Goal: Task Accomplishment & Management: Manage account settings

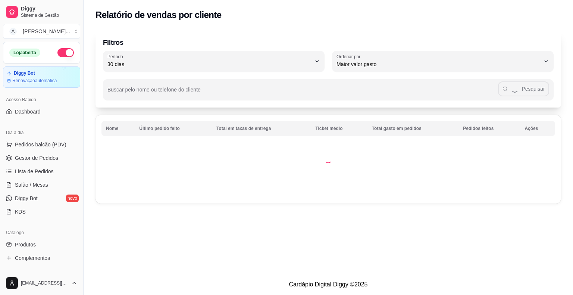
select select "30"
select select "HIGHEST_TOTAL_SPENT_WITH_ORDERS"
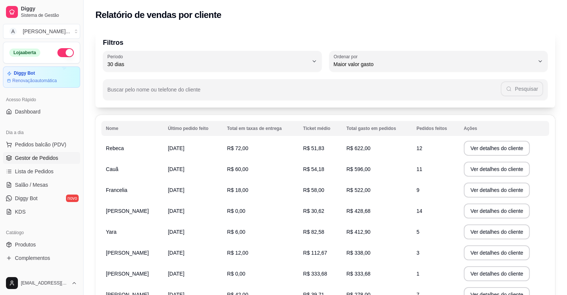
click at [47, 156] on span "Gestor de Pedidos" at bounding box center [36, 157] width 43 height 7
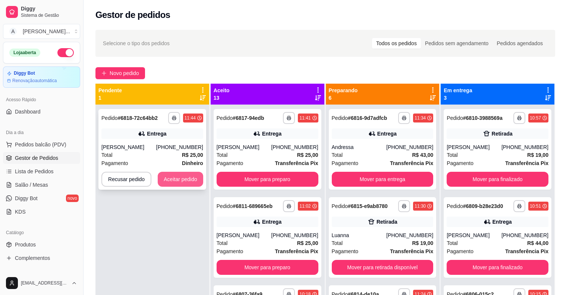
click at [190, 177] on button "Aceitar pedido" at bounding box center [181, 179] width 46 height 15
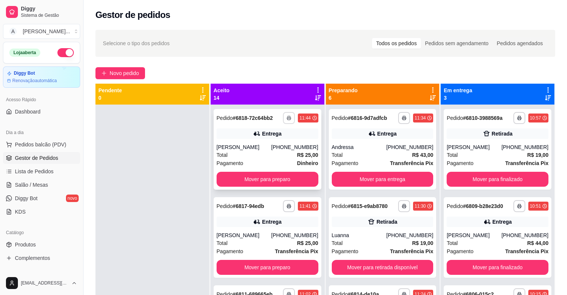
click at [287, 116] on icon "button" at bounding box center [289, 118] width 4 height 4
click at [269, 146] on button "IMPRESSORA" at bounding box center [261, 144] width 52 height 12
click at [272, 179] on button "Mover para preparo" at bounding box center [268, 179] width 102 height 15
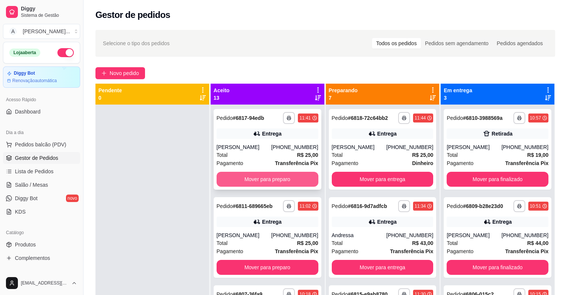
click at [262, 181] on button "Mover para preparo" at bounding box center [268, 179] width 102 height 15
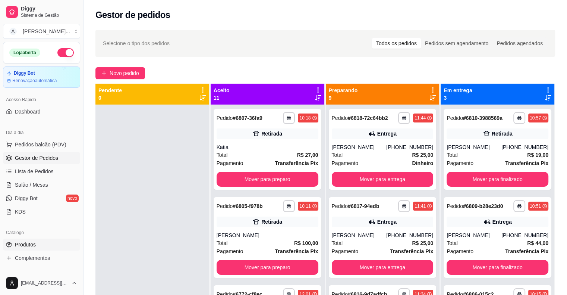
click at [60, 245] on link "Produtos" at bounding box center [41, 244] width 77 height 12
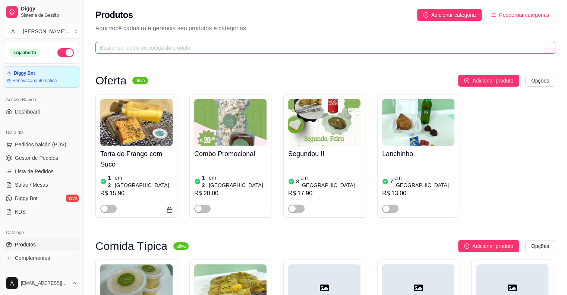
click at [218, 48] on input "text" at bounding box center [322, 48] width 445 height 8
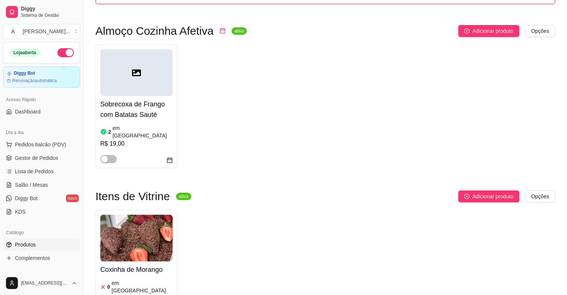
scroll to position [149, 0]
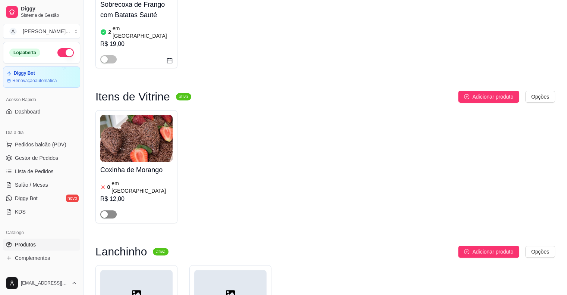
type input "cox"
click at [110, 210] on span "button" at bounding box center [108, 214] width 16 height 8
click at [128, 178] on div "0 em estoque R$ 12,00" at bounding box center [136, 198] width 72 height 40
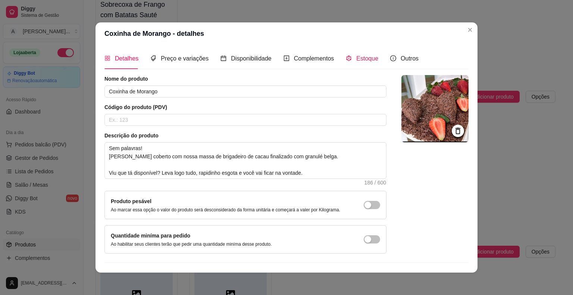
click at [359, 56] on span "Estoque" at bounding box center [367, 58] width 22 height 6
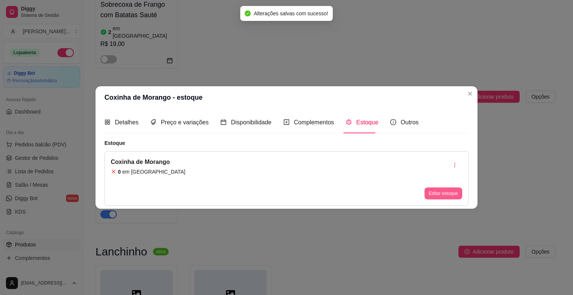
click at [434, 194] on button "Editar estoque" at bounding box center [444, 193] width 38 height 12
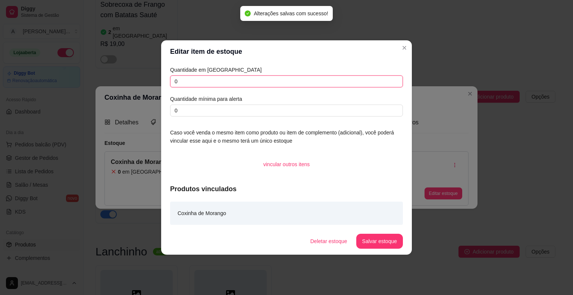
click at [241, 81] on input "0" at bounding box center [286, 81] width 233 height 12
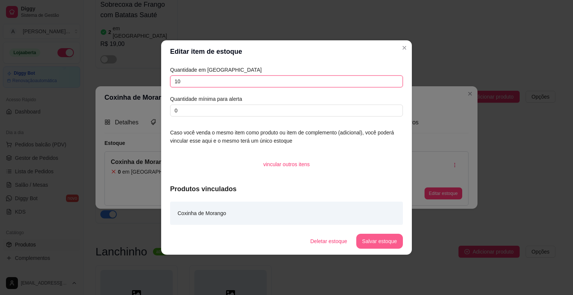
type input "10"
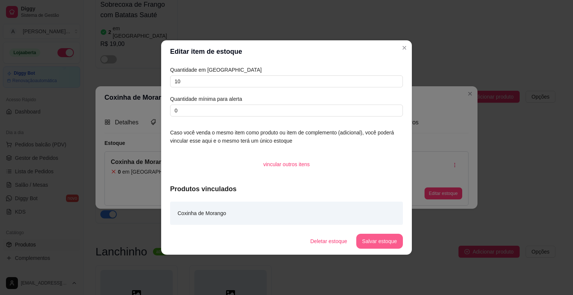
click at [376, 246] on button "Salvar estoque" at bounding box center [379, 241] width 47 height 15
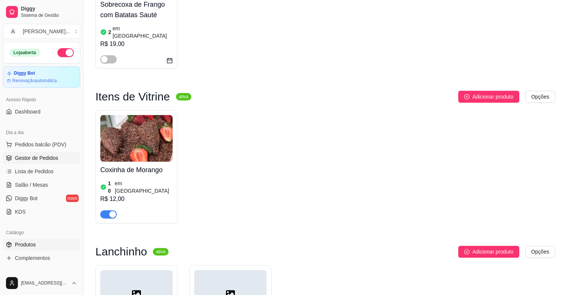
click at [46, 154] on span "Gestor de Pedidos" at bounding box center [36, 157] width 43 height 7
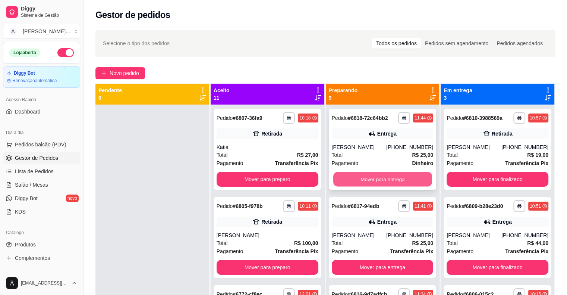
click at [351, 178] on button "Mover para entrega" at bounding box center [382, 179] width 99 height 15
click at [351, 178] on button "Mover para entrega" at bounding box center [383, 179] width 102 height 15
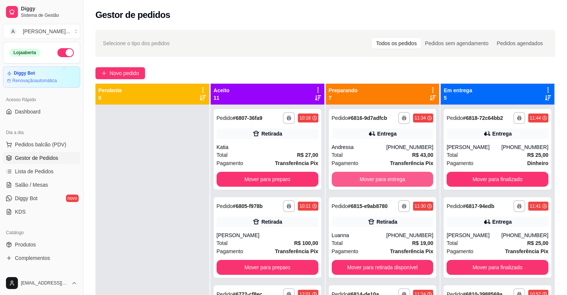
click at [351, 178] on button "Mover para entrega" at bounding box center [383, 179] width 102 height 15
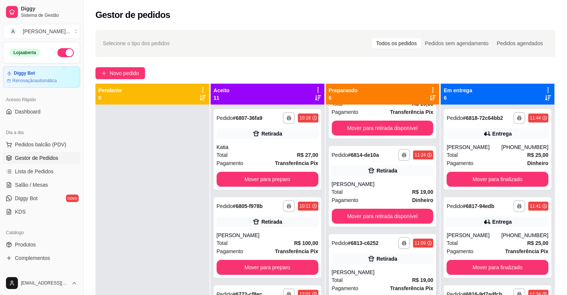
scroll to position [75, 0]
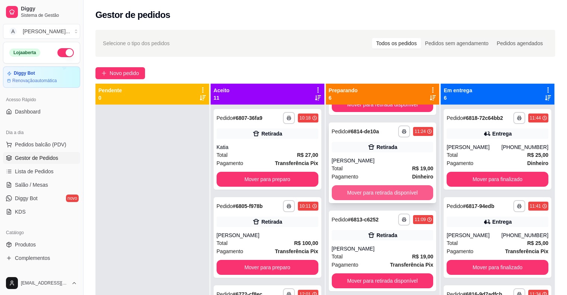
click at [372, 196] on button "Mover para retirada disponível" at bounding box center [383, 192] width 102 height 15
click at [372, 196] on button "Mover para retirada disponível" at bounding box center [382, 192] width 99 height 15
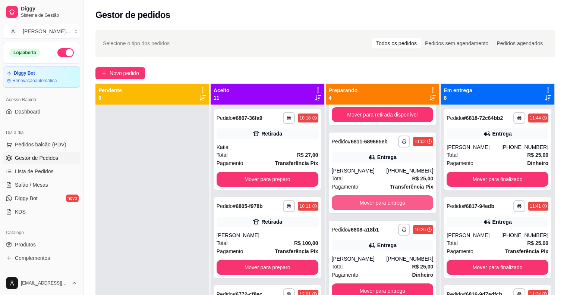
scroll to position [21, 0]
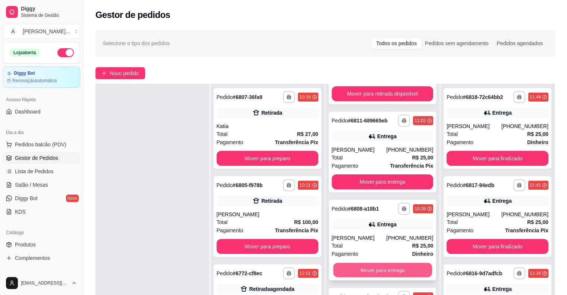
click at [375, 267] on button "Mover para entrega" at bounding box center [382, 270] width 99 height 15
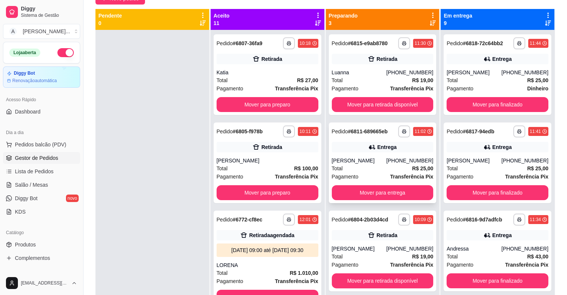
scroll to position [0, 0]
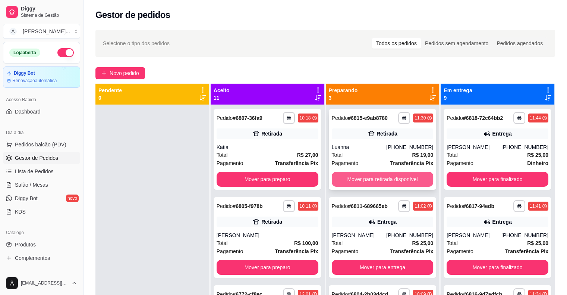
click at [347, 178] on button "Mover para retirada disponível" at bounding box center [383, 179] width 102 height 15
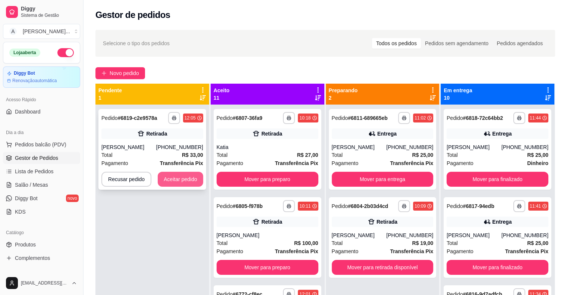
click at [188, 177] on button "Aceitar pedido" at bounding box center [181, 179] width 46 height 15
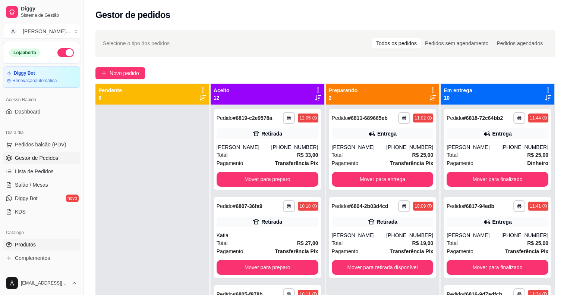
click at [64, 240] on link "Produtos" at bounding box center [41, 244] width 77 height 12
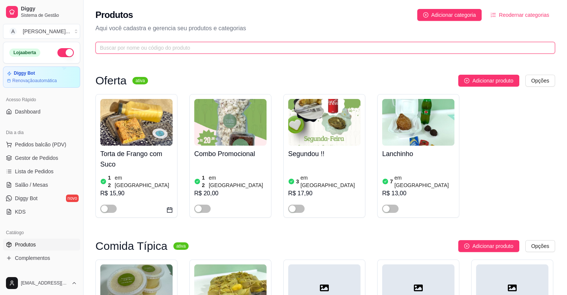
click at [206, 47] on input "text" at bounding box center [322, 48] width 445 height 8
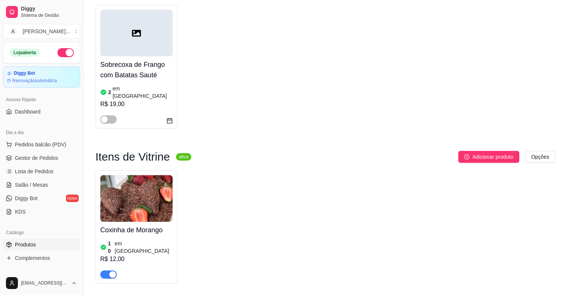
scroll to position [149, 0]
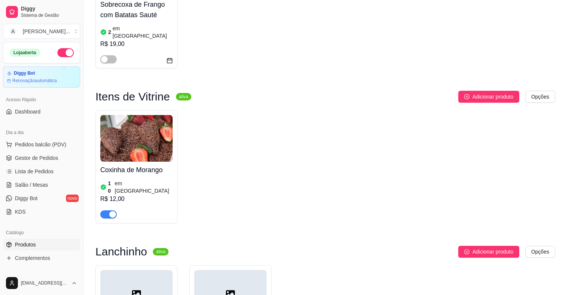
type input "cox"
click at [121, 116] on img at bounding box center [136, 138] width 72 height 47
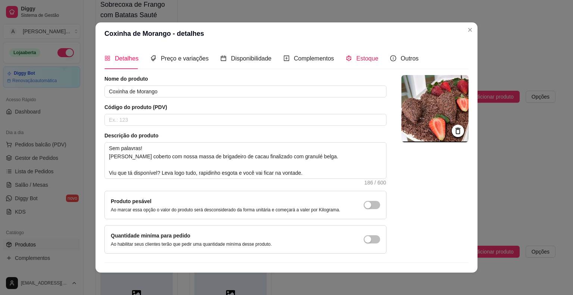
click at [356, 59] on span "Estoque" at bounding box center [367, 58] width 22 height 6
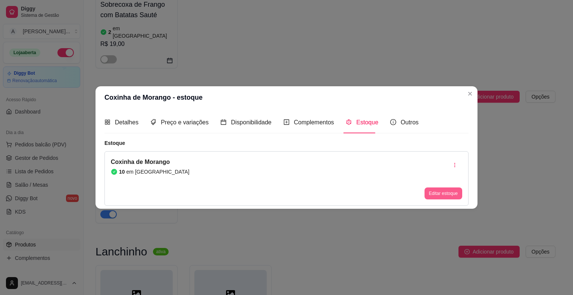
click at [429, 191] on button "Editar estoque" at bounding box center [444, 193] width 38 height 12
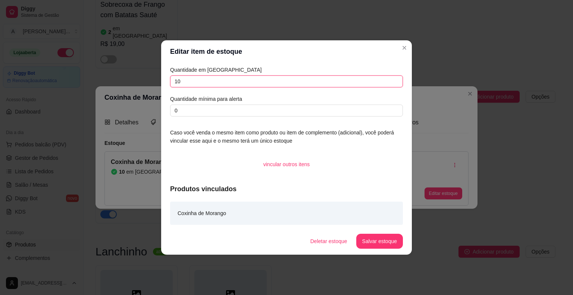
click at [223, 85] on input "10" at bounding box center [286, 81] width 233 height 12
type input "17"
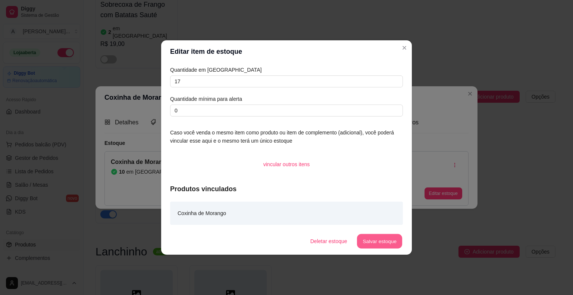
click at [380, 242] on button "Salvar estoque" at bounding box center [380, 241] width 46 height 15
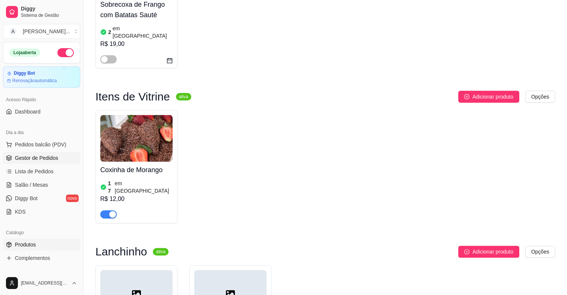
click at [60, 162] on link "Gestor de Pedidos" at bounding box center [41, 158] width 77 height 12
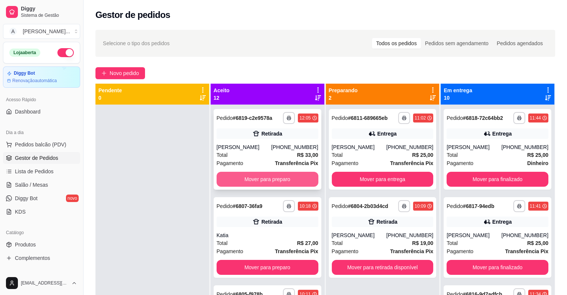
click at [229, 174] on button "Mover para preparo" at bounding box center [268, 179] width 102 height 15
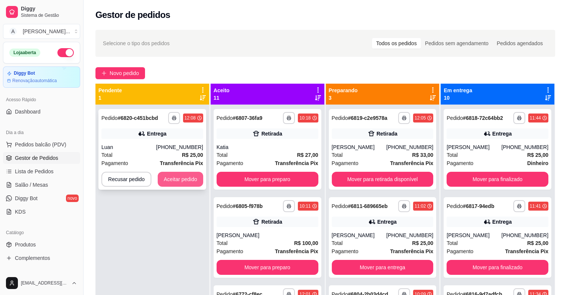
click at [185, 181] on button "Aceitar pedido" at bounding box center [181, 179] width 46 height 15
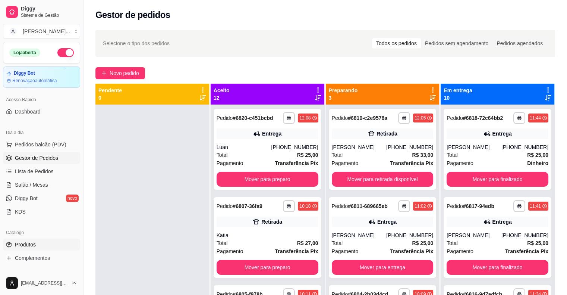
click at [59, 244] on link "Produtos" at bounding box center [41, 244] width 77 height 12
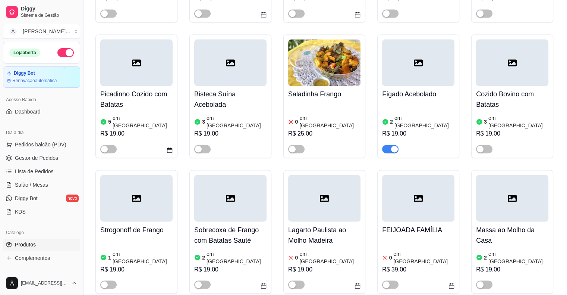
scroll to position [1418, 0]
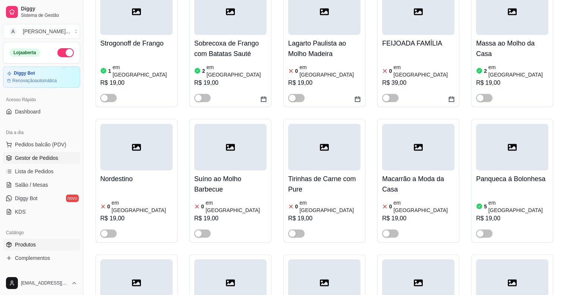
click at [50, 158] on span "Gestor de Pedidos" at bounding box center [36, 157] width 43 height 7
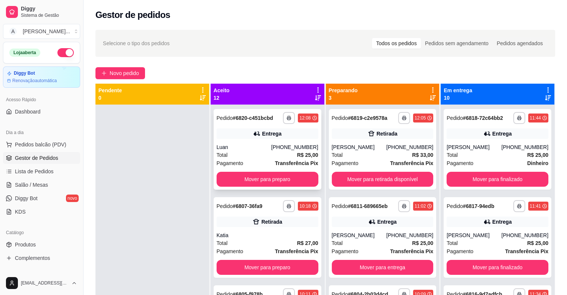
click at [269, 149] on div "Luan" at bounding box center [244, 146] width 55 height 7
click at [283, 118] on button "button" at bounding box center [289, 118] width 12 height 12
click at [270, 144] on button "IMPRESSORA" at bounding box center [261, 144] width 54 height 12
click at [264, 181] on button "Mover para preparo" at bounding box center [267, 179] width 99 height 15
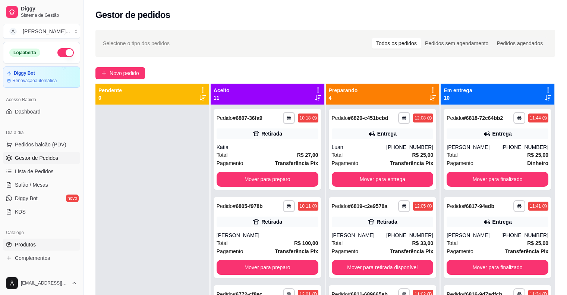
click at [48, 242] on link "Produtos" at bounding box center [41, 244] width 77 height 12
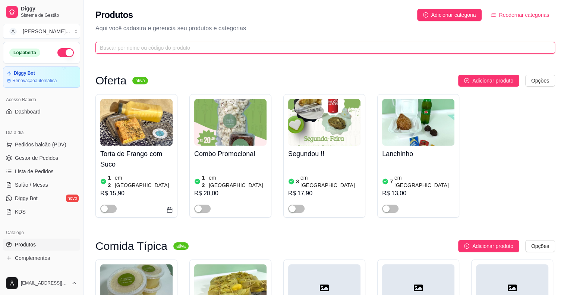
click at [188, 51] on input "text" at bounding box center [322, 48] width 445 height 8
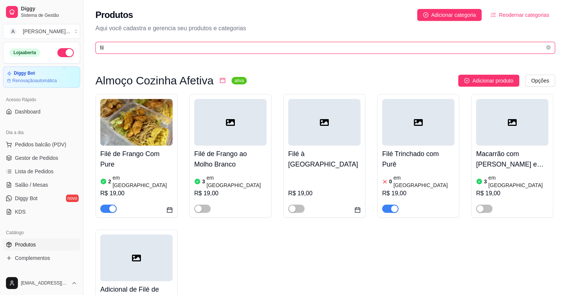
type input "fil"
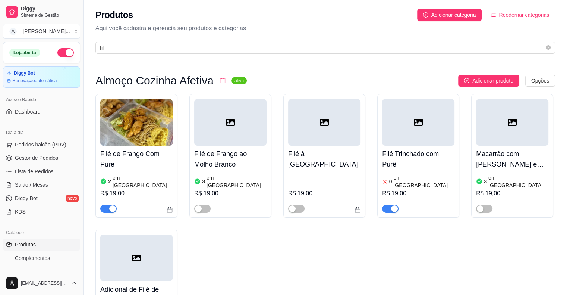
click at [414, 155] on h4 "Filé Trinchado com Purê" at bounding box center [418, 158] width 72 height 21
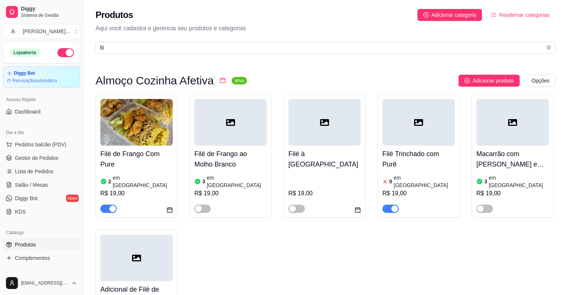
click at [368, 59] on span "Estoque" at bounding box center [367, 58] width 22 height 6
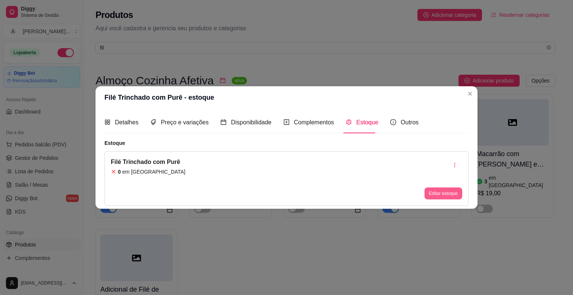
click at [443, 192] on button "Editar estoque" at bounding box center [444, 193] width 38 height 12
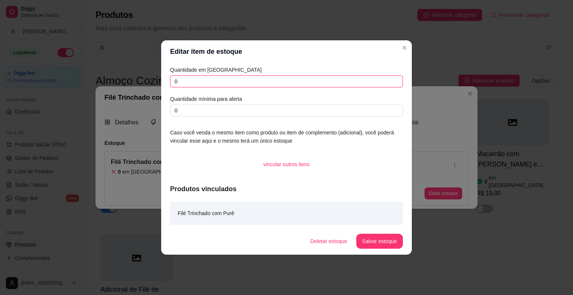
click at [291, 81] on input "0" at bounding box center [286, 81] width 233 height 12
type input "7"
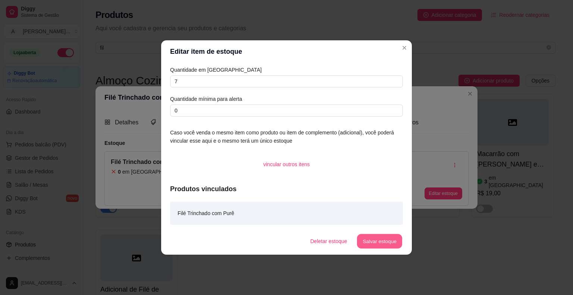
click at [373, 244] on button "Salvar estoque" at bounding box center [380, 241] width 46 height 15
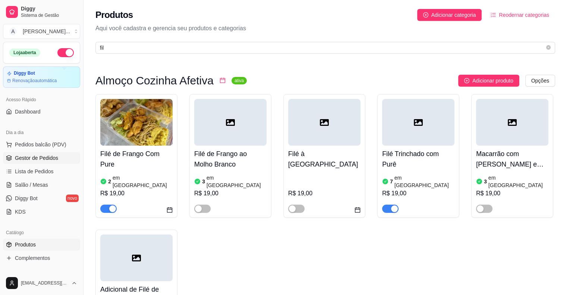
click at [56, 156] on span "Gestor de Pedidos" at bounding box center [36, 157] width 43 height 7
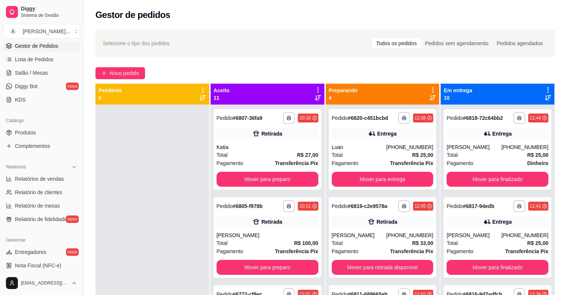
scroll to position [149, 0]
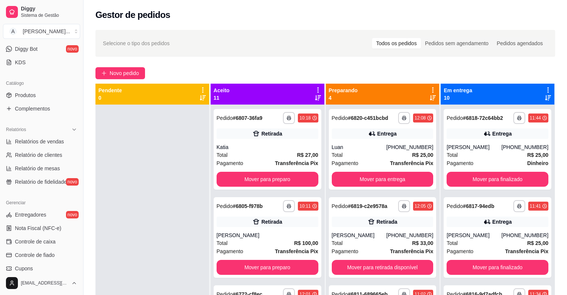
click at [54, 244] on span "Controle de caixa" at bounding box center [35, 241] width 41 height 7
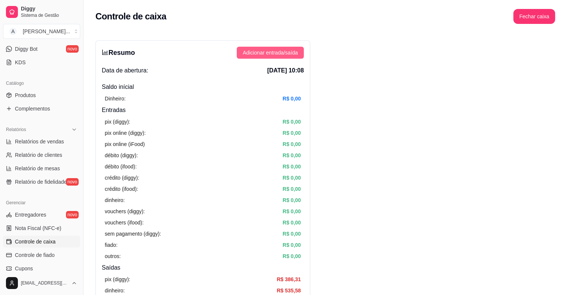
click at [284, 51] on span "Adicionar entrada/saída" at bounding box center [270, 52] width 55 height 8
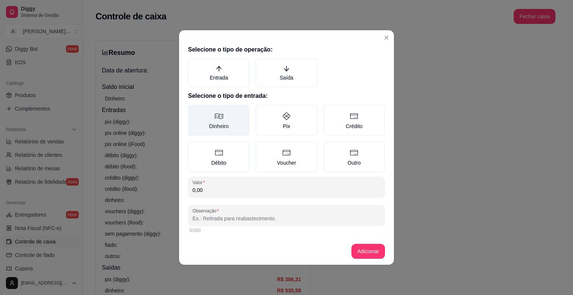
click at [213, 126] on label "Dinheiro" at bounding box center [219, 120] width 62 height 31
click at [194, 110] on button "Dinheiro" at bounding box center [191, 107] width 6 height 6
click at [218, 190] on input "0,00" at bounding box center [286, 189] width 188 height 7
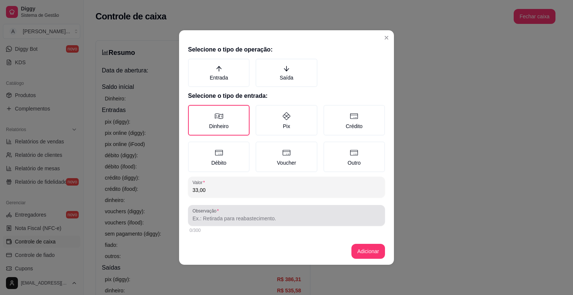
type input "33,00"
click at [219, 213] on label "Observação" at bounding box center [206, 210] width 29 height 6
click at [219, 214] on input "Observação" at bounding box center [286, 217] width 188 height 7
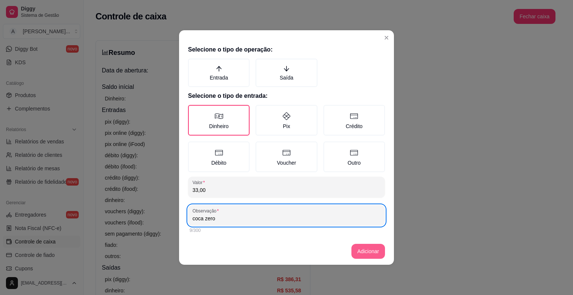
type input "coca zero"
click at [363, 244] on button "Adicionar" at bounding box center [368, 251] width 34 height 15
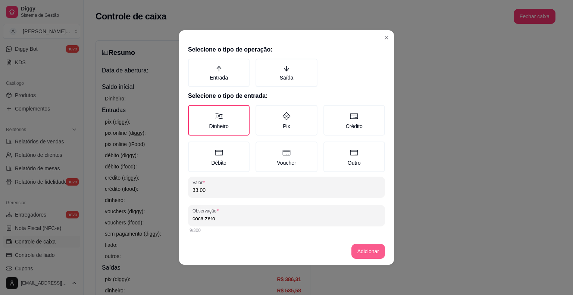
click at [361, 254] on button "Adicionar" at bounding box center [368, 251] width 34 height 15
click at [366, 249] on button "Adicionar" at bounding box center [368, 251] width 33 height 15
click at [291, 73] on label "Saída" at bounding box center [287, 73] width 62 height 28
click at [261, 64] on button "Saída" at bounding box center [258, 61] width 6 height 6
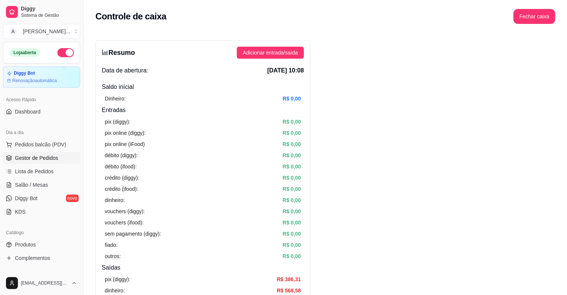
click at [47, 159] on span "Gestor de Pedidos" at bounding box center [36, 157] width 43 height 7
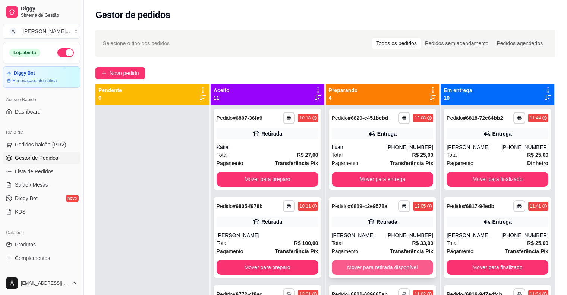
click at [346, 266] on button "Mover para retirada disponível" at bounding box center [383, 267] width 102 height 15
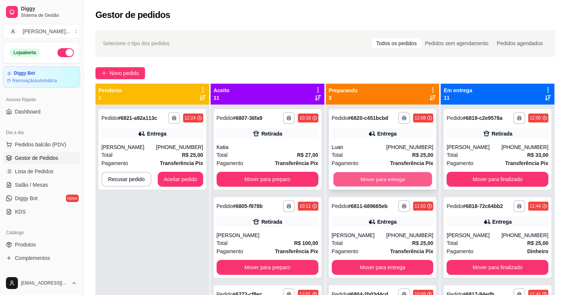
click at [347, 181] on button "Mover para entrega" at bounding box center [382, 179] width 99 height 15
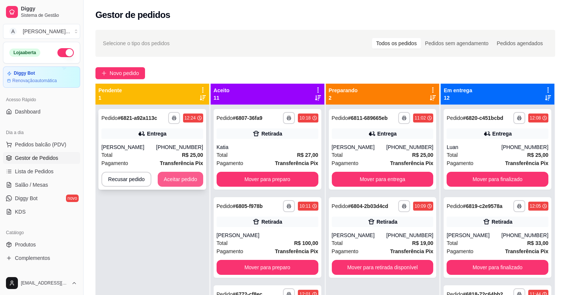
click at [185, 182] on button "Aceitar pedido" at bounding box center [181, 179] width 46 height 15
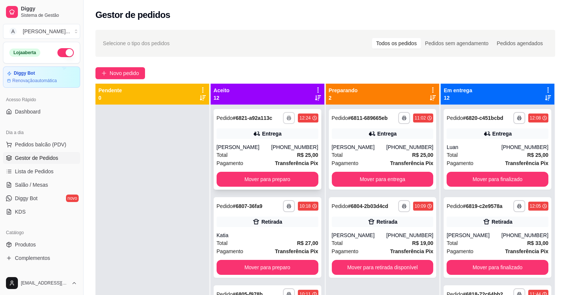
click at [287, 117] on icon "button" at bounding box center [289, 118] width 4 height 4
click at [270, 145] on button "IMPRESSORA" at bounding box center [261, 144] width 54 height 12
click at [117, 72] on span "Novo pedido" at bounding box center [124, 73] width 29 height 8
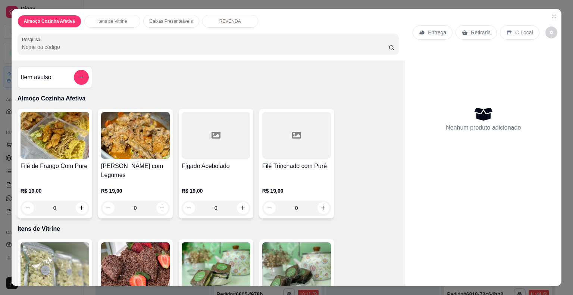
click at [309, 167] on div "Filé Trinchado com Purê" at bounding box center [296, 171] width 69 height 18
click at [548, 15] on button "Close" at bounding box center [554, 16] width 12 height 12
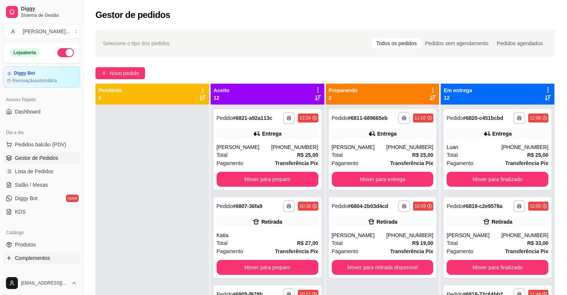
click at [48, 260] on span "Complementos" at bounding box center [32, 257] width 35 height 7
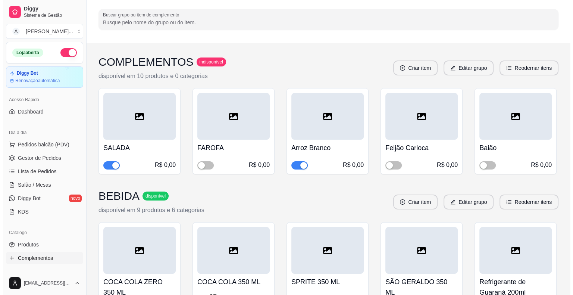
scroll to position [224, 0]
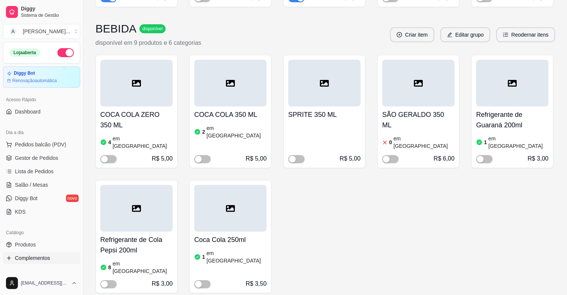
click at [140, 135] on div "4 em [GEOGRAPHIC_DATA]" at bounding box center [136, 142] width 72 height 15
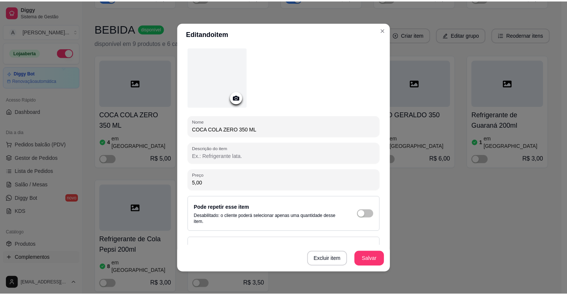
scroll to position [54, 0]
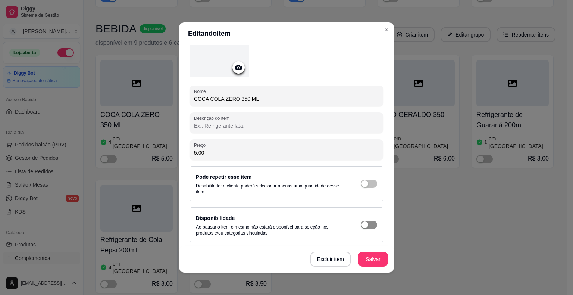
click at [361, 223] on div "button" at bounding box center [364, 224] width 7 height 7
click at [362, 185] on span "button" at bounding box center [369, 183] width 16 height 8
click at [379, 261] on button "Salvar" at bounding box center [373, 258] width 30 height 15
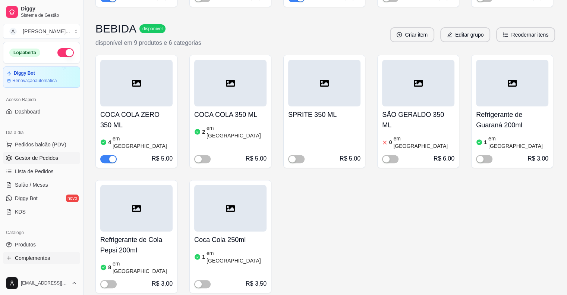
click at [58, 159] on link "Gestor de Pedidos" at bounding box center [41, 158] width 77 height 12
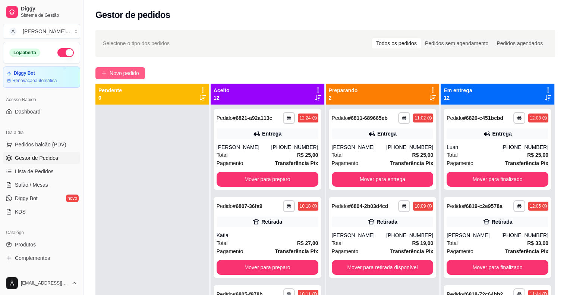
click at [121, 76] on span "Novo pedido" at bounding box center [124, 73] width 29 height 8
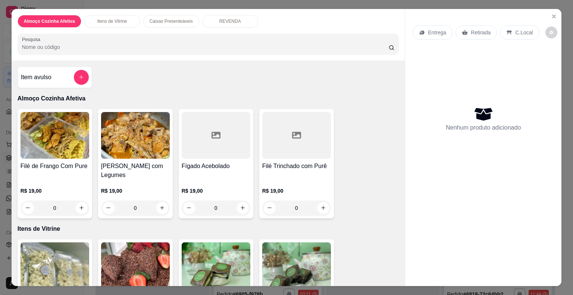
click at [287, 165] on h4 "Filé Trinchado com Purê" at bounding box center [296, 166] width 69 height 9
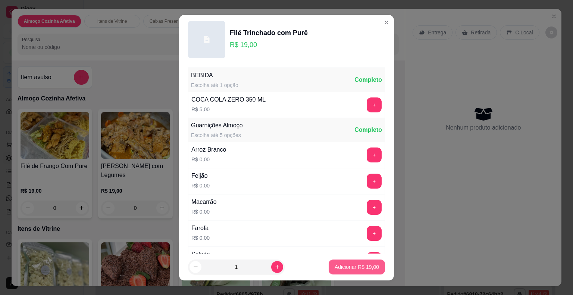
click at [331, 262] on button "Adicionar R$ 19,00" at bounding box center [357, 266] width 56 height 15
type input "1"
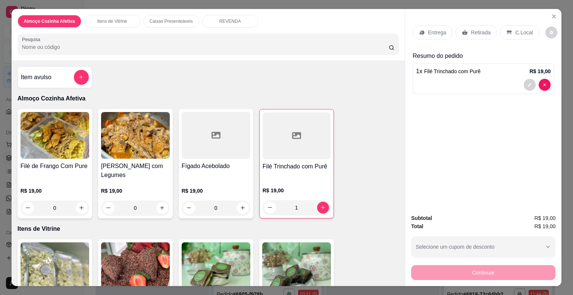
click at [472, 29] on p "Retirada" at bounding box center [481, 32] width 20 height 7
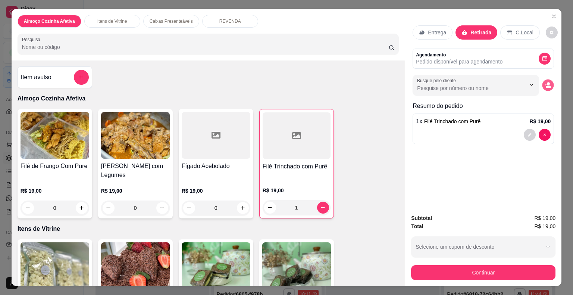
click at [548, 85] on icon "decrease-product-quantity" at bounding box center [548, 86] width 5 height 3
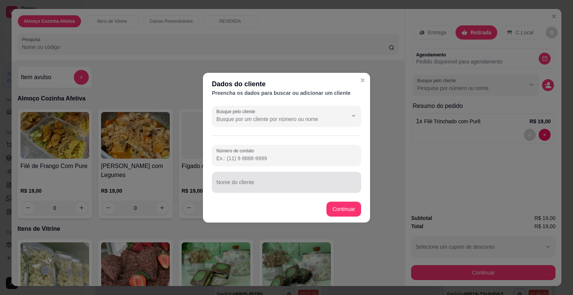
click at [353, 184] on input "Nome do cliente" at bounding box center [286, 184] width 140 height 7
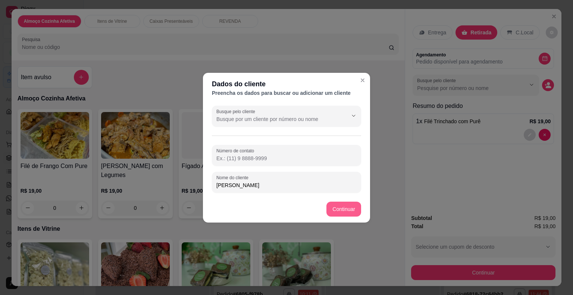
type input "[PERSON_NAME]"
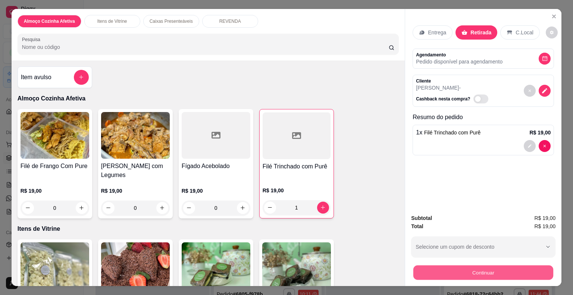
click at [428, 267] on button "Continuar" at bounding box center [483, 272] width 140 height 15
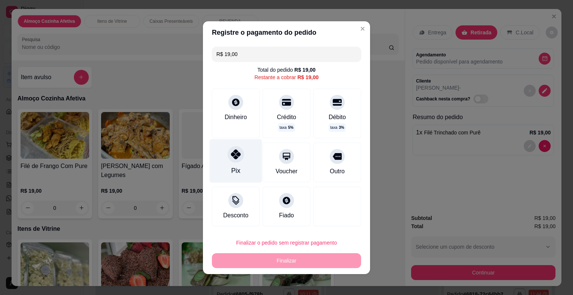
click at [224, 166] on div "Pix" at bounding box center [236, 161] width 53 height 44
type input "R$ 0,00"
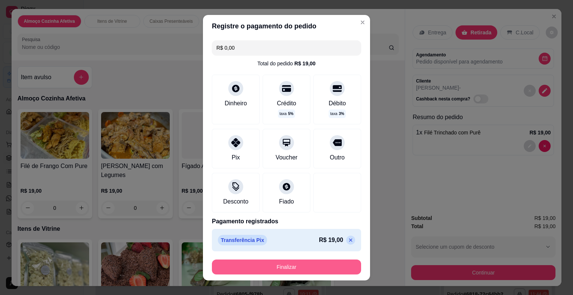
click at [267, 269] on button "Finalizar" at bounding box center [286, 266] width 149 height 15
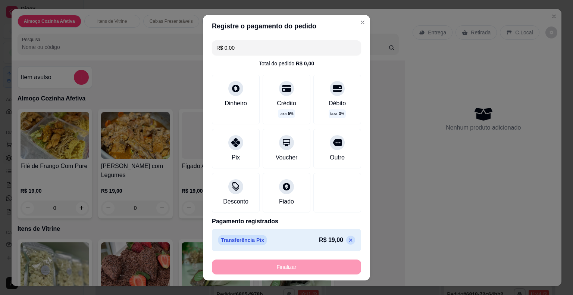
type input "0"
type input "-R$ 19,00"
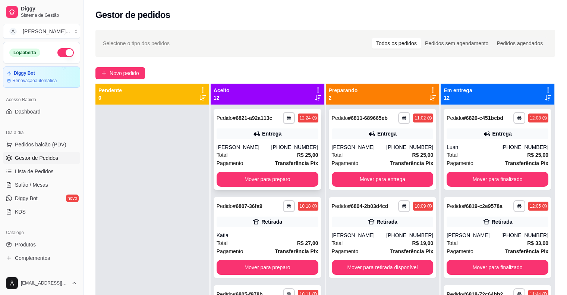
click at [272, 184] on button "Mover para preparo" at bounding box center [268, 179] width 102 height 15
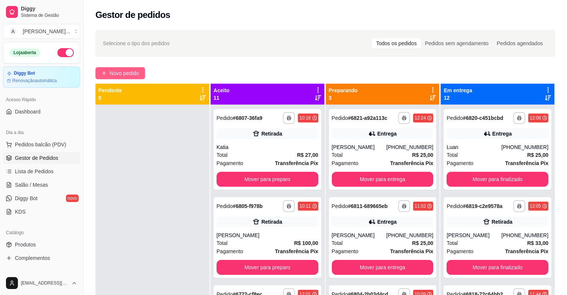
click at [114, 73] on span "Novo pedido" at bounding box center [124, 73] width 29 height 8
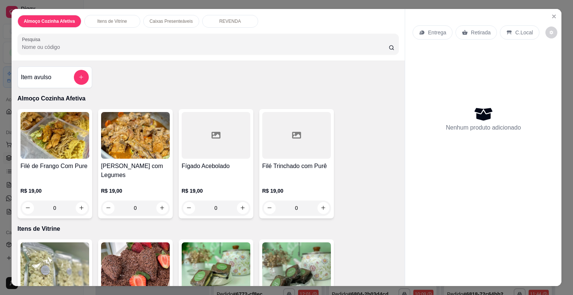
click at [291, 162] on h4 "Filé Trinchado com Purê" at bounding box center [296, 166] width 69 height 9
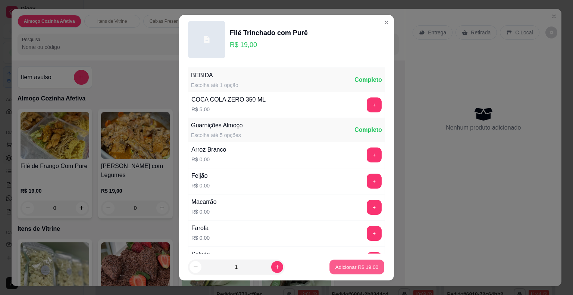
click at [342, 269] on p "Adicionar R$ 19,00" at bounding box center [356, 266] width 43 height 7
type input "1"
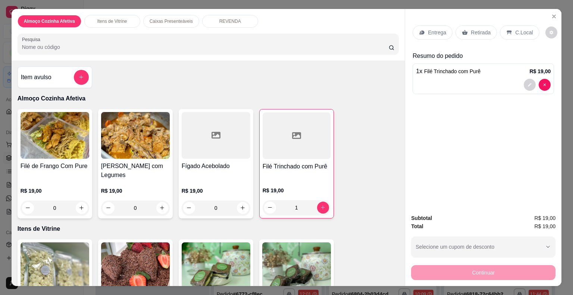
click at [462, 30] on icon at bounding box center [465, 32] width 6 height 5
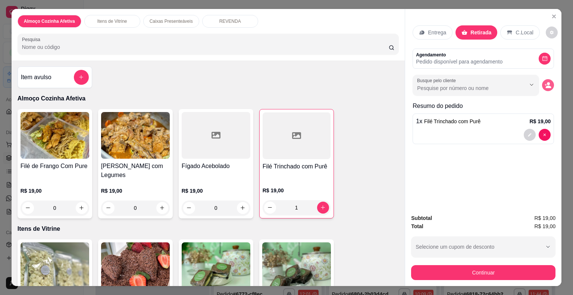
click at [545, 82] on icon "decrease-product-quantity" at bounding box center [548, 85] width 7 height 7
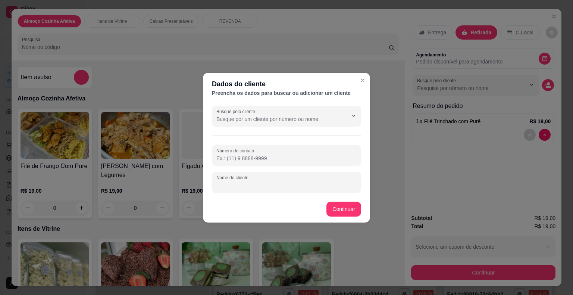
click at [313, 181] on input "Nome do cliente" at bounding box center [286, 184] width 140 height 7
type input "[PERSON_NAME]"
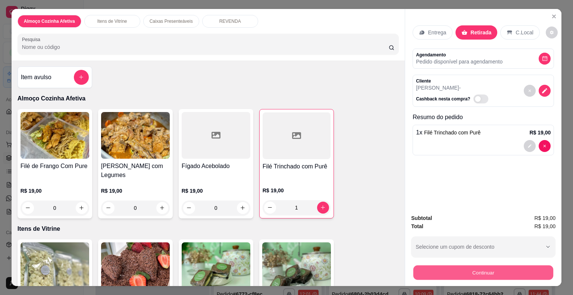
click at [430, 270] on button "Continuar" at bounding box center [483, 272] width 140 height 15
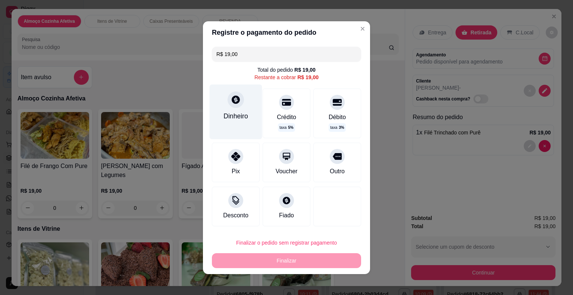
click at [246, 125] on div "Dinheiro" at bounding box center [236, 111] width 53 height 54
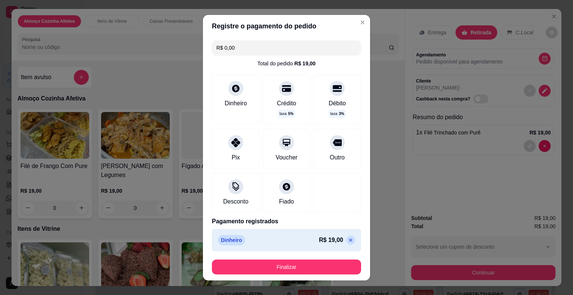
type input "R$ 0,00"
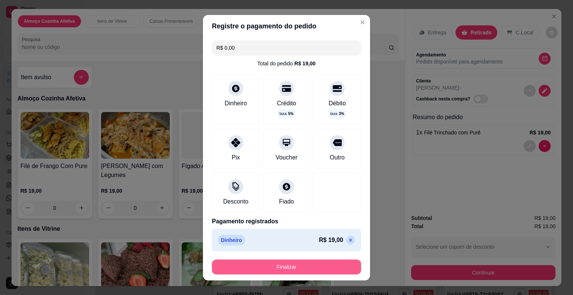
click at [303, 268] on button "Finalizar" at bounding box center [286, 266] width 149 height 15
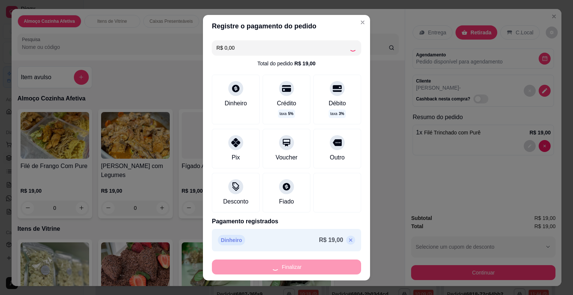
type input "0"
type input "-R$ 19,00"
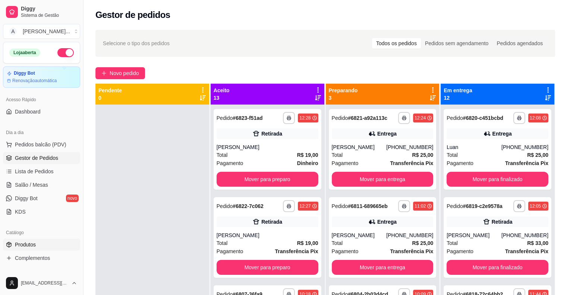
click at [55, 247] on link "Produtos" at bounding box center [41, 244] width 77 height 12
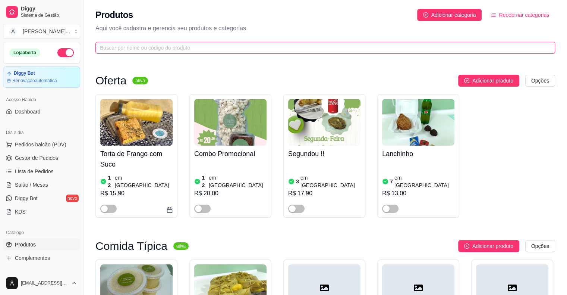
click at [195, 48] on input "text" at bounding box center [322, 48] width 445 height 8
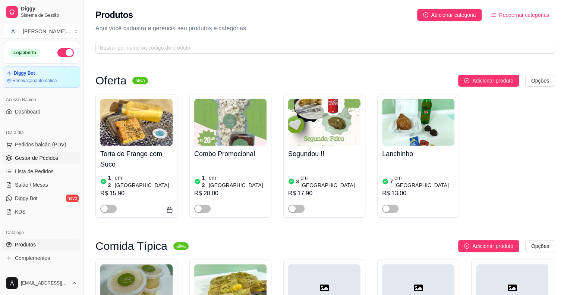
click at [60, 163] on link "Gestor de Pedidos" at bounding box center [41, 158] width 77 height 12
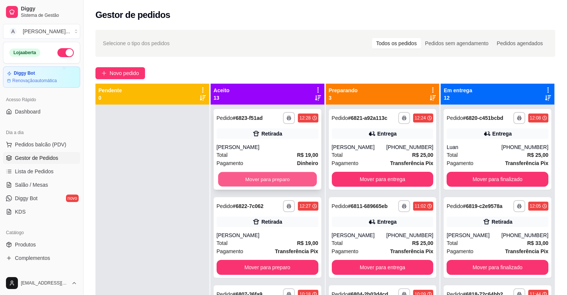
click at [235, 181] on button "Mover para preparo" at bounding box center [267, 179] width 99 height 15
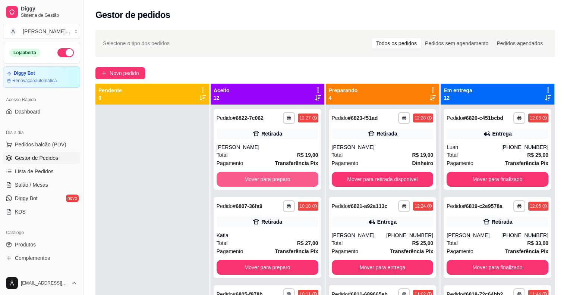
click at [235, 181] on button "Mover para preparo" at bounding box center [268, 179] width 102 height 15
click at [235, 181] on button "Mover para preparo" at bounding box center [267, 179] width 99 height 15
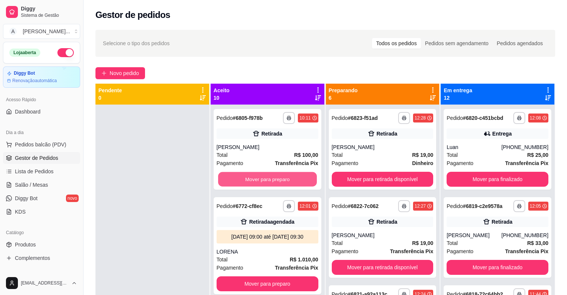
click at [235, 181] on button "Mover para preparo" at bounding box center [267, 179] width 99 height 15
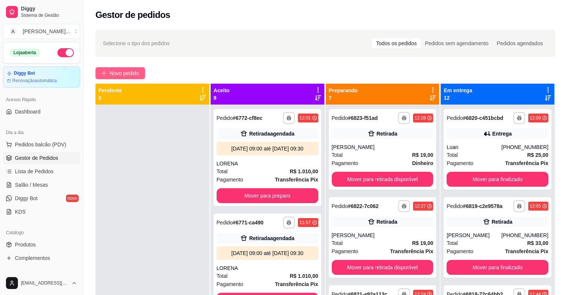
click at [106, 75] on icon "plus" at bounding box center [103, 73] width 5 height 5
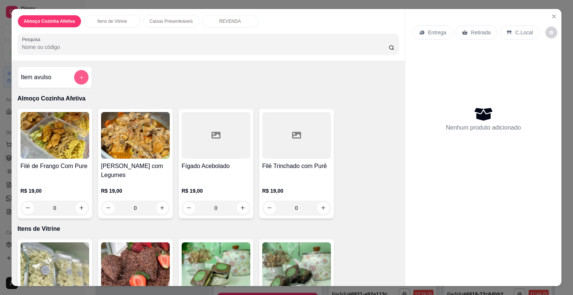
click at [82, 73] on button "add-separate-item" at bounding box center [81, 77] width 15 height 15
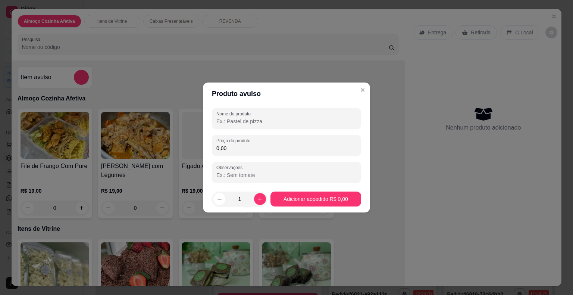
click at [242, 120] on input "Nome do produto" at bounding box center [286, 121] width 140 height 7
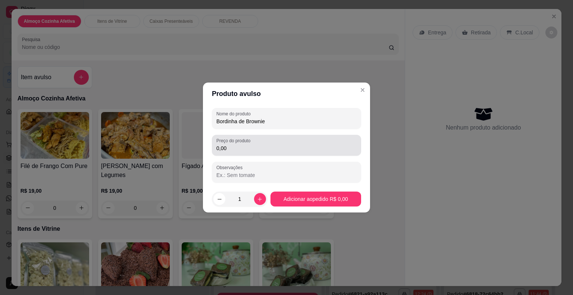
type input "Bordinha de Brownie"
click at [259, 147] on input "0,00" at bounding box center [286, 147] width 140 height 7
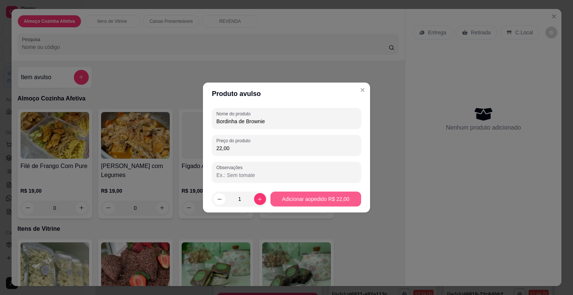
type input "22,00"
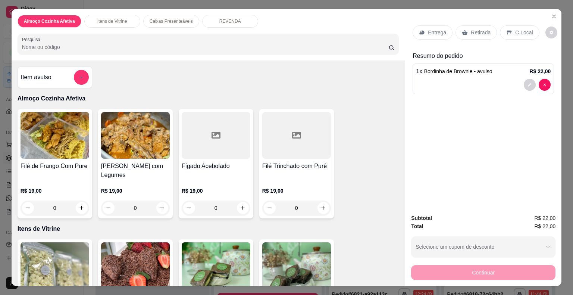
click at [428, 29] on p "Entrega" at bounding box center [437, 32] width 18 height 7
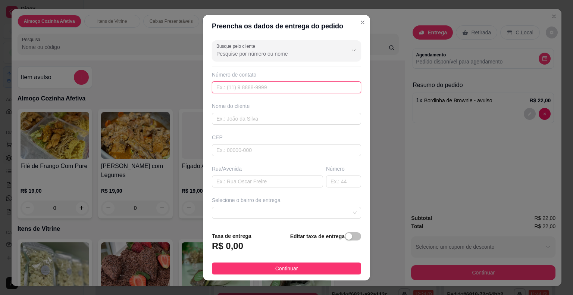
click at [241, 87] on input "text" at bounding box center [286, 87] width 149 height 12
type input "[PHONE_NUMBER]"
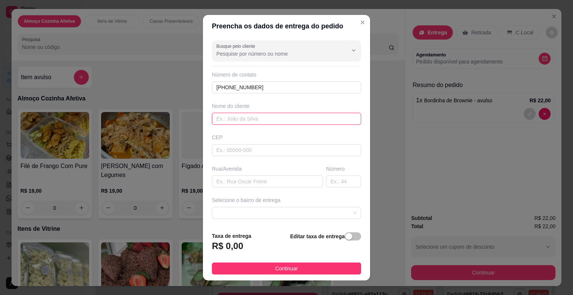
click at [244, 116] on input "text" at bounding box center [286, 119] width 149 height 12
type input "[PERSON_NAME]"
click at [261, 181] on input "text" at bounding box center [267, 181] width 111 height 12
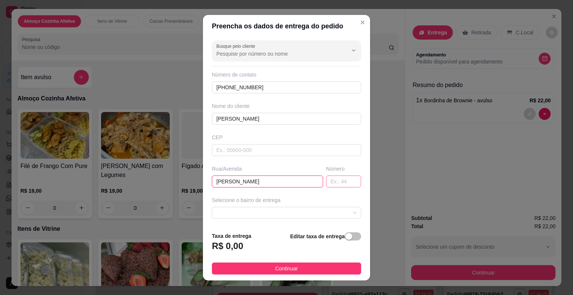
type input "[PERSON_NAME]"
click at [327, 180] on input "text" at bounding box center [343, 181] width 35 height 12
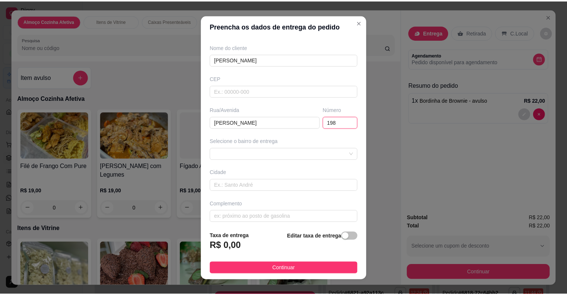
scroll to position [62, 0]
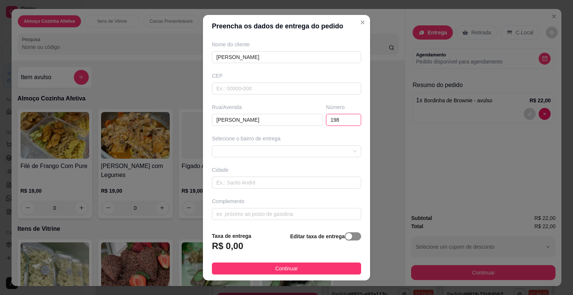
type input "198"
click at [345, 238] on span "button" at bounding box center [353, 236] width 16 height 8
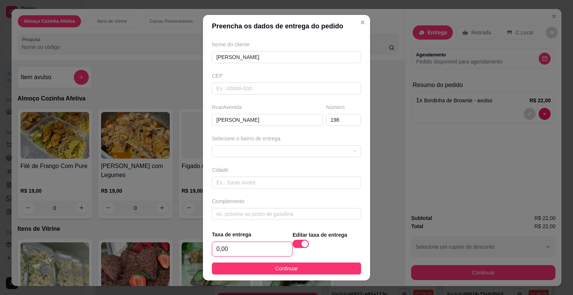
click at [256, 253] on input "0,00" at bounding box center [252, 249] width 80 height 14
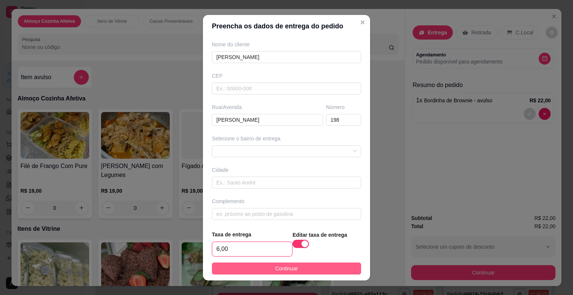
type input "6,00"
click at [260, 267] on button "Continuar" at bounding box center [286, 268] width 149 height 12
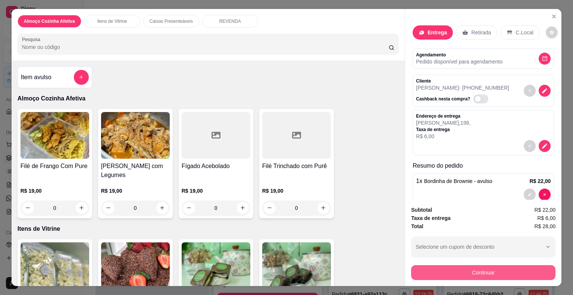
click at [435, 267] on button "Continuar" at bounding box center [483, 272] width 144 height 15
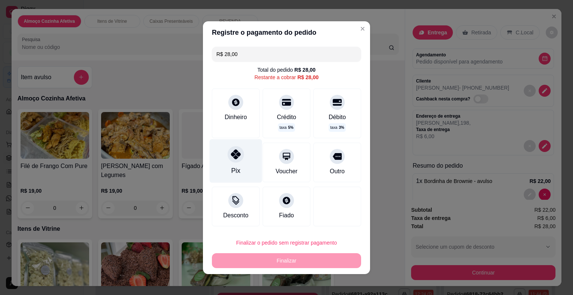
click at [233, 168] on div "Pix" at bounding box center [235, 171] width 9 height 10
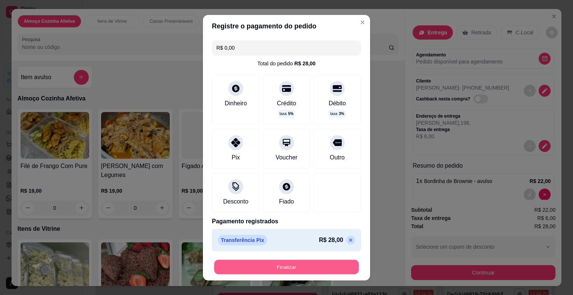
click at [262, 267] on button "Finalizar" at bounding box center [286, 266] width 145 height 15
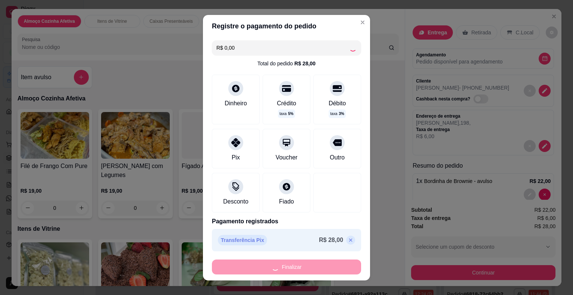
type input "-R$ 28,00"
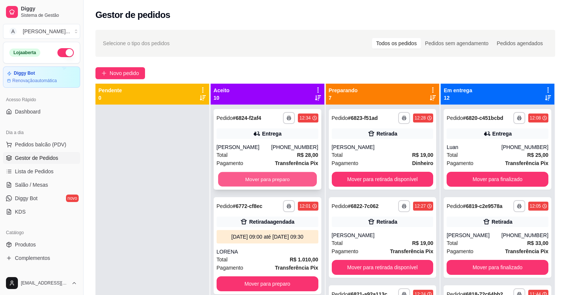
click at [300, 175] on button "Mover para preparo" at bounding box center [267, 179] width 99 height 15
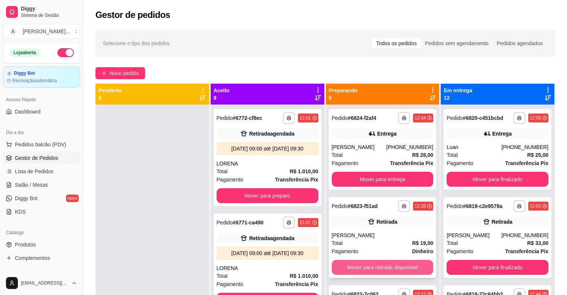
click at [346, 269] on button "Mover para retirada disponível" at bounding box center [383, 267] width 102 height 15
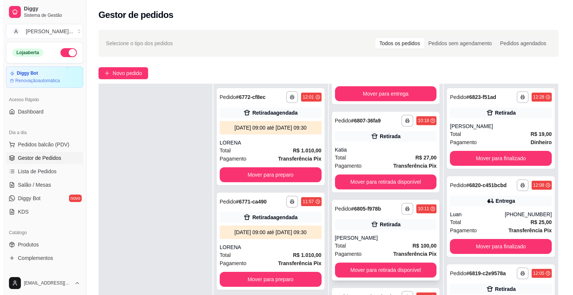
scroll to position [112, 0]
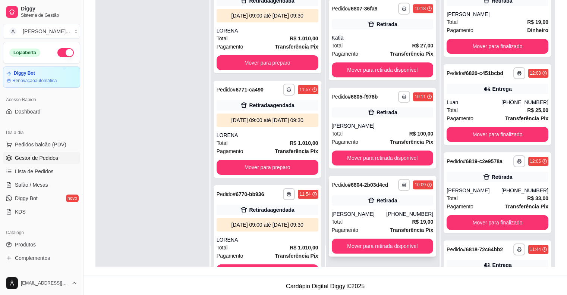
click at [394, 216] on div "[PHONE_NUMBER]" at bounding box center [409, 213] width 47 height 7
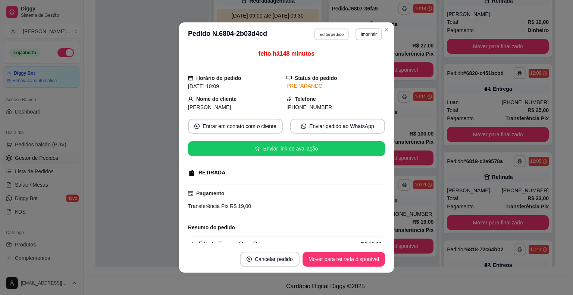
click at [328, 32] on button "Editar pedido" at bounding box center [331, 34] width 35 height 12
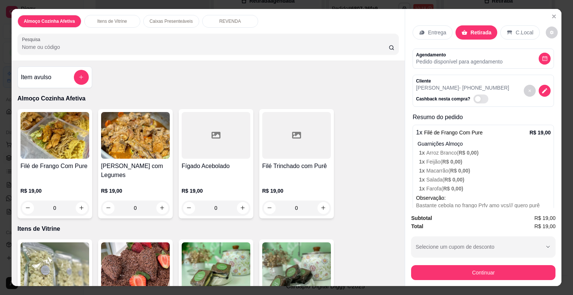
click at [442, 142] on p "Guarnições Almoço" at bounding box center [483, 143] width 133 height 7
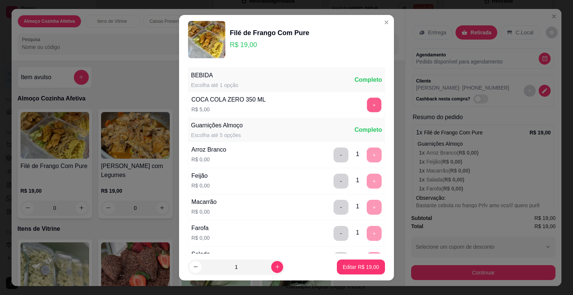
click at [367, 107] on button "+" at bounding box center [374, 104] width 15 height 15
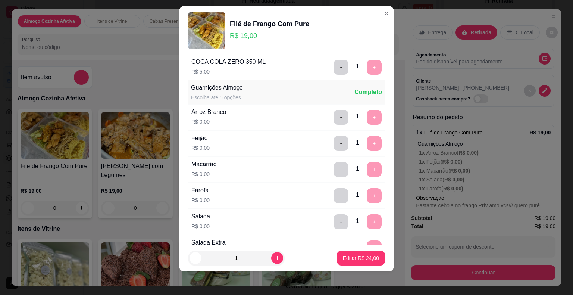
scroll to position [53, 0]
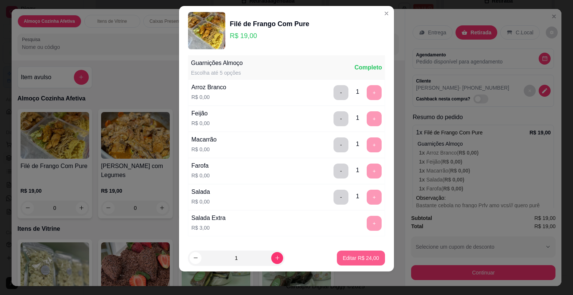
click at [348, 256] on p "Editar R$ 24,00" at bounding box center [361, 257] width 36 height 7
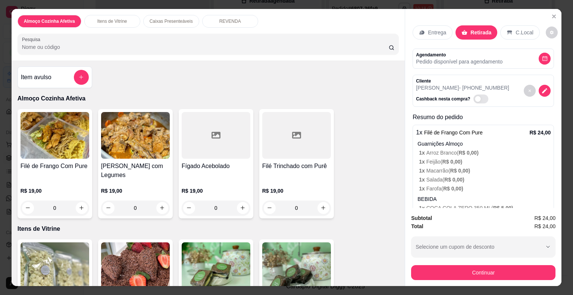
click at [133, 256] on img at bounding box center [135, 265] width 69 height 47
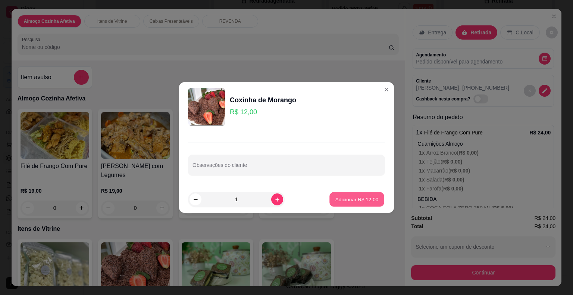
click at [348, 193] on button "Adicionar R$ 12,00" at bounding box center [356, 199] width 55 height 15
type input "1"
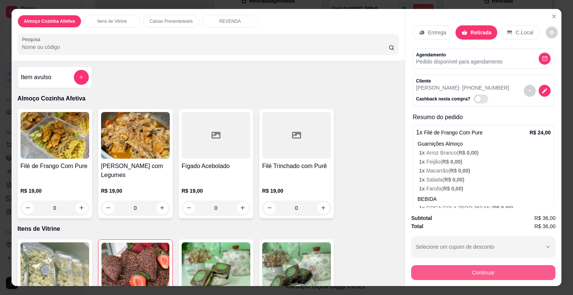
click at [417, 272] on button "Continuar" at bounding box center [483, 272] width 144 height 15
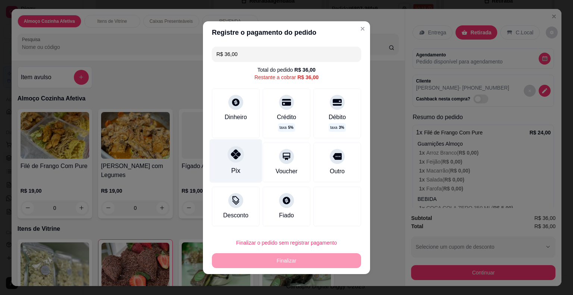
click at [244, 166] on div "Pix" at bounding box center [236, 161] width 53 height 44
type input "R$ 0,00"
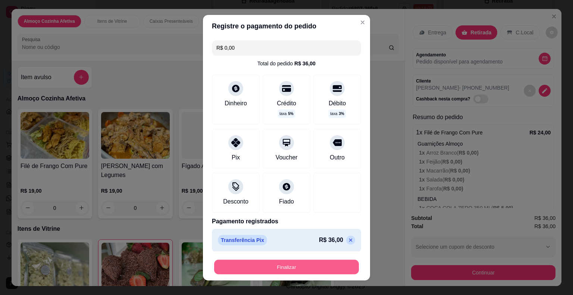
click at [275, 264] on button "Finalizar" at bounding box center [286, 266] width 145 height 15
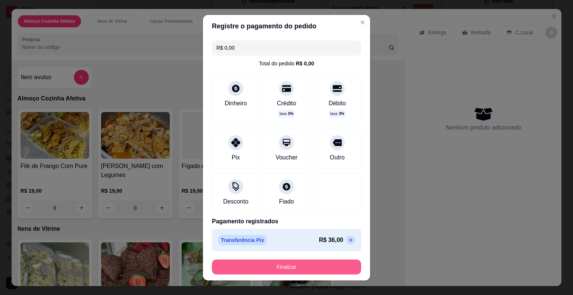
type input "0"
type input "-R$ 36,00"
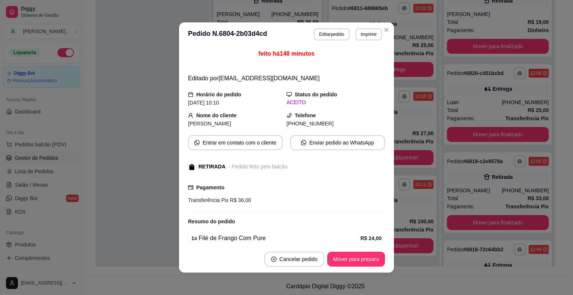
scroll to position [241, 0]
click at [369, 262] on button "Mover para preparo" at bounding box center [356, 259] width 56 height 15
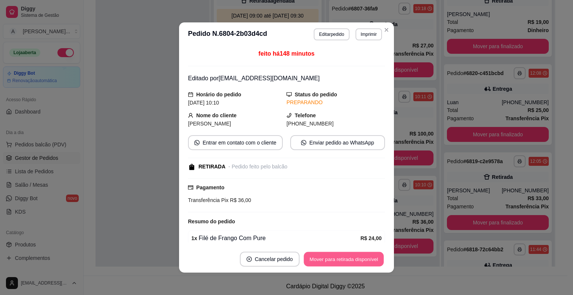
click at [369, 262] on button "Mover para retirada disponível" at bounding box center [344, 259] width 80 height 15
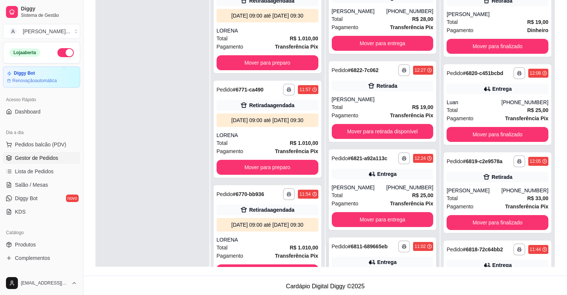
scroll to position [0, 0]
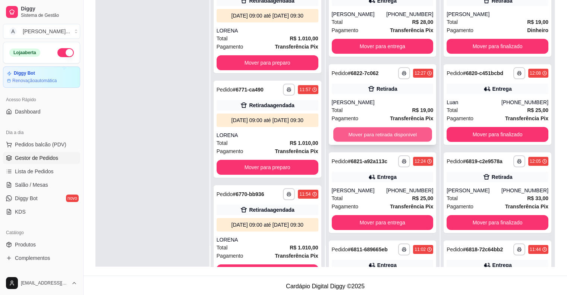
click at [385, 137] on button "Mover para retirada disponível" at bounding box center [382, 134] width 99 height 15
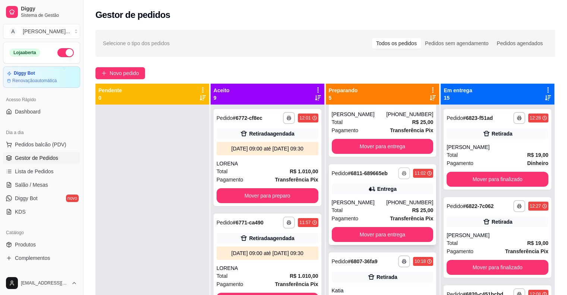
scroll to position [149, 0]
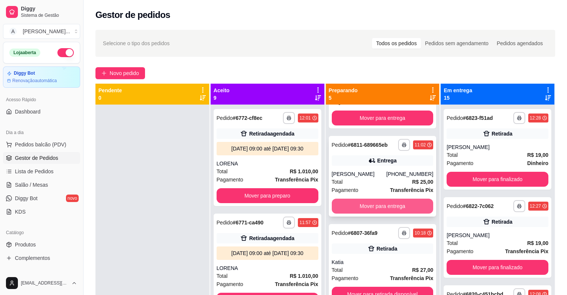
click at [386, 204] on button "Mover para entrega" at bounding box center [383, 205] width 102 height 15
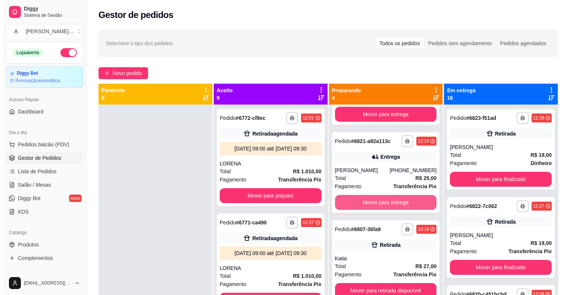
scroll to position [65, 0]
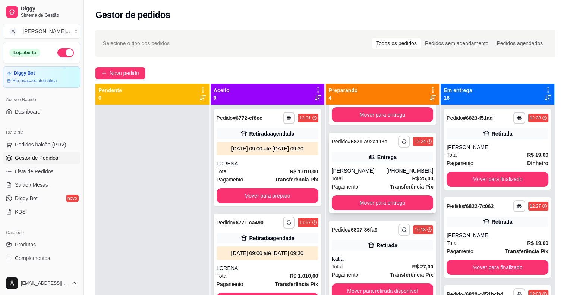
click at [388, 163] on div "**********" at bounding box center [383, 172] width 108 height 81
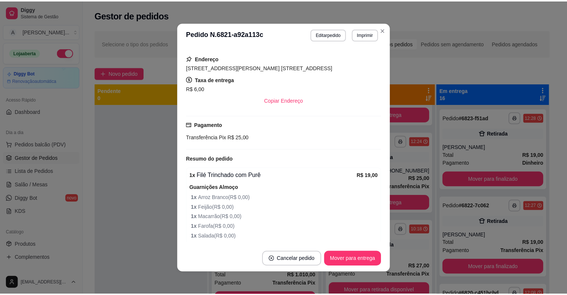
scroll to position [149, 0]
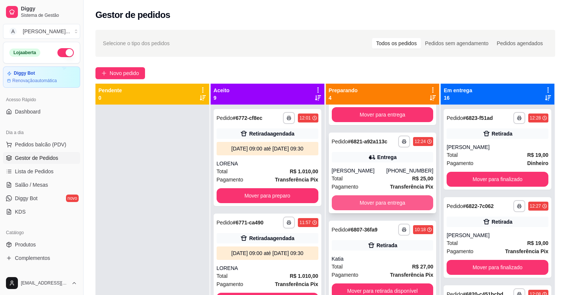
click at [388, 207] on button "Mover para entrega" at bounding box center [383, 202] width 102 height 15
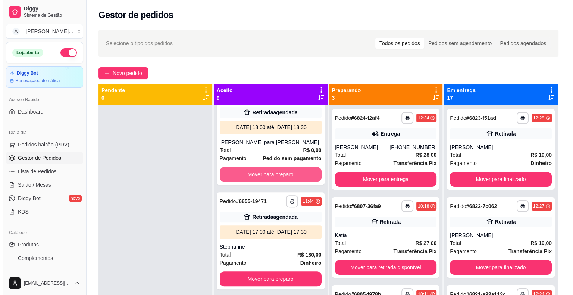
scroll to position [373, 0]
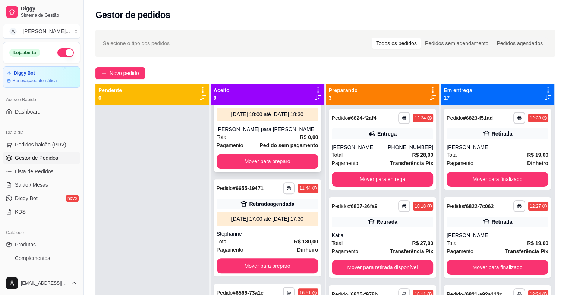
click at [261, 141] on div "Total R$ 0,00" at bounding box center [268, 137] width 102 height 8
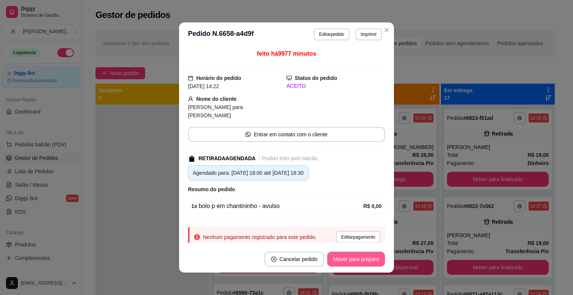
click at [341, 258] on button "Mover para preparo" at bounding box center [356, 258] width 58 height 15
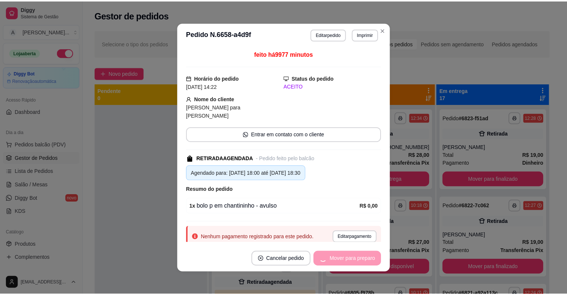
scroll to position [236, 0]
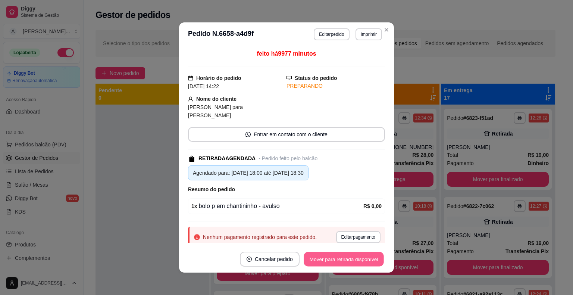
click at [341, 258] on button "Mover para retirada disponível" at bounding box center [344, 259] width 80 height 15
click at [344, 257] on button "Mover para finalizado" at bounding box center [354, 258] width 62 height 15
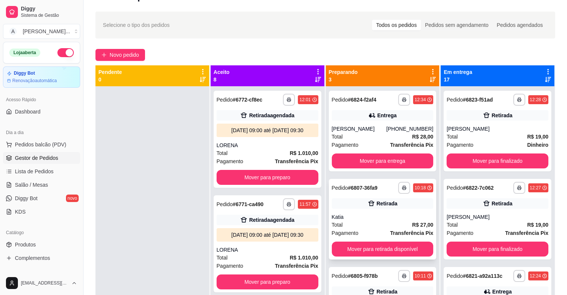
scroll to position [0, 0]
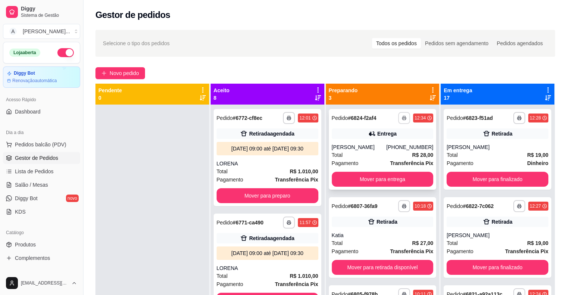
click at [399, 114] on button "button" at bounding box center [404, 118] width 12 height 12
click at [385, 143] on button "IMPRESSORA" at bounding box center [380, 144] width 52 height 12
click at [115, 73] on span "Novo pedido" at bounding box center [124, 73] width 29 height 8
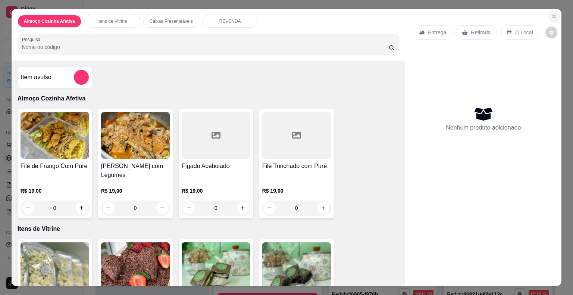
click at [552, 16] on icon "Close" at bounding box center [554, 16] width 6 height 6
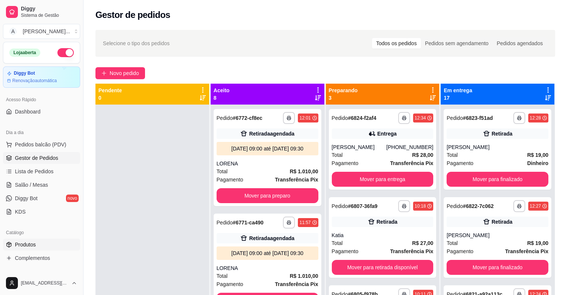
click at [50, 247] on link "Produtos" at bounding box center [41, 244] width 77 height 12
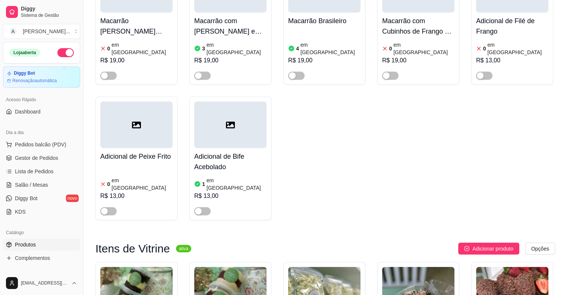
scroll to position [1902, 0]
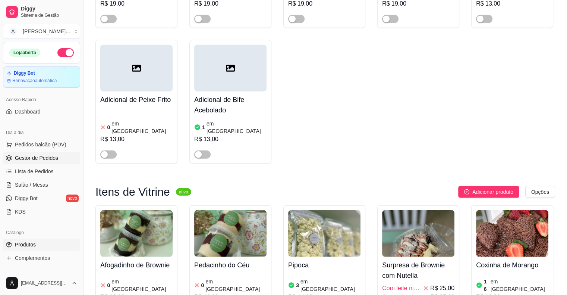
click at [31, 157] on span "Gestor de Pedidos" at bounding box center [36, 157] width 43 height 7
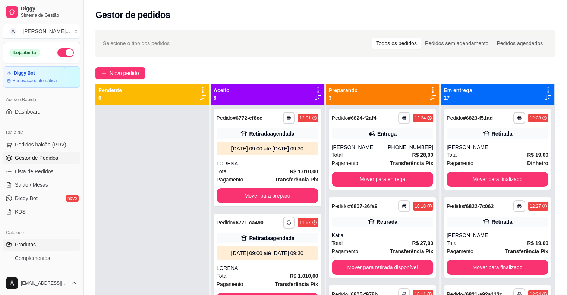
click at [45, 245] on link "Produtos" at bounding box center [41, 244] width 77 height 12
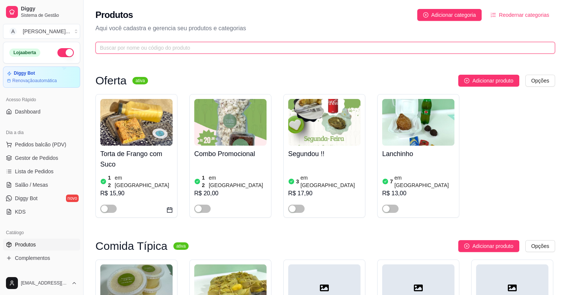
click at [187, 49] on input "text" at bounding box center [322, 48] width 445 height 8
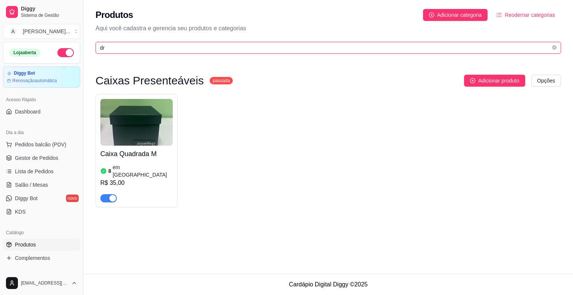
type input "d"
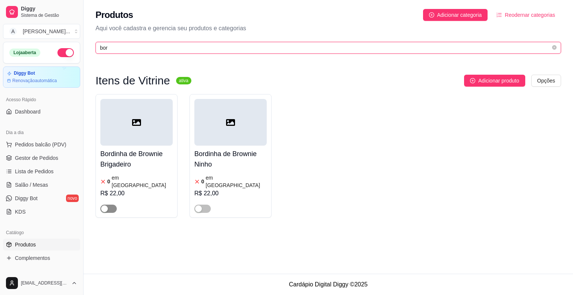
type input "bor"
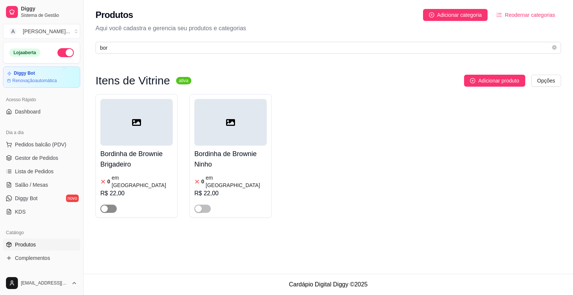
click at [107, 205] on div "button" at bounding box center [104, 208] width 7 height 7
click at [140, 173] on div "0 em estoque R$ 22,00" at bounding box center [136, 192] width 72 height 40
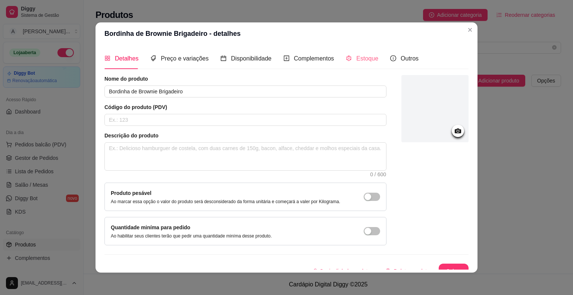
click at [363, 53] on div "Estoque" at bounding box center [362, 58] width 32 height 21
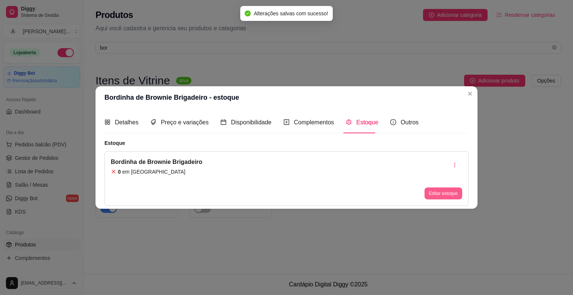
click at [433, 190] on button "Editar estoque" at bounding box center [444, 193] width 38 height 12
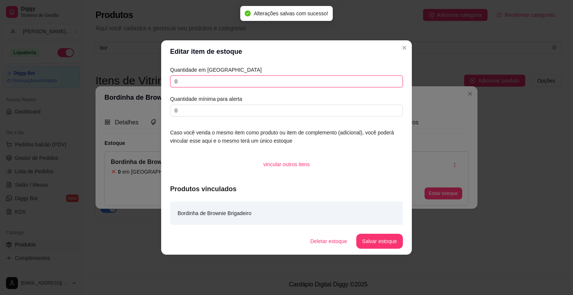
click at [290, 83] on input "0" at bounding box center [286, 81] width 233 height 12
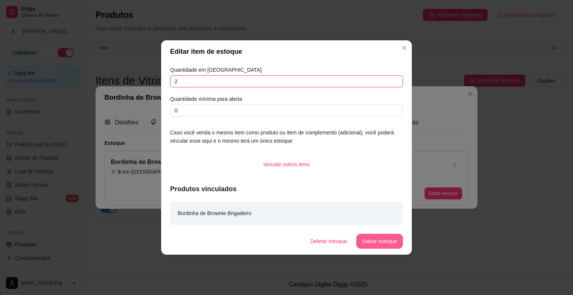
type input "2"
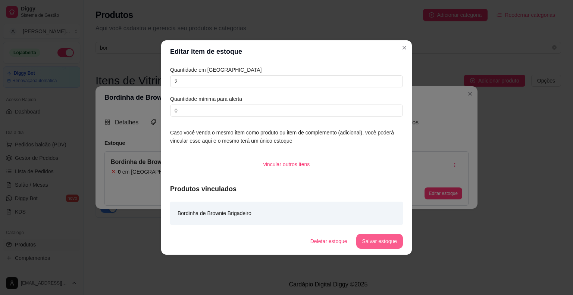
click at [388, 241] on button "Salvar estoque" at bounding box center [379, 241] width 47 height 15
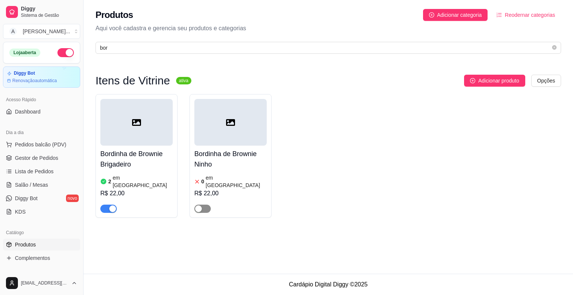
click at [203, 204] on span "button" at bounding box center [202, 208] width 16 height 8
click at [225, 180] on article "em [GEOGRAPHIC_DATA]" at bounding box center [236, 181] width 61 height 15
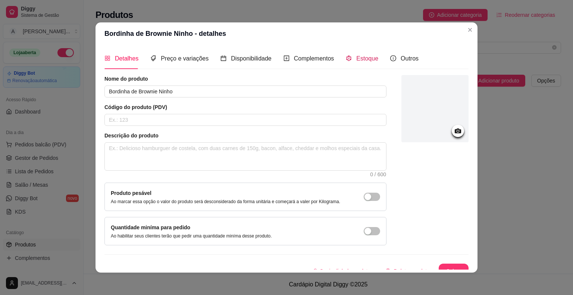
click at [358, 60] on span "Estoque" at bounding box center [367, 58] width 22 height 6
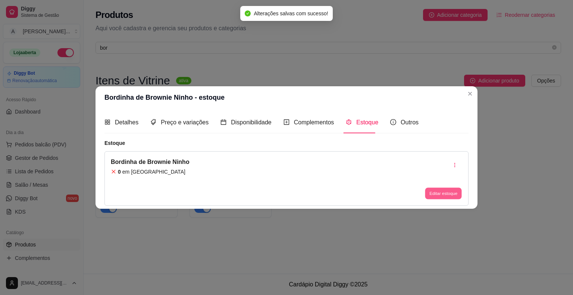
click at [433, 190] on button "Editar estoque" at bounding box center [443, 193] width 37 height 12
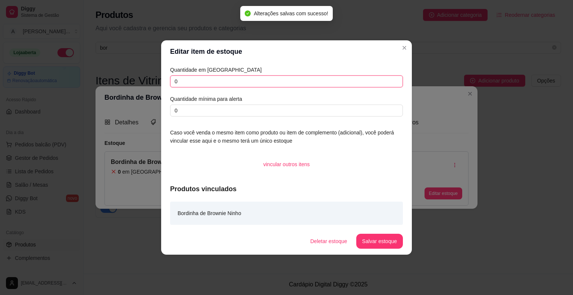
click at [348, 84] on input "0" at bounding box center [286, 81] width 233 height 12
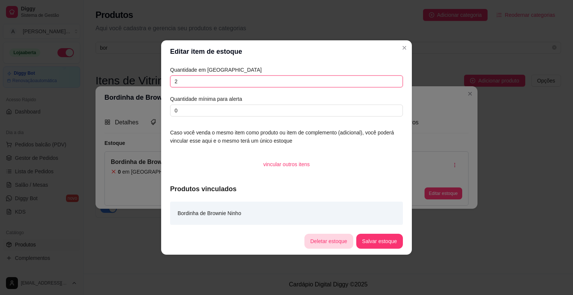
type input "2"
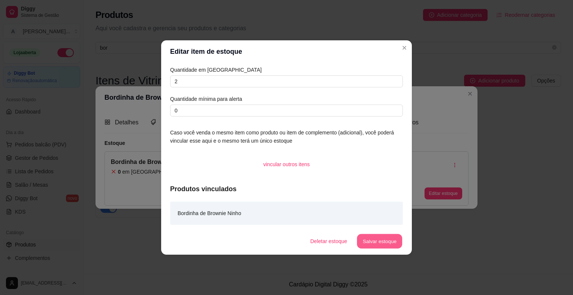
click at [363, 243] on button "Salvar estoque" at bounding box center [380, 241] width 46 height 15
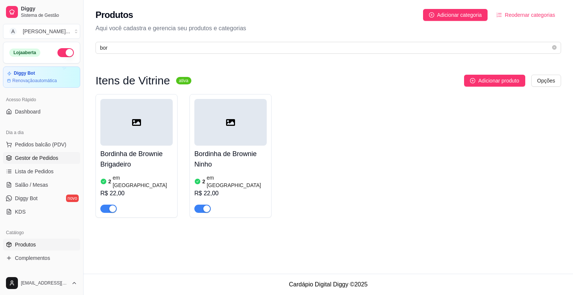
click at [53, 154] on span "Gestor de Pedidos" at bounding box center [36, 157] width 43 height 7
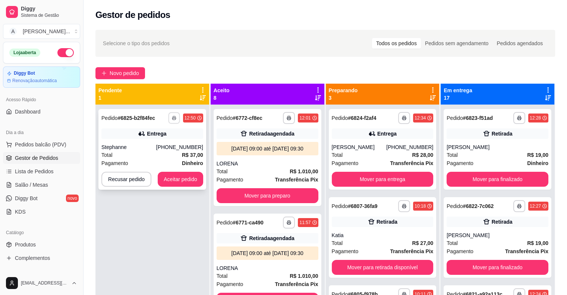
click at [173, 116] on icon "button" at bounding box center [174, 118] width 4 height 4
click at [160, 144] on button "IMPRESSORA" at bounding box center [153, 144] width 54 height 12
click at [183, 179] on button "Aceitar pedido" at bounding box center [181, 179] width 44 height 15
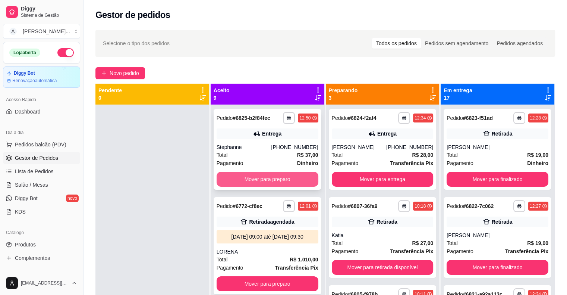
click at [241, 179] on button "Mover para preparo" at bounding box center [268, 179] width 102 height 15
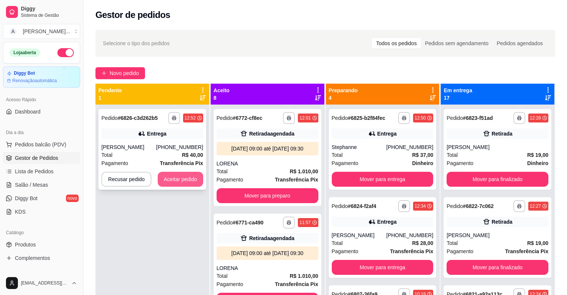
click at [184, 177] on button "Aceitar pedido" at bounding box center [181, 179] width 46 height 15
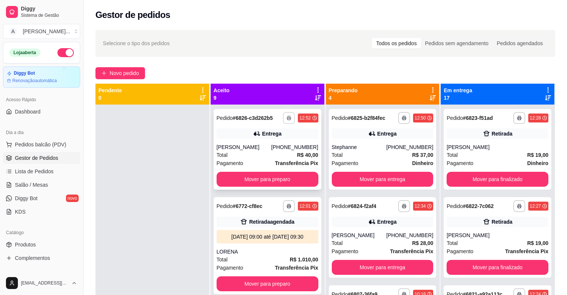
click at [283, 117] on button "button" at bounding box center [289, 118] width 12 height 12
click at [265, 142] on button "IMPRESSORA" at bounding box center [261, 144] width 52 height 12
click at [164, 215] on div at bounding box center [152, 251] width 114 height 295
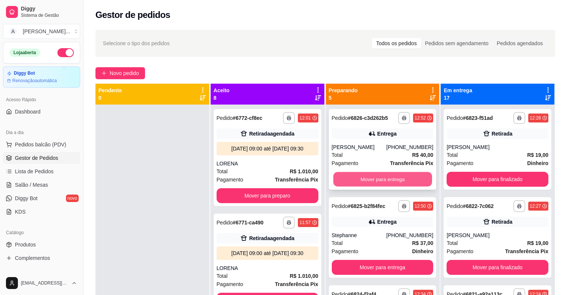
click at [340, 178] on button "Mover para entrega" at bounding box center [382, 179] width 99 height 15
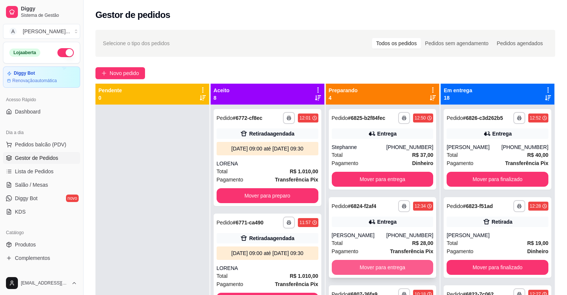
click at [354, 269] on button "Mover para entrega" at bounding box center [383, 267] width 102 height 15
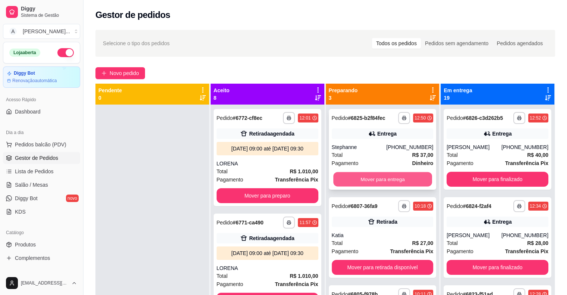
click at [352, 184] on button "Mover para entrega" at bounding box center [382, 179] width 99 height 15
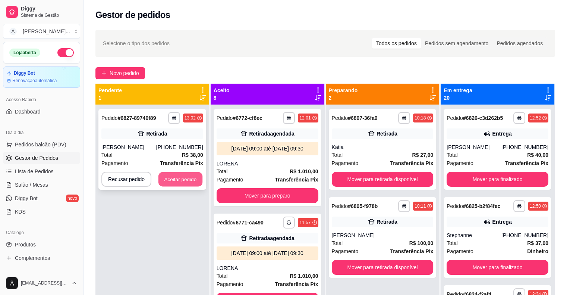
click at [182, 183] on button "Aceitar pedido" at bounding box center [181, 179] width 44 height 15
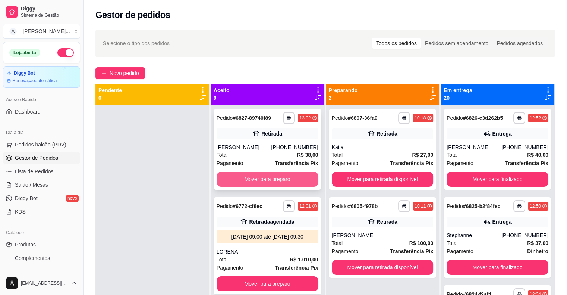
click at [282, 184] on button "Mover para preparo" at bounding box center [268, 179] width 102 height 15
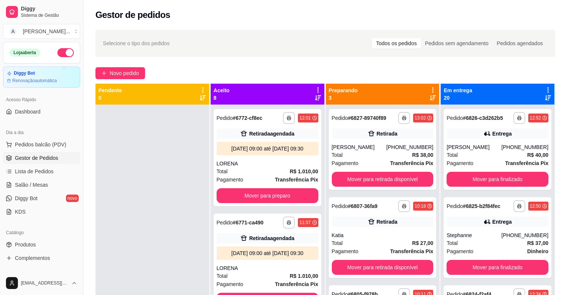
drag, startPoint x: 59, startPoint y: 257, endPoint x: 97, endPoint y: 216, distance: 56.5
click at [59, 257] on link "Complementos" at bounding box center [41, 258] width 77 height 12
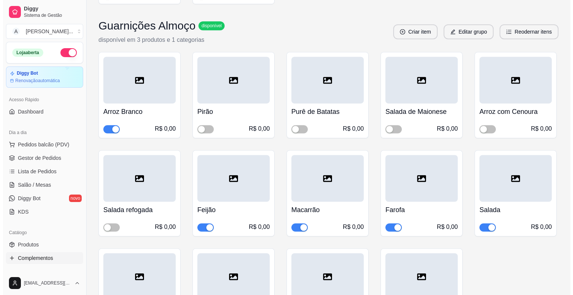
scroll to position [522, 0]
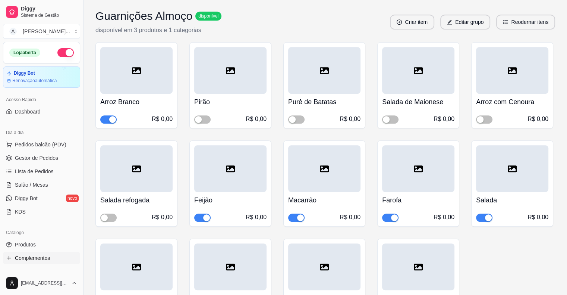
click at [334, 192] on div "Macarrão R$ 0,00" at bounding box center [324, 207] width 72 height 30
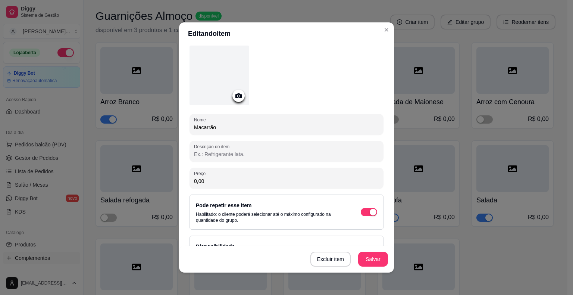
scroll to position [54, 0]
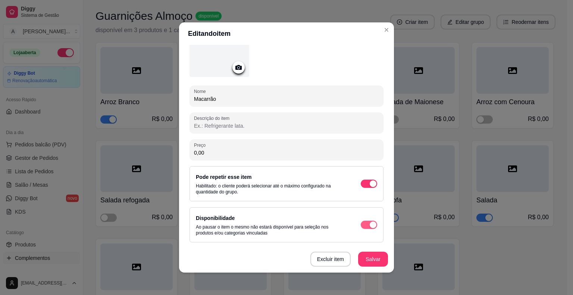
click at [361, 224] on span "button" at bounding box center [369, 224] width 16 height 8
click at [370, 180] on div "button" at bounding box center [373, 183] width 7 height 7
click at [366, 260] on button "Salvar" at bounding box center [372, 259] width 29 height 15
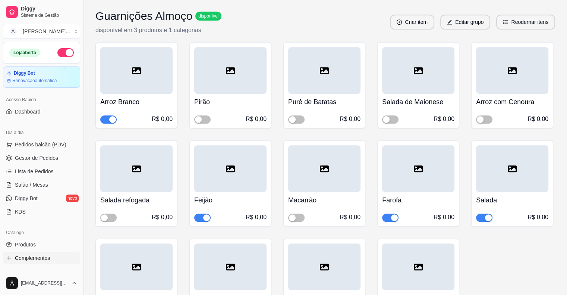
click at [252, 195] on h4 "Feijão" at bounding box center [230, 200] width 72 height 10
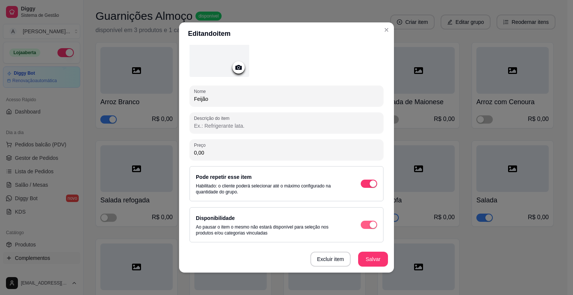
click at [370, 223] on div "button" at bounding box center [373, 224] width 7 height 7
click at [361, 178] on div "Pode repetir esse item Habilitado: o cliente poderá selecionar até o máximo con…" at bounding box center [286, 183] width 181 height 22
click at [361, 183] on span "button" at bounding box center [369, 183] width 16 height 8
click at [372, 261] on button "Salvar" at bounding box center [372, 259] width 29 height 15
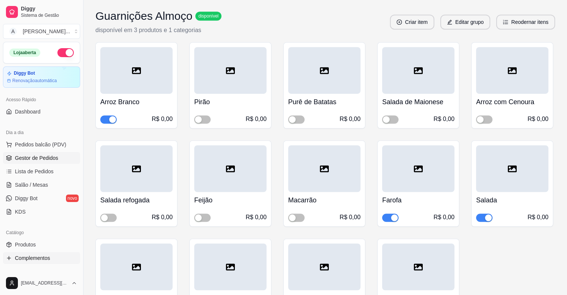
click at [36, 163] on link "Gestor de Pedidos" at bounding box center [41, 158] width 77 height 12
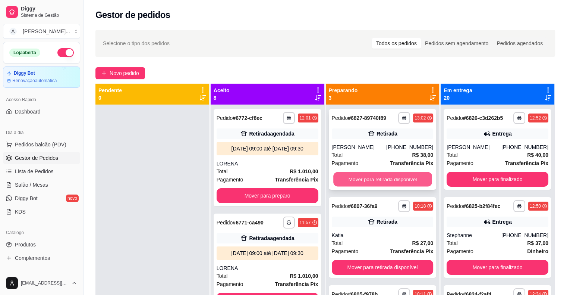
click at [343, 175] on button "Mover para retirada disponível" at bounding box center [382, 179] width 99 height 15
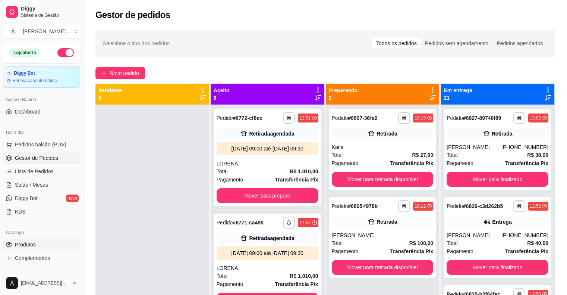
click at [37, 241] on link "Produtos" at bounding box center [41, 244] width 77 height 12
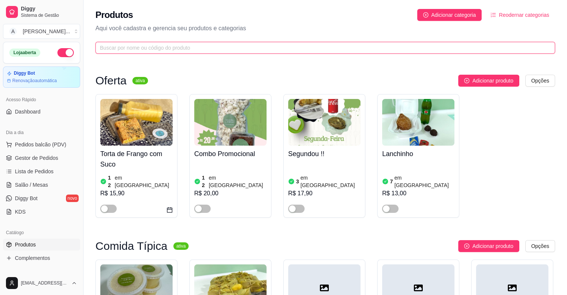
click at [160, 50] on input "text" at bounding box center [322, 48] width 445 height 8
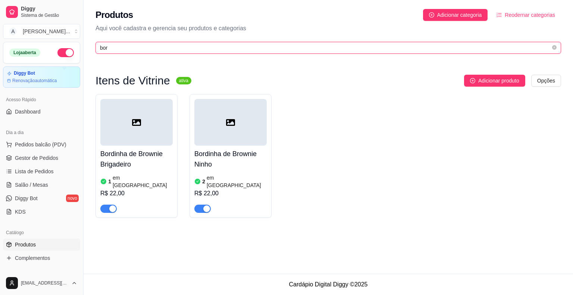
type input "bor"
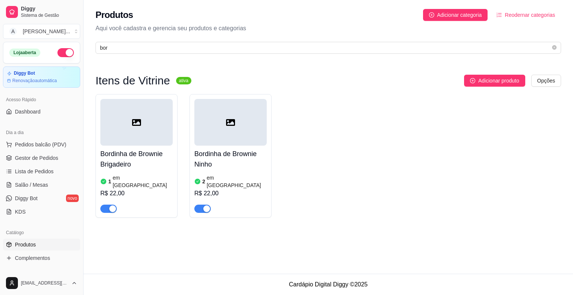
click at [158, 160] on h4 "Bordinha de Brownie Brigadeiro" at bounding box center [136, 158] width 72 height 21
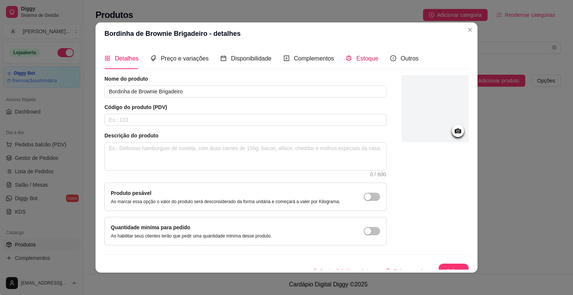
click at [361, 55] on span "Estoque" at bounding box center [367, 58] width 22 height 6
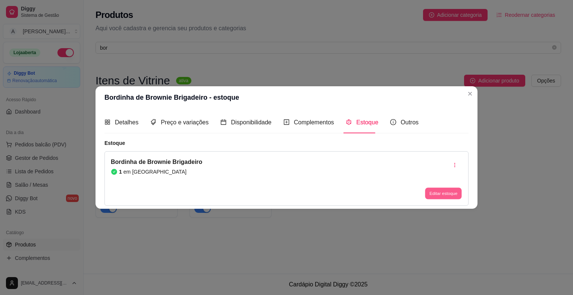
click at [433, 192] on button "Editar estoque" at bounding box center [443, 193] width 37 height 12
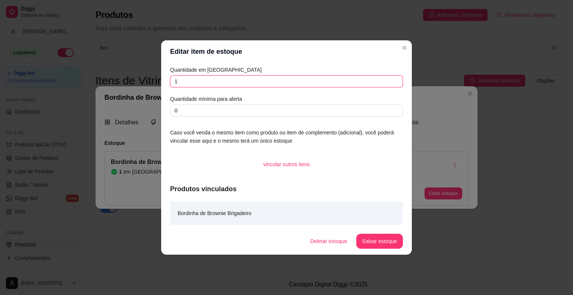
click at [294, 84] on input "1" at bounding box center [286, 81] width 233 height 12
type input "2"
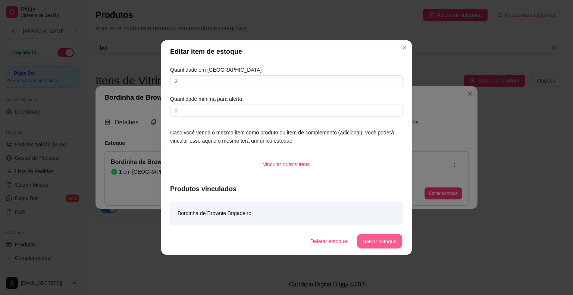
click at [370, 239] on button "Salvar estoque" at bounding box center [380, 241] width 46 height 15
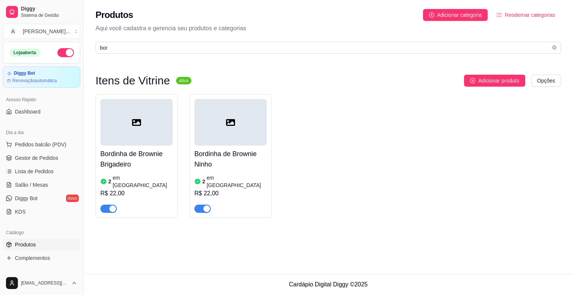
click at [232, 178] on article "em [GEOGRAPHIC_DATA]" at bounding box center [237, 181] width 60 height 15
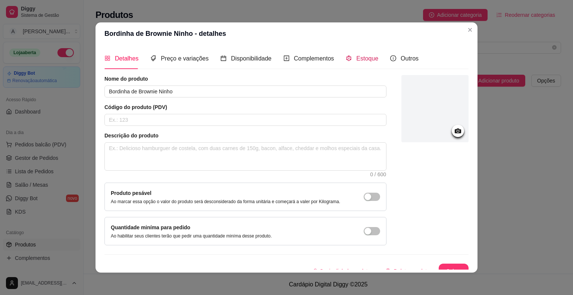
click at [346, 59] on icon "code-sandbox" at bounding box center [349, 58] width 6 height 6
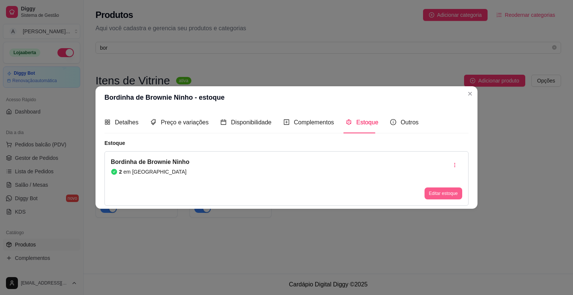
click at [438, 192] on button "Editar estoque" at bounding box center [444, 193] width 38 height 12
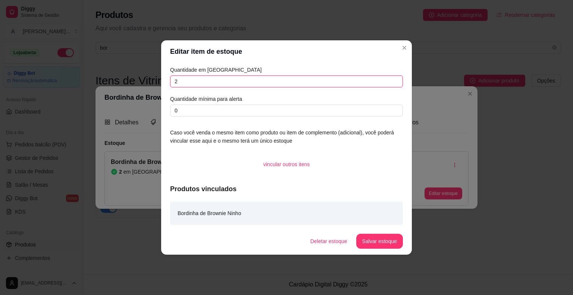
click at [281, 84] on input "2" at bounding box center [286, 81] width 233 height 12
type input "1"
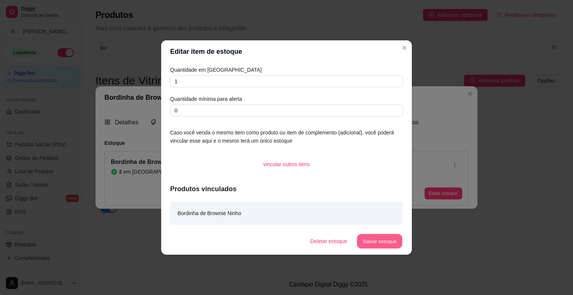
click at [369, 236] on button "Salvar estoque" at bounding box center [380, 241] width 46 height 15
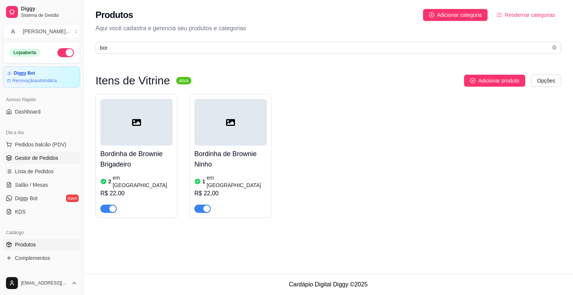
click at [56, 156] on span "Gestor de Pedidos" at bounding box center [36, 157] width 43 height 7
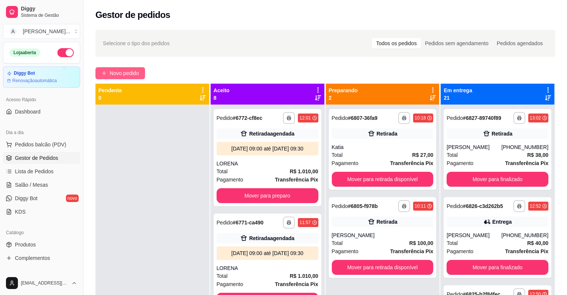
click at [128, 72] on span "Novo pedido" at bounding box center [124, 73] width 29 height 8
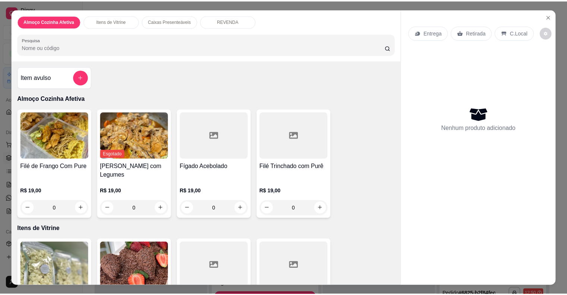
scroll to position [75, 0]
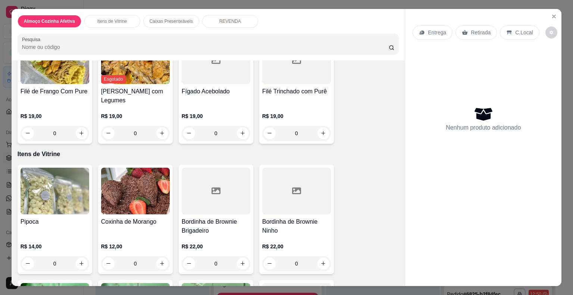
click at [49, 188] on img at bounding box center [55, 190] width 69 height 47
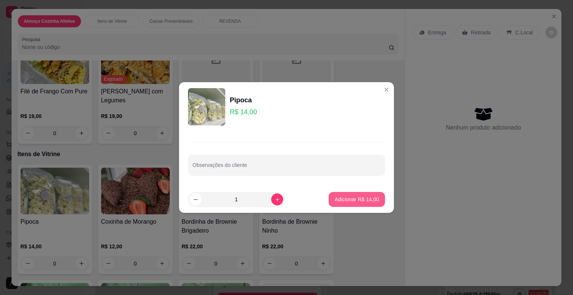
click at [341, 201] on p "Adicionar R$ 14,00" at bounding box center [357, 198] width 44 height 7
type input "1"
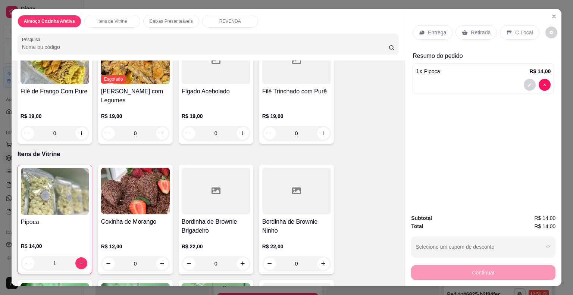
click at [133, 235] on div "R$ 12,00 0" at bounding box center [135, 253] width 69 height 36
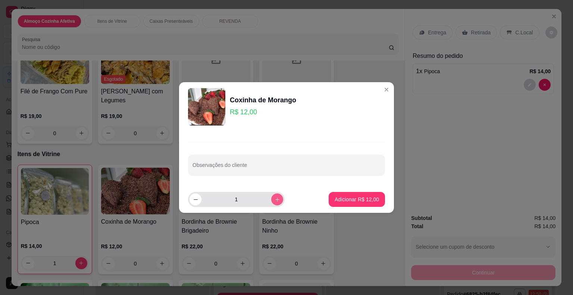
click at [271, 200] on button "increase-product-quantity" at bounding box center [277, 199] width 12 height 12
type input "2"
click at [358, 197] on p "Adicionar R$ 24,00" at bounding box center [357, 198] width 44 height 7
type input "2"
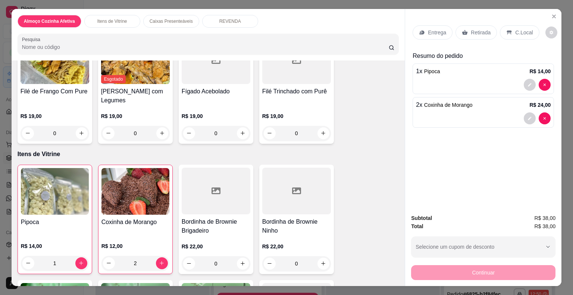
click at [463, 29] on icon at bounding box center [465, 32] width 6 height 6
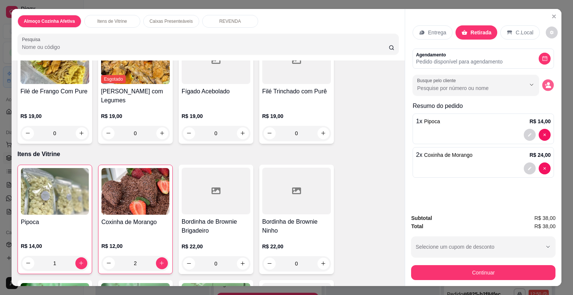
click at [545, 82] on icon "decrease-product-quantity" at bounding box center [548, 85] width 6 height 6
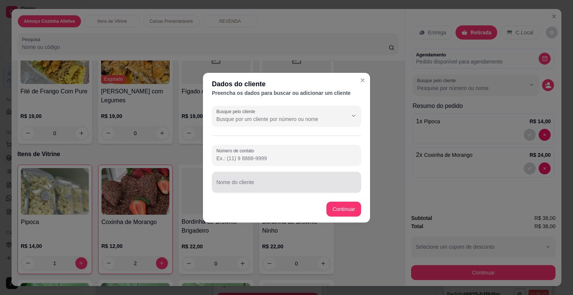
click at [304, 189] on div at bounding box center [286, 182] width 140 height 15
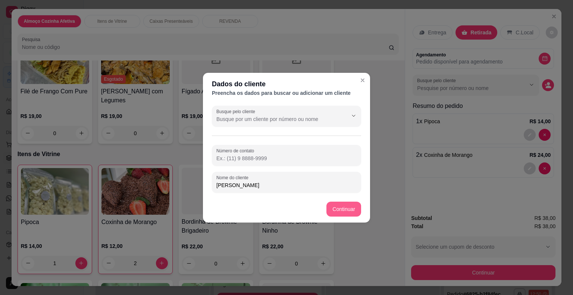
type input "[PERSON_NAME]"
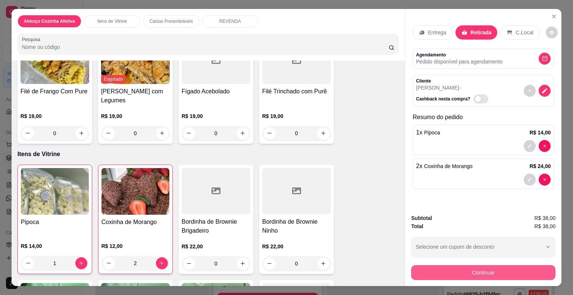
click at [427, 267] on button "Continuar" at bounding box center [483, 272] width 144 height 15
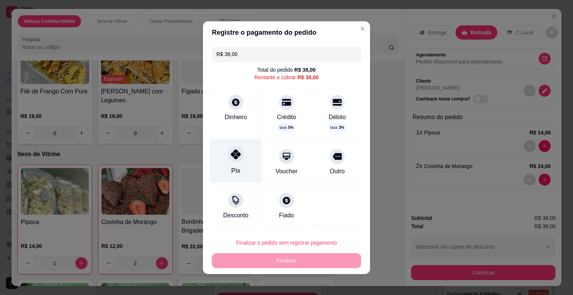
click at [232, 160] on div at bounding box center [236, 154] width 16 height 16
type input "R$ 0,00"
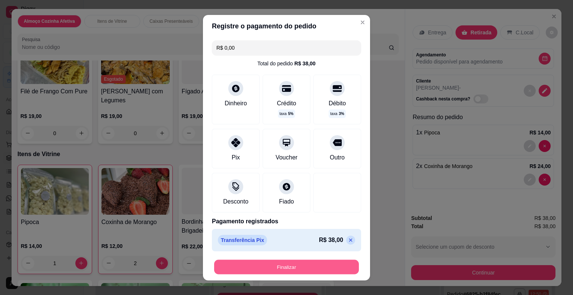
click at [301, 262] on button "Finalizar" at bounding box center [286, 266] width 145 height 15
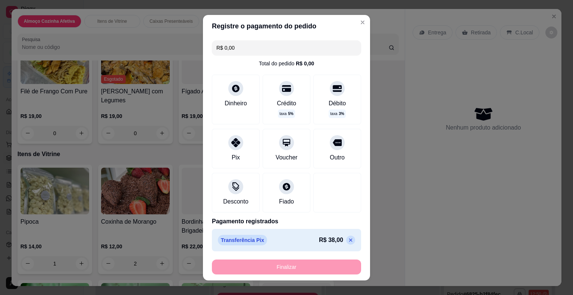
type input "0"
type input "-R$ 38,00"
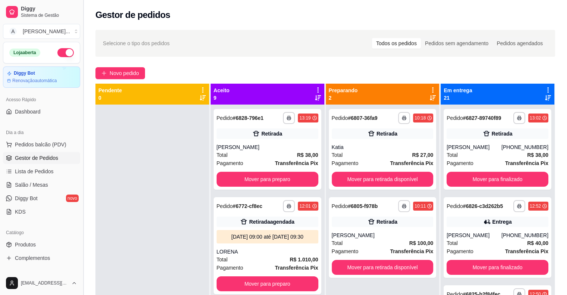
drag, startPoint x: 79, startPoint y: 97, endPoint x: 84, endPoint y: 96, distance: 4.6
drag, startPoint x: 84, startPoint y: 96, endPoint x: 125, endPoint y: 76, distance: 46.2
click at [125, 76] on span "Novo pedido" at bounding box center [124, 73] width 29 height 8
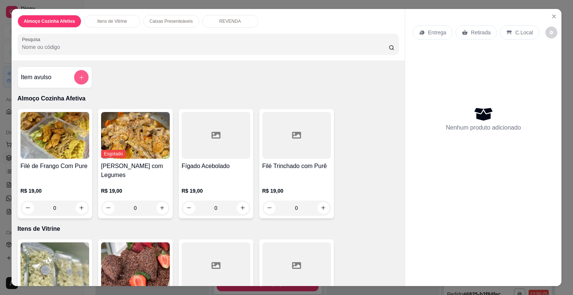
click at [78, 74] on icon "add-separate-item" at bounding box center [81, 77] width 6 height 6
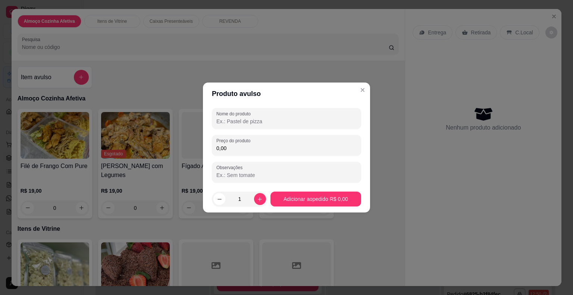
click at [216, 118] on input "Nome do produto" at bounding box center [286, 121] width 140 height 7
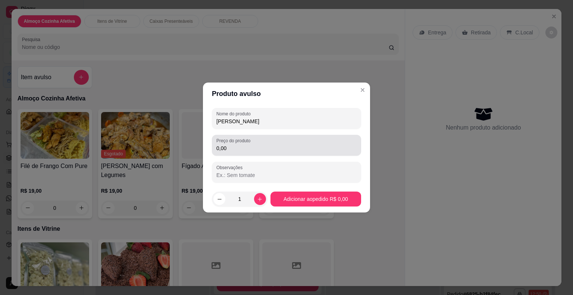
type input "[PERSON_NAME]"
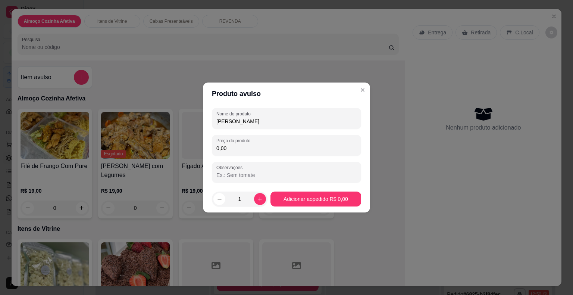
click at [262, 147] on input "0,00" at bounding box center [286, 147] width 140 height 7
type input "32,00"
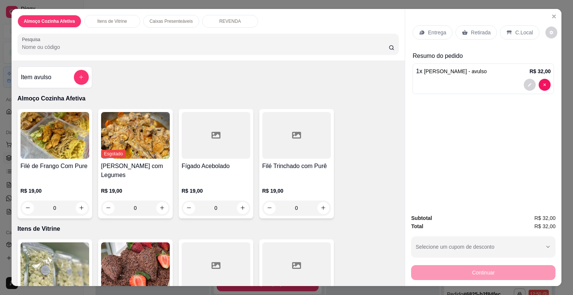
click at [471, 29] on p "Retirada" at bounding box center [481, 32] width 20 height 7
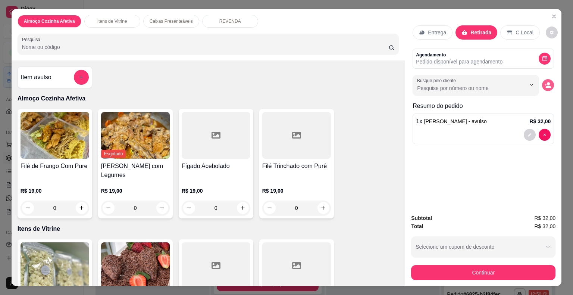
click at [547, 82] on circle "decrease-product-quantity" at bounding box center [548, 83] width 3 height 3
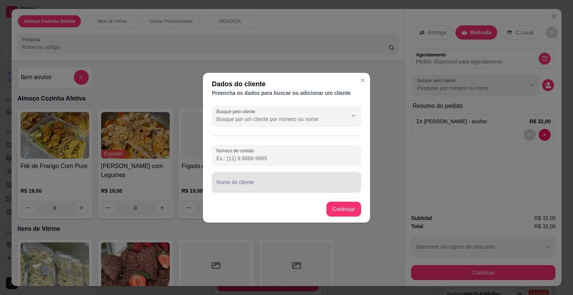
click at [291, 179] on div at bounding box center [286, 182] width 140 height 15
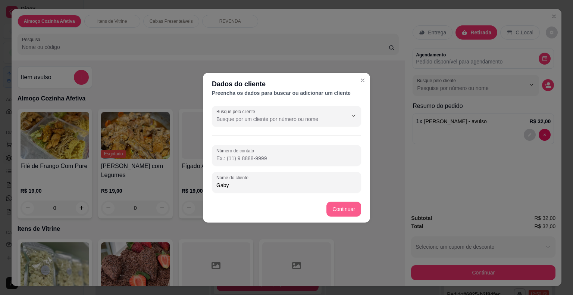
type input "Gaby"
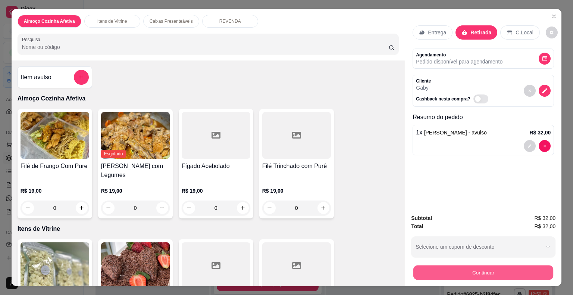
click at [417, 269] on button "Continuar" at bounding box center [483, 272] width 140 height 15
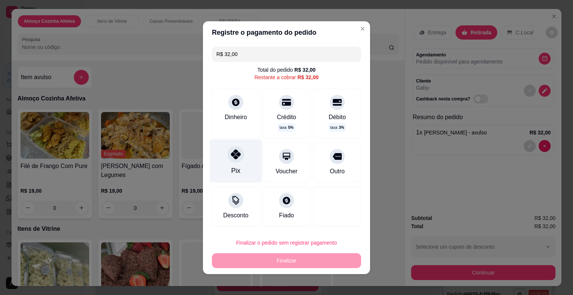
click at [233, 160] on div at bounding box center [236, 154] width 16 height 16
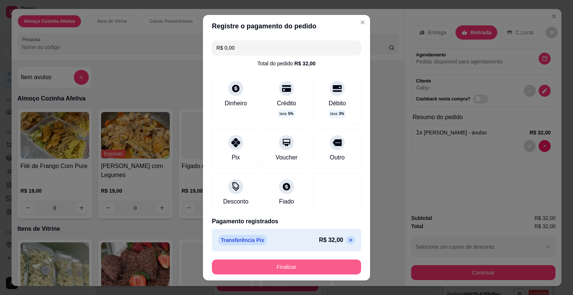
click at [275, 268] on button "Finalizar" at bounding box center [286, 266] width 149 height 15
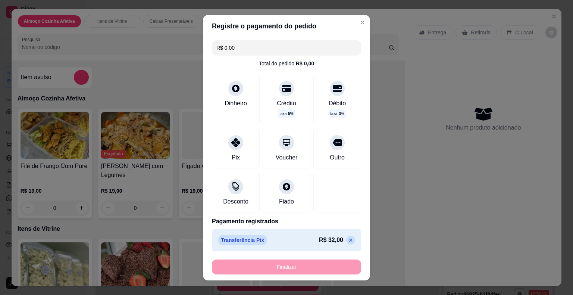
type input "-R$ 32,00"
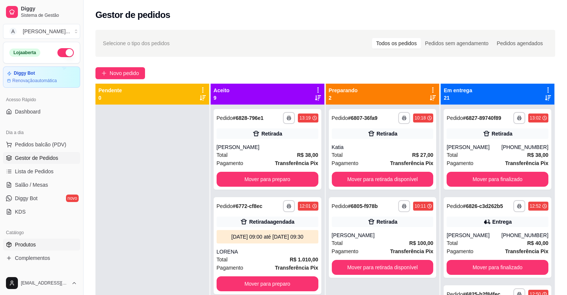
click at [40, 243] on link "Produtos" at bounding box center [41, 244] width 77 height 12
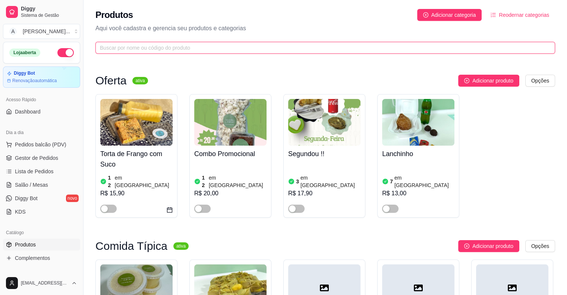
click at [188, 49] on input "text" at bounding box center [322, 48] width 445 height 8
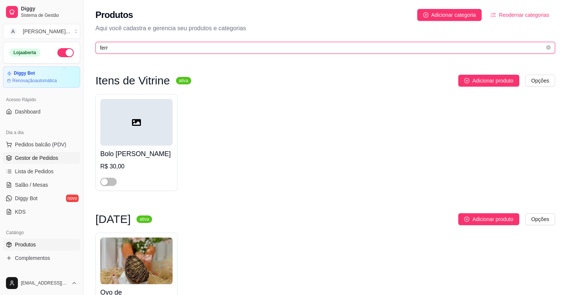
type input "ferr"
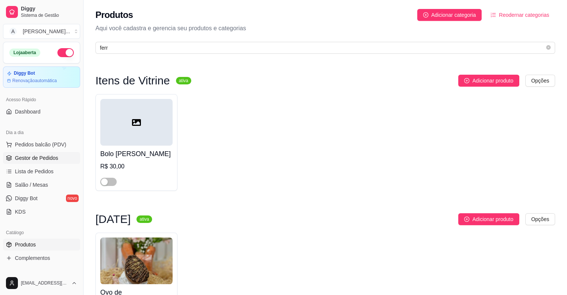
click at [50, 154] on span "Gestor de Pedidos" at bounding box center [36, 157] width 43 height 7
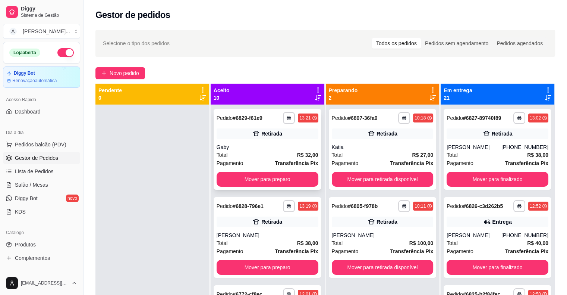
click at [225, 131] on div "Retirada" at bounding box center [268, 133] width 102 height 10
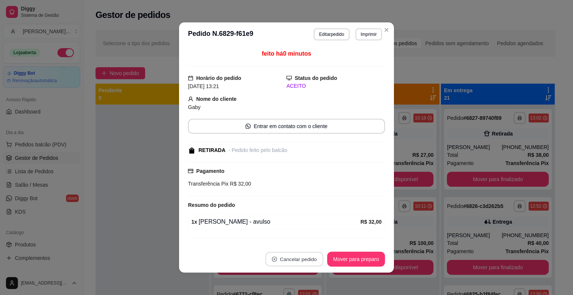
click at [297, 257] on button "Cancelar pedido" at bounding box center [294, 259] width 58 height 15
click at [308, 241] on button "Sim" at bounding box center [312, 240] width 30 height 15
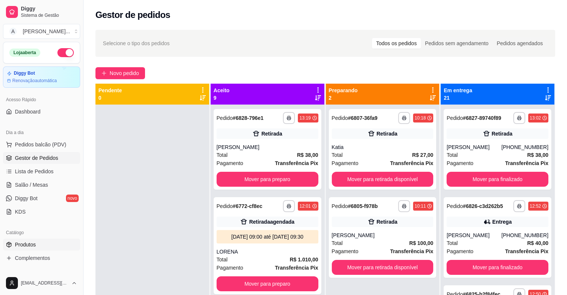
click at [62, 241] on link "Produtos" at bounding box center [41, 244] width 77 height 12
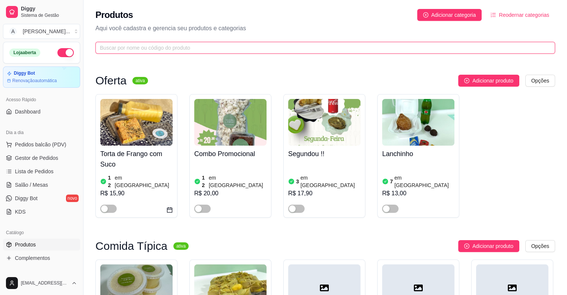
click at [196, 49] on input "text" at bounding box center [322, 48] width 445 height 8
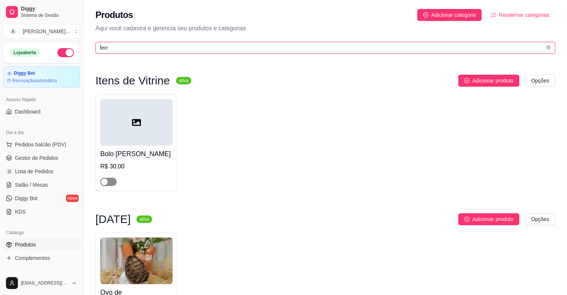
type input "ferr"
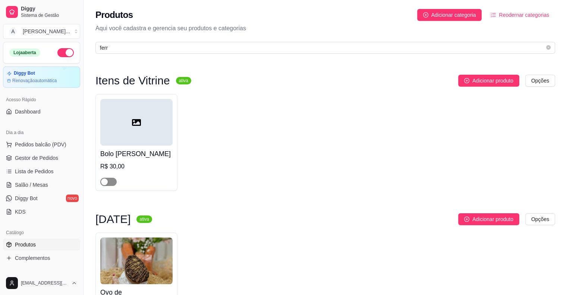
click at [106, 185] on div "button" at bounding box center [104, 181] width 7 height 7
click at [134, 159] on h4 "Bolo [PERSON_NAME]" at bounding box center [136, 153] width 72 height 10
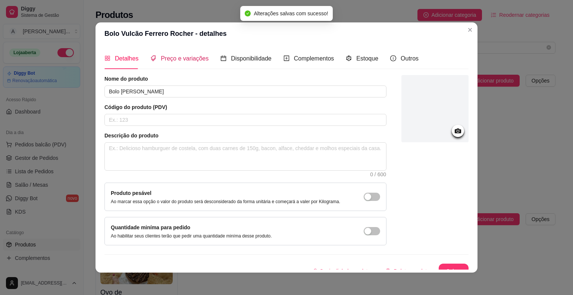
click at [173, 57] on span "Preço e variações" at bounding box center [185, 58] width 48 height 6
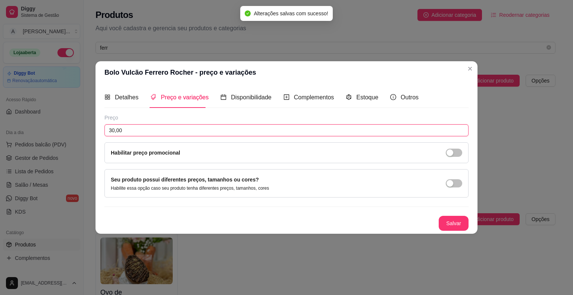
click at [153, 128] on input "30,00" at bounding box center [286, 130] width 364 height 12
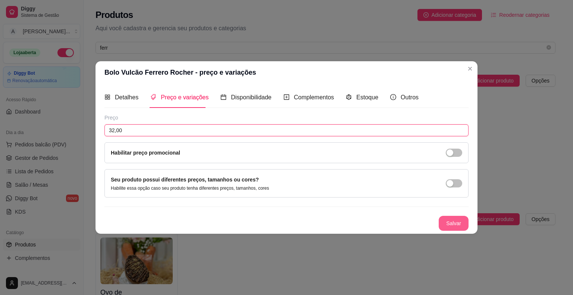
type input "32,00"
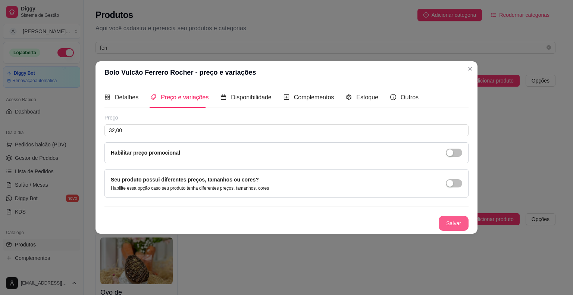
click at [455, 223] on button "Salvar" at bounding box center [454, 223] width 30 height 15
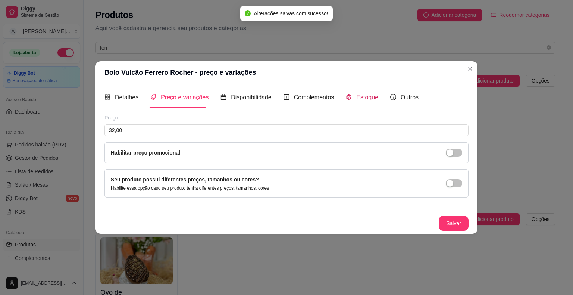
click at [364, 100] on span "Estoque" at bounding box center [367, 97] width 22 height 6
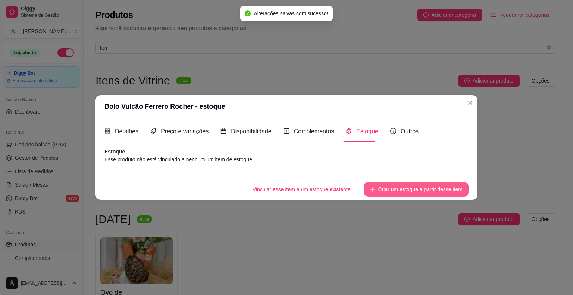
click at [440, 190] on button "Criar um estoque a partir desse item" at bounding box center [416, 189] width 104 height 15
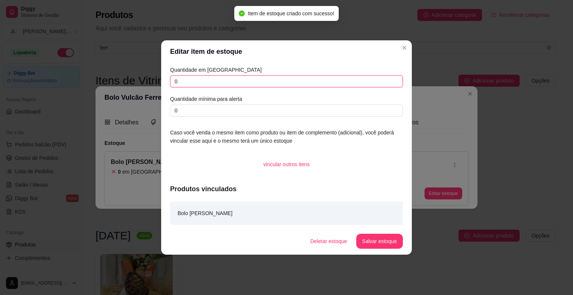
click at [251, 81] on input "0" at bounding box center [286, 81] width 233 height 12
type input "3"
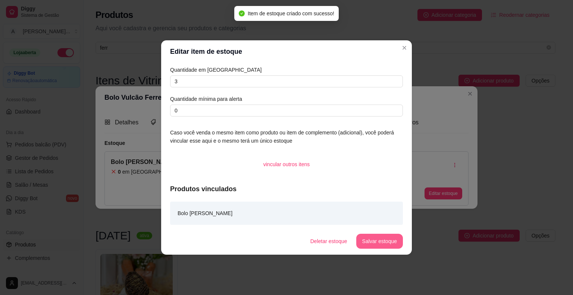
click at [371, 237] on button "Salvar estoque" at bounding box center [379, 241] width 47 height 15
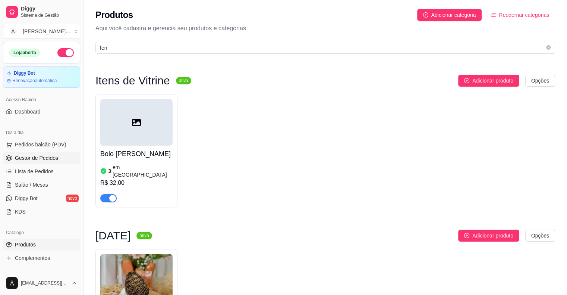
click at [65, 159] on link "Gestor de Pedidos" at bounding box center [41, 158] width 77 height 12
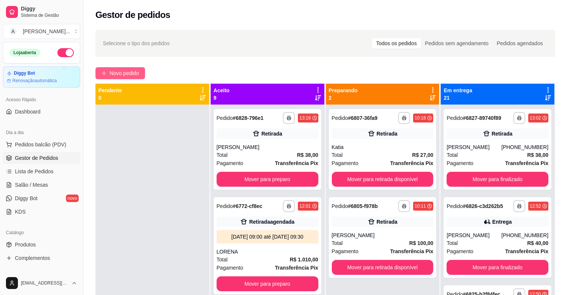
click at [127, 68] on button "Novo pedido" at bounding box center [120, 73] width 50 height 12
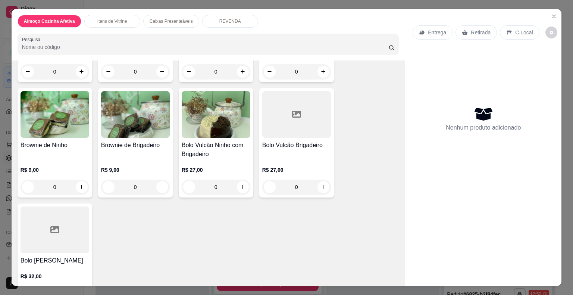
scroll to position [298, 0]
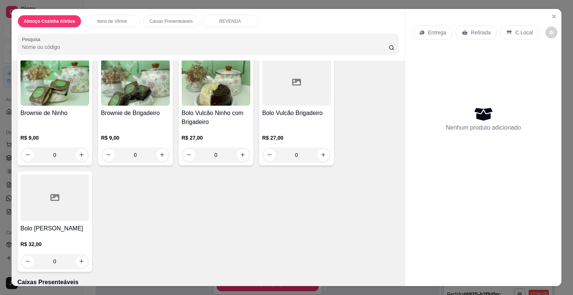
click at [62, 220] on div "Bolo Vulcão Ferrero Rocher R$ 32,00 0" at bounding box center [55, 221] width 75 height 100
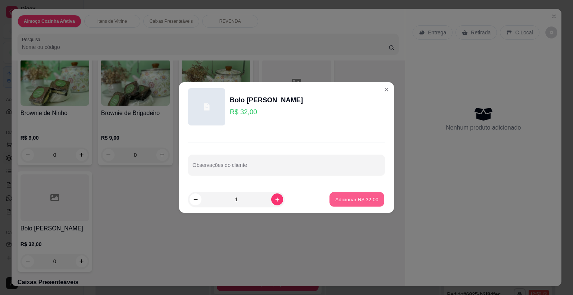
click at [341, 198] on p "Adicionar R$ 32,00" at bounding box center [356, 198] width 43 height 7
type input "1"
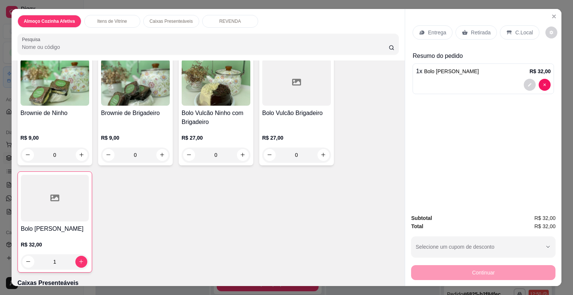
click at [477, 29] on p "Retirada" at bounding box center [481, 32] width 20 height 7
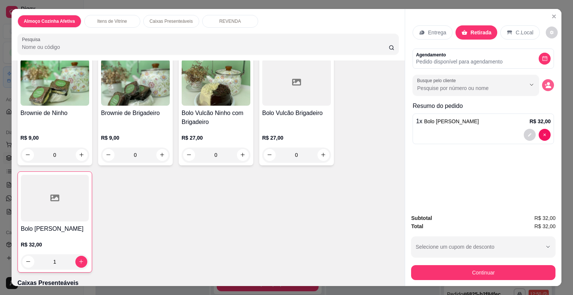
click at [546, 85] on icon "decrease-product-quantity" at bounding box center [549, 86] width 6 height 3
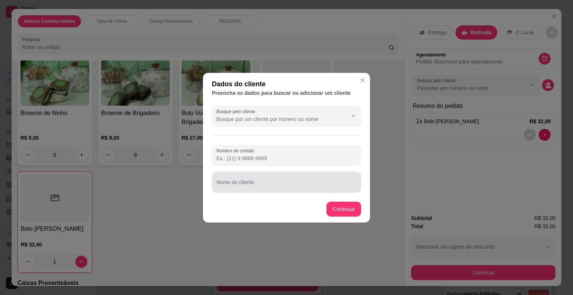
click at [332, 178] on div at bounding box center [286, 182] width 140 height 15
type input "Gaby"
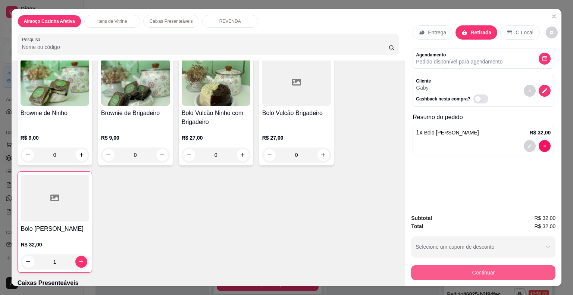
click at [429, 274] on button "Continuar" at bounding box center [483, 272] width 144 height 15
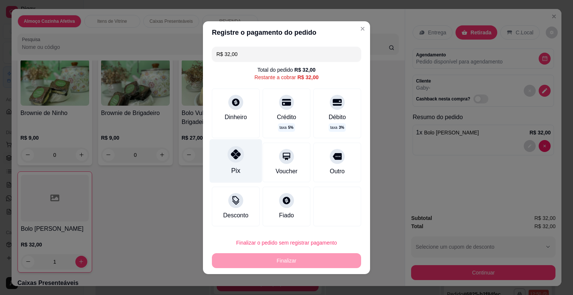
click at [237, 173] on div "Pix" at bounding box center [236, 161] width 53 height 44
type input "R$ 0,00"
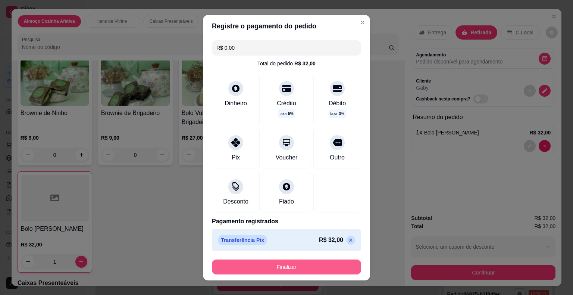
click at [288, 267] on button "Finalizar" at bounding box center [286, 266] width 149 height 15
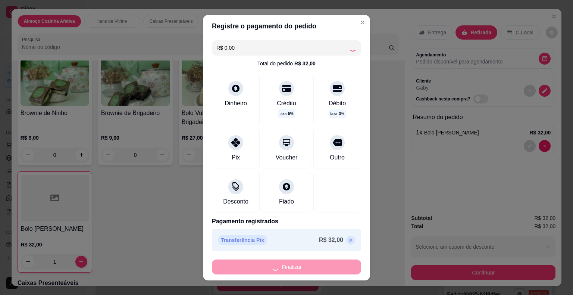
type input "0"
type input "-R$ 32,00"
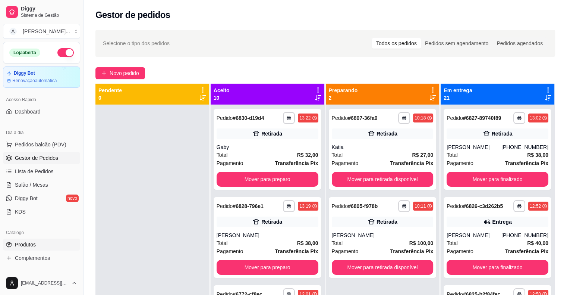
click at [44, 244] on link "Produtos" at bounding box center [41, 244] width 77 height 12
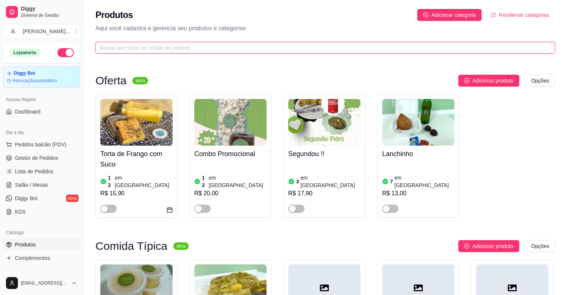
click at [478, 47] on input "text" at bounding box center [322, 48] width 445 height 8
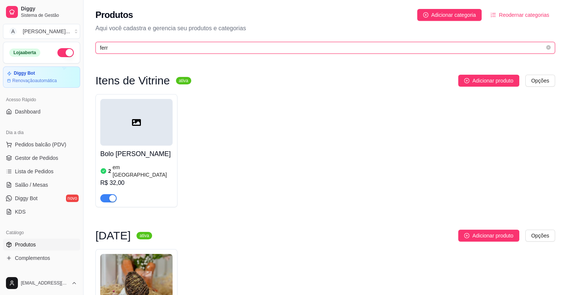
type input "ferr"
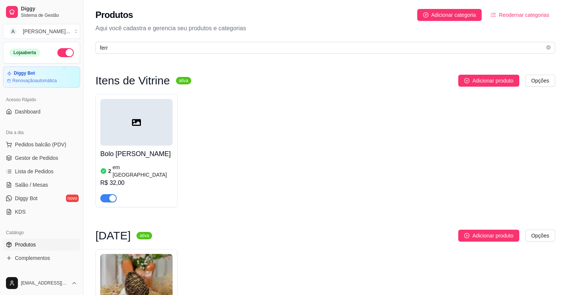
click at [120, 159] on h4 "Bolo [PERSON_NAME]" at bounding box center [136, 153] width 72 height 10
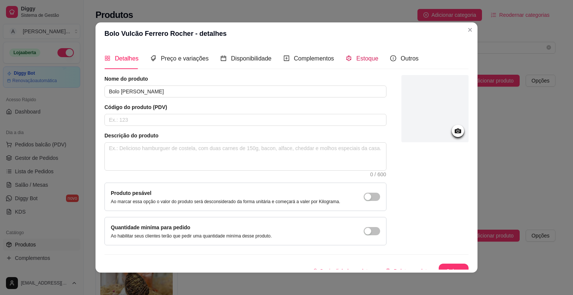
click at [358, 56] on span "Estoque" at bounding box center [367, 58] width 22 height 6
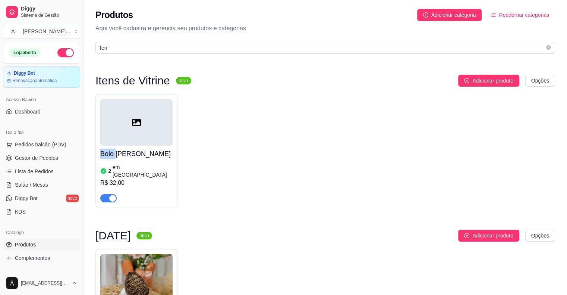
click at [522, 132] on div "Bolo Vulcão Ferrero Rocher 2 em estoque R$ 32,00" at bounding box center [325, 150] width 460 height 113
click at [50, 157] on span "Gestor de Pedidos" at bounding box center [36, 157] width 43 height 7
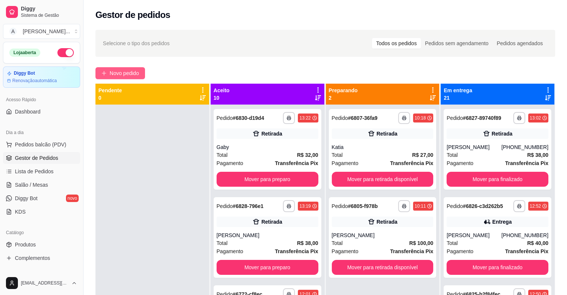
click at [112, 74] on span "Novo pedido" at bounding box center [124, 73] width 29 height 8
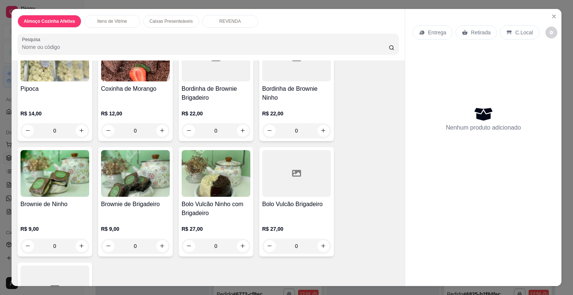
scroll to position [224, 0]
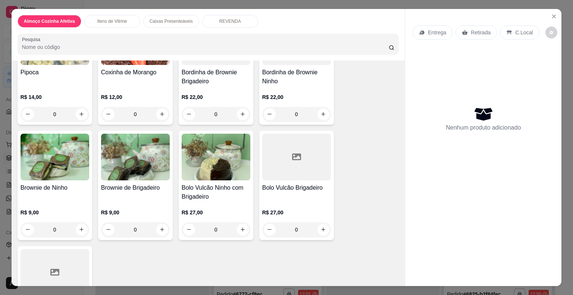
click at [279, 191] on div "Bolo Vulcão Brigadeiro" at bounding box center [296, 192] width 69 height 18
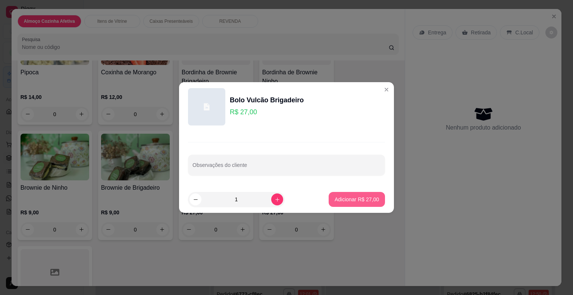
click at [353, 194] on button "Adicionar R$ 27,00" at bounding box center [357, 199] width 56 height 15
type input "1"
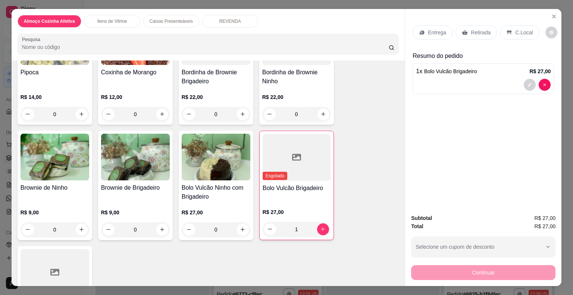
drag, startPoint x: 466, startPoint y: 23, endPoint x: 483, endPoint y: 144, distance: 122.2
click at [465, 25] on div "Retirada" at bounding box center [475, 32] width 41 height 14
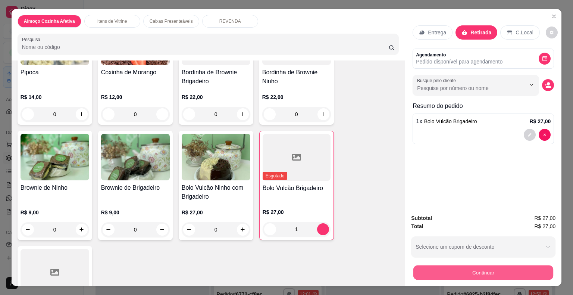
click at [485, 265] on button "Continuar" at bounding box center [483, 272] width 140 height 15
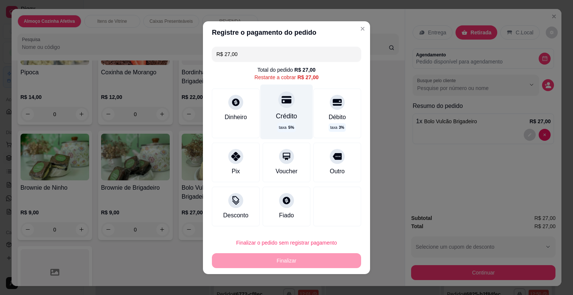
click at [292, 127] on div "Crédito taxa 5 %" at bounding box center [286, 111] width 53 height 54
type input "R$ 0,00"
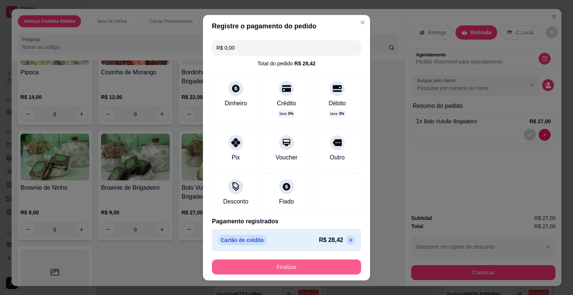
click at [330, 269] on button "Finalizar" at bounding box center [286, 266] width 149 height 15
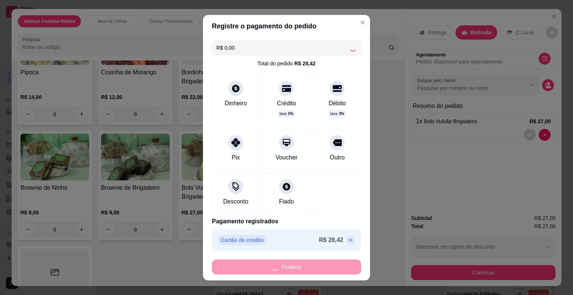
type input "0"
type input "-R$ 27,00"
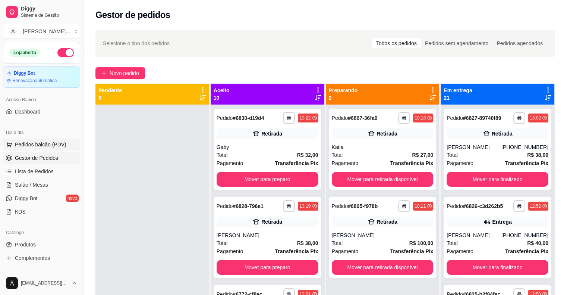
click at [34, 145] on span "Pedidos balcão (PDV)" at bounding box center [40, 144] width 51 height 7
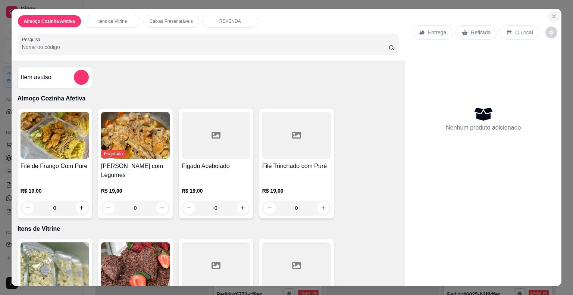
click at [549, 10] on button "Close" at bounding box center [554, 16] width 12 height 12
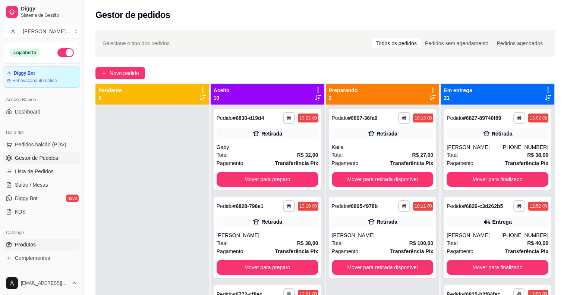
click at [58, 246] on link "Produtos" at bounding box center [41, 244] width 77 height 12
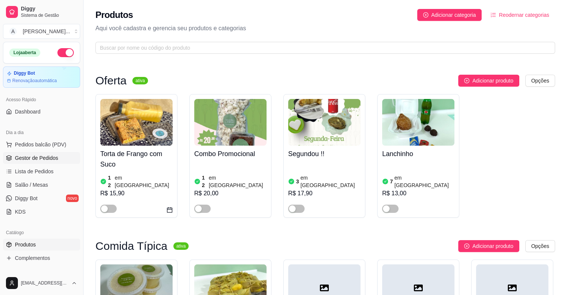
click at [60, 160] on link "Gestor de Pedidos" at bounding box center [41, 158] width 77 height 12
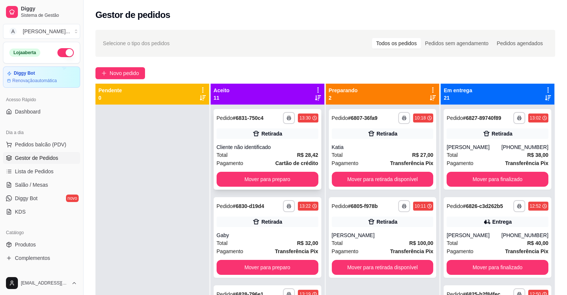
click at [251, 140] on div "**********" at bounding box center [268, 149] width 108 height 81
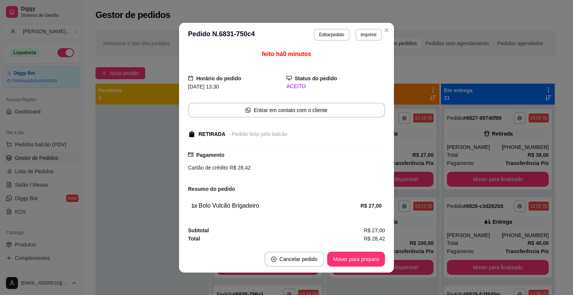
click at [337, 27] on header "**********" at bounding box center [286, 35] width 215 height 24
click at [336, 29] on button "Editar pedido" at bounding box center [331, 35] width 35 height 12
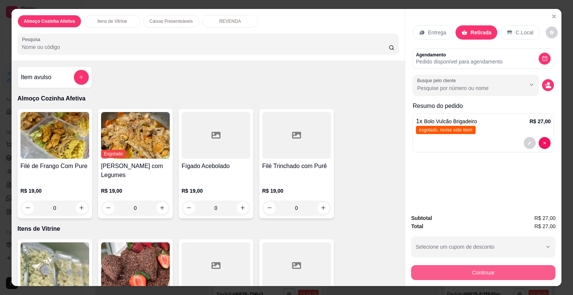
click at [439, 272] on button "Continuar" at bounding box center [483, 272] width 144 height 15
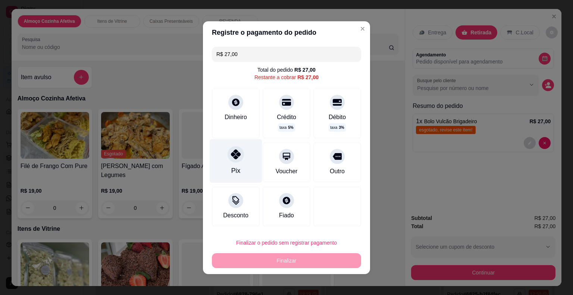
click at [222, 174] on div "Pix" at bounding box center [236, 161] width 53 height 44
type input "R$ 0,00"
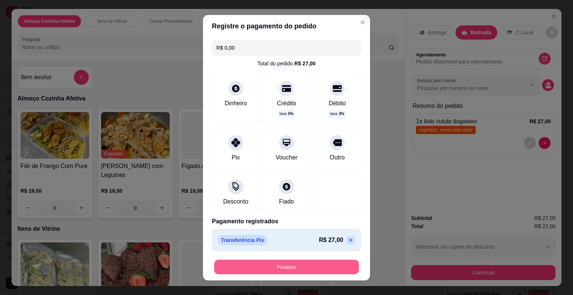
click at [279, 261] on button "Finalizar" at bounding box center [286, 266] width 145 height 15
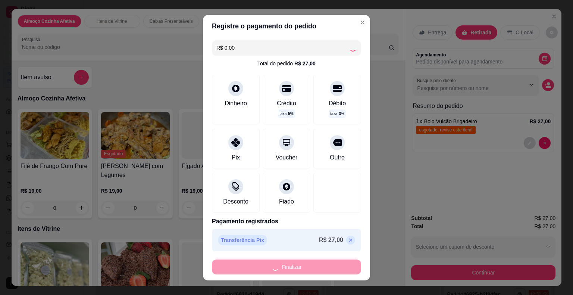
type input "0"
type input "-R$ 27,00"
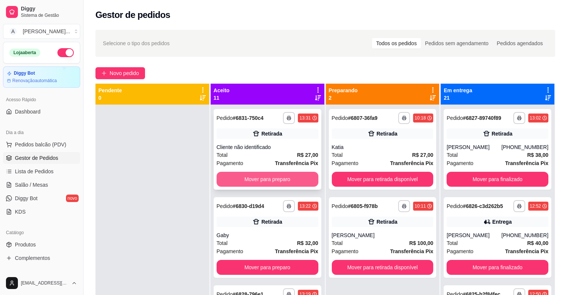
click at [280, 183] on button "Mover para preparo" at bounding box center [268, 179] width 102 height 15
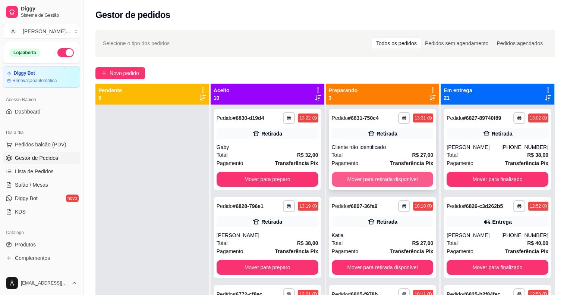
click at [347, 181] on button "Mover para retirada disponível" at bounding box center [383, 179] width 102 height 15
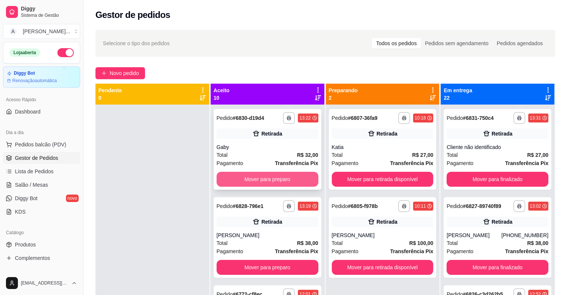
click at [301, 182] on button "Mover para preparo" at bounding box center [268, 179] width 102 height 15
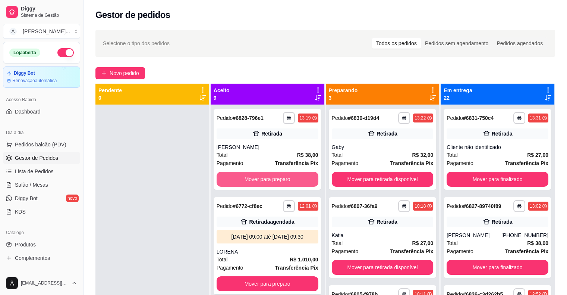
click at [301, 182] on button "Mover para preparo" at bounding box center [268, 179] width 102 height 15
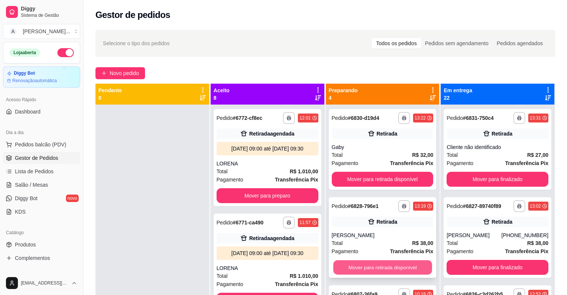
click at [351, 265] on button "Mover para retirada disponível" at bounding box center [382, 267] width 99 height 15
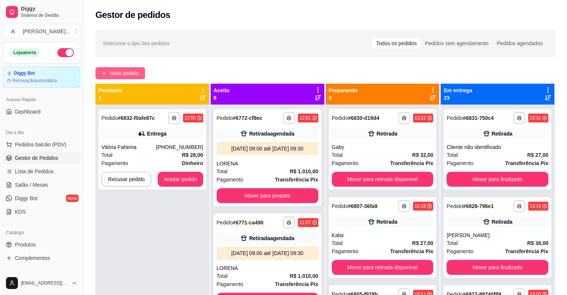
click at [133, 71] on span "Novo pedido" at bounding box center [124, 73] width 29 height 8
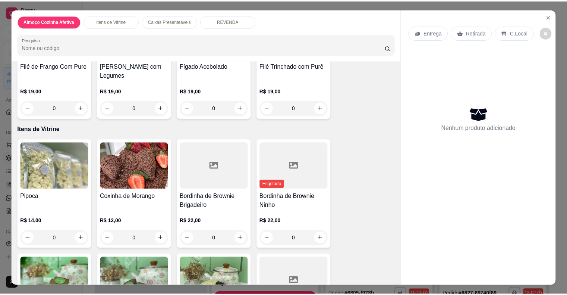
scroll to position [149, 0]
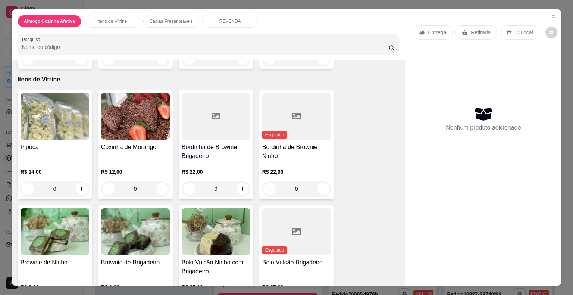
click at [212, 241] on img at bounding box center [216, 231] width 69 height 47
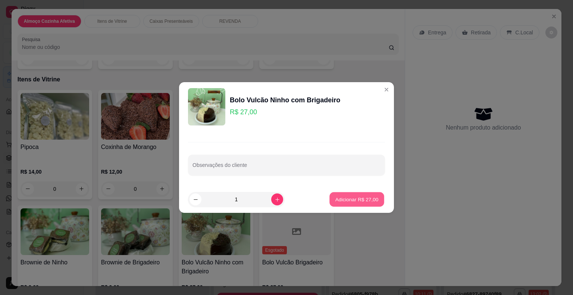
click at [364, 200] on p "Adicionar R$ 27,00" at bounding box center [356, 198] width 43 height 7
type input "1"
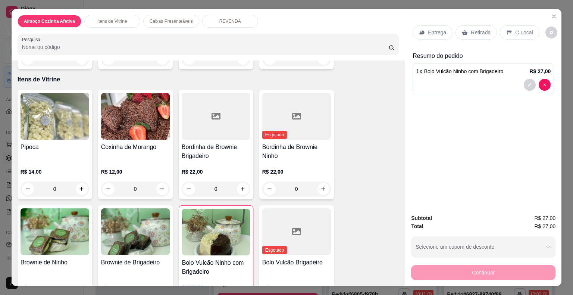
click at [461, 33] on div "Retirada" at bounding box center [475, 32] width 41 height 14
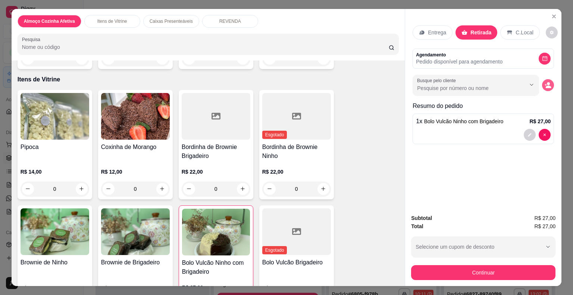
click at [542, 79] on button "decrease-product-quantity" at bounding box center [548, 85] width 12 height 12
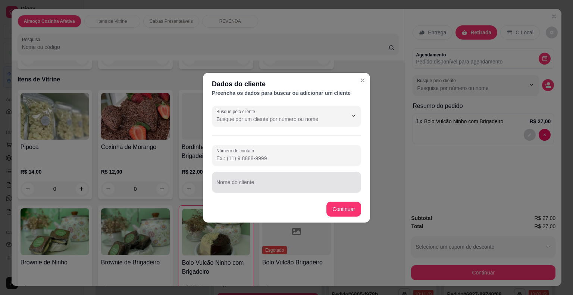
click at [297, 187] on input "Nome do cliente" at bounding box center [286, 184] width 140 height 7
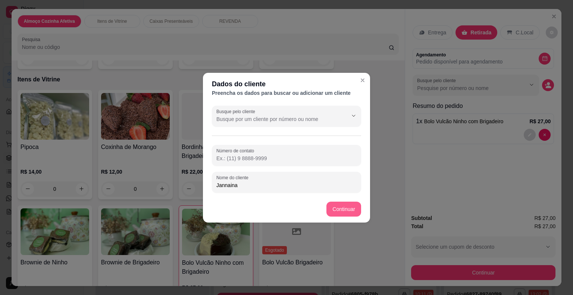
type input "Jannaina"
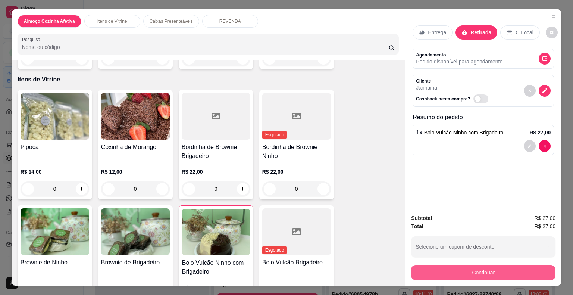
click at [430, 266] on button "Continuar" at bounding box center [483, 272] width 144 height 15
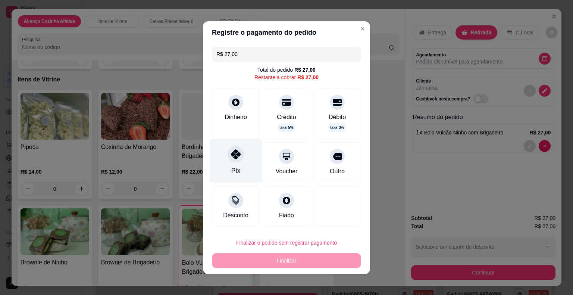
click at [216, 153] on div "Pix" at bounding box center [236, 161] width 53 height 44
type input "R$ 0,00"
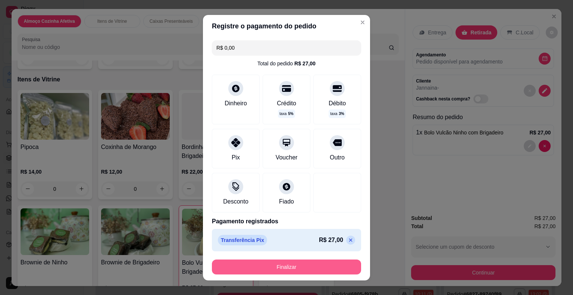
click at [247, 265] on button "Finalizar" at bounding box center [286, 266] width 149 height 15
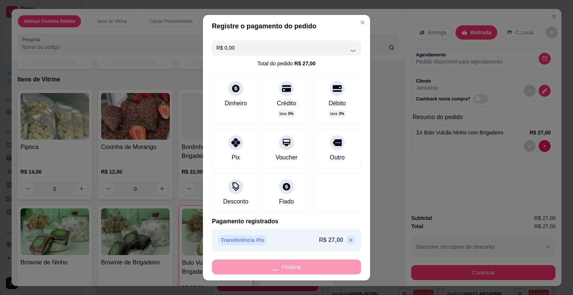
type input "0"
type input "-R$ 27,00"
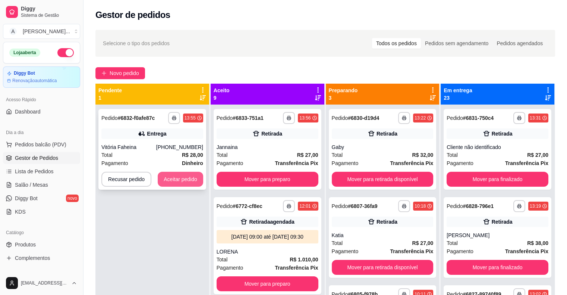
click at [174, 175] on button "Aceitar pedido" at bounding box center [181, 179] width 46 height 15
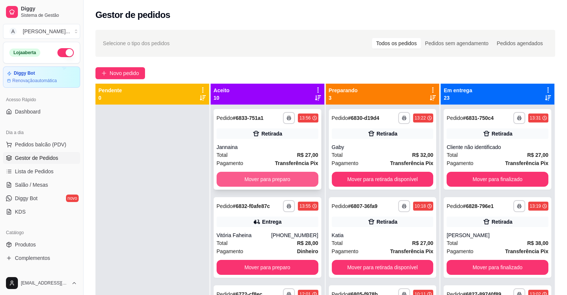
click at [233, 181] on button "Mover para preparo" at bounding box center [268, 179] width 102 height 15
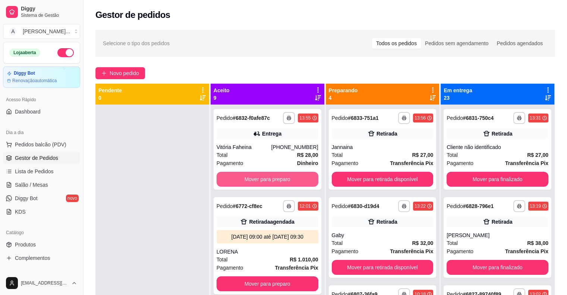
click at [233, 181] on button "Mover para preparo" at bounding box center [268, 179] width 102 height 15
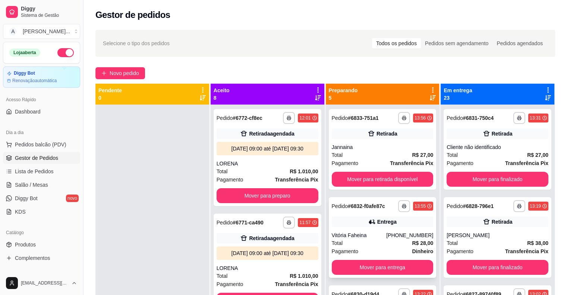
click at [360, 226] on div "Entrega" at bounding box center [383, 221] width 102 height 10
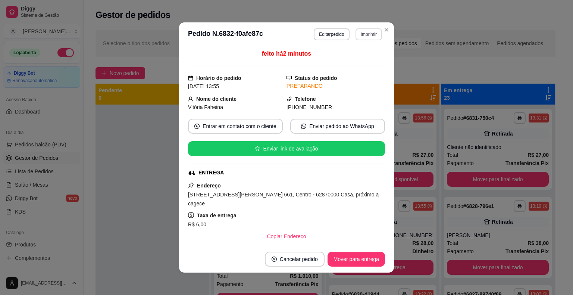
click at [359, 37] on button "Imprimir" at bounding box center [369, 34] width 26 height 12
click at [358, 60] on button "IMPRESSORA" at bounding box center [353, 60] width 54 height 12
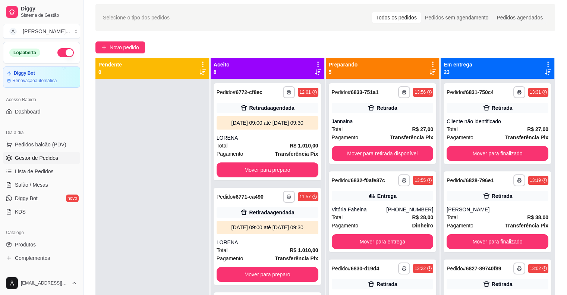
scroll to position [37, 0]
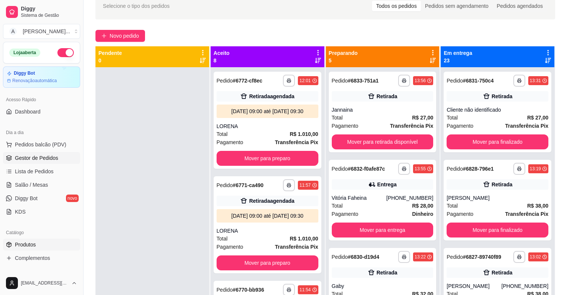
click at [51, 244] on link "Produtos" at bounding box center [41, 244] width 77 height 12
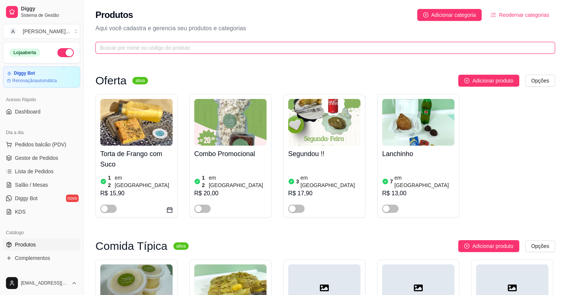
click at [213, 46] on input "text" at bounding box center [322, 48] width 445 height 8
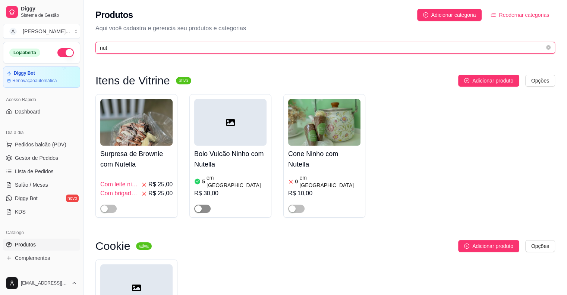
type input "nut"
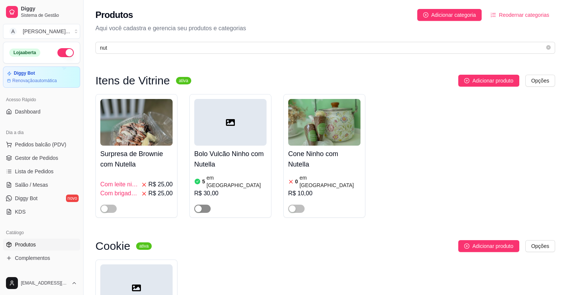
click at [202, 204] on span "button" at bounding box center [202, 208] width 16 height 8
click at [229, 168] on h4 "Bolo Vulcão Ninho com Nutella" at bounding box center [230, 158] width 72 height 21
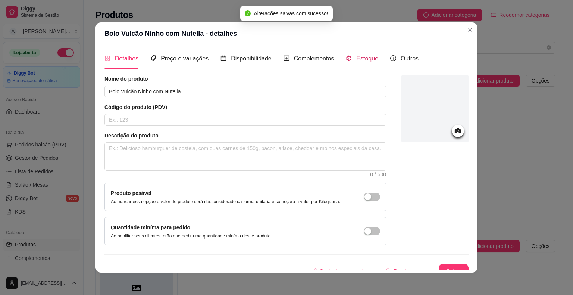
click at [362, 59] on span "Estoque" at bounding box center [367, 58] width 22 height 6
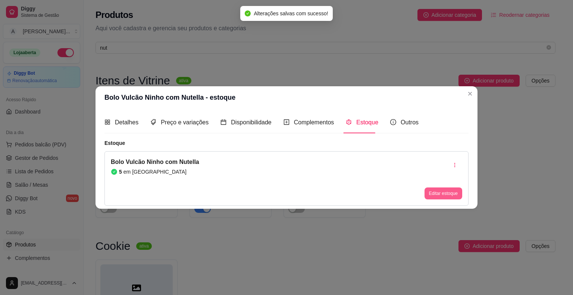
click at [433, 193] on button "Editar estoque" at bounding box center [444, 193] width 38 height 12
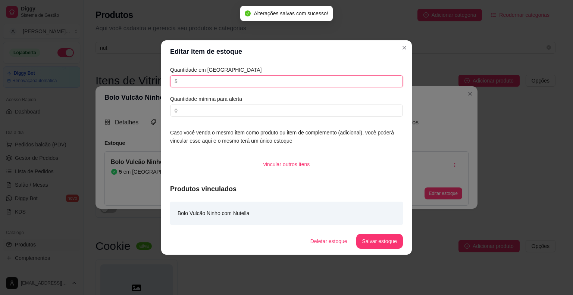
click at [258, 83] on input "5" at bounding box center [286, 81] width 233 height 12
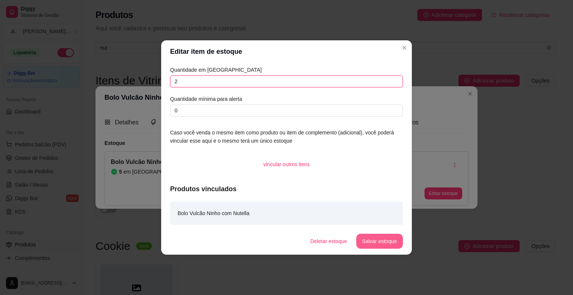
type input "2"
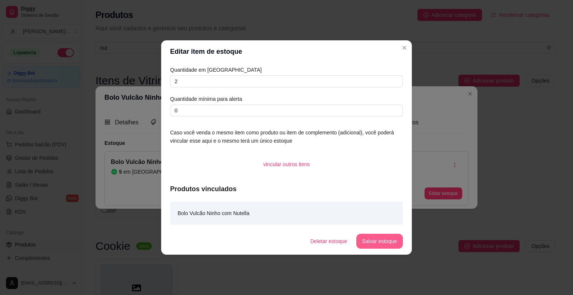
click at [388, 241] on button "Salvar estoque" at bounding box center [379, 241] width 47 height 15
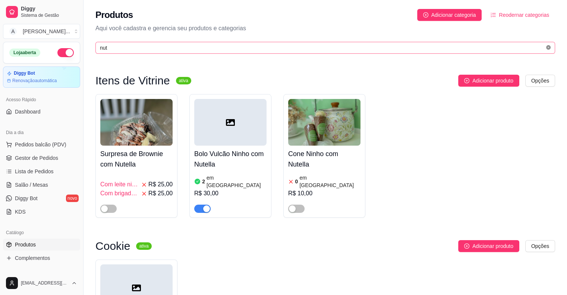
click at [549, 48] on icon "close-circle" at bounding box center [548, 47] width 4 height 4
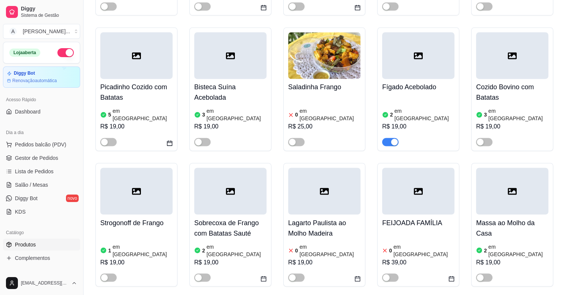
scroll to position [1119, 0]
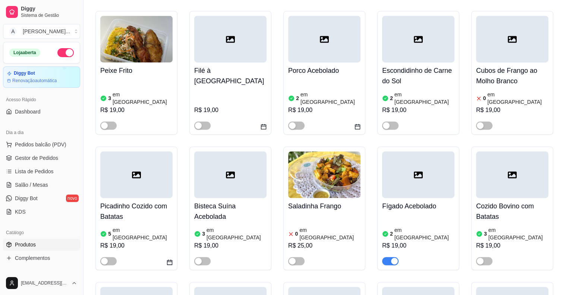
click at [391, 257] on button "button" at bounding box center [390, 261] width 16 height 8
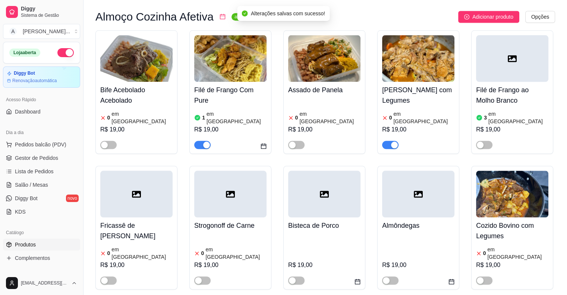
scroll to position [783, 0]
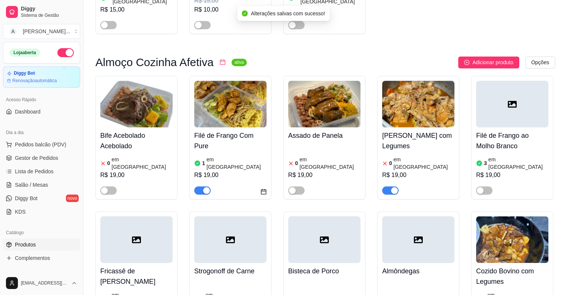
click at [389, 186] on span "button" at bounding box center [390, 190] width 16 height 8
click at [198, 186] on span "button" at bounding box center [202, 190] width 16 height 8
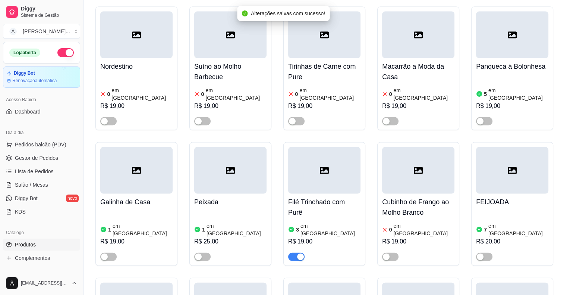
scroll to position [1567, 0]
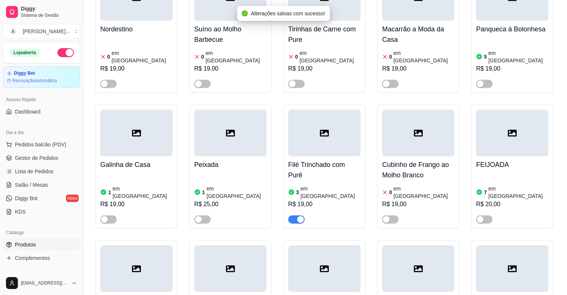
click at [297, 215] on button "button" at bounding box center [296, 219] width 16 height 8
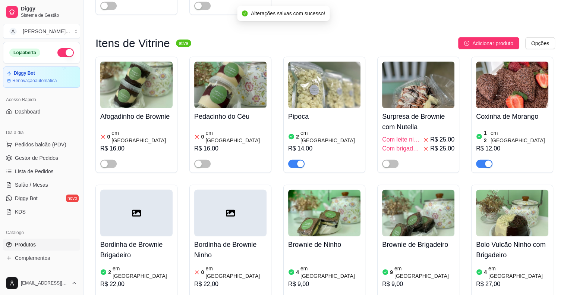
scroll to position [2052, 0]
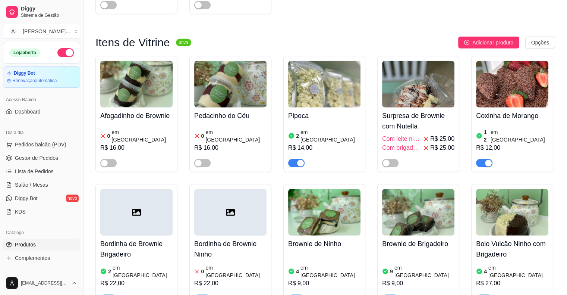
click at [202, 294] on button "button" at bounding box center [202, 298] width 16 height 8
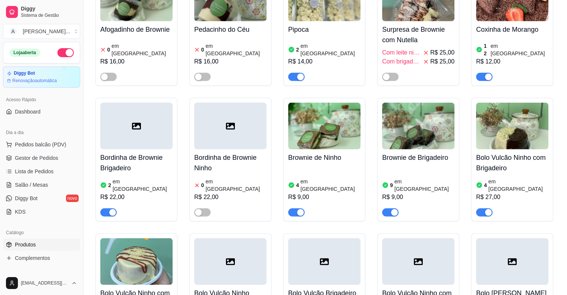
scroll to position [2164, 0]
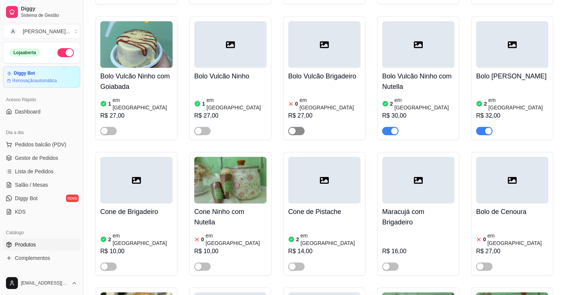
scroll to position [2387, 0]
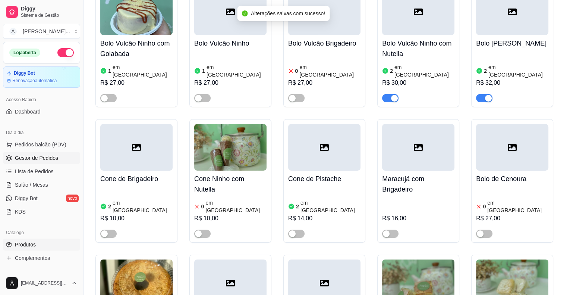
click at [57, 156] on span "Gestor de Pedidos" at bounding box center [36, 157] width 43 height 7
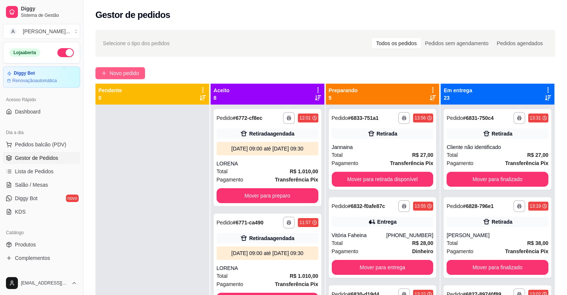
click at [136, 73] on span "Novo pedido" at bounding box center [124, 73] width 29 height 8
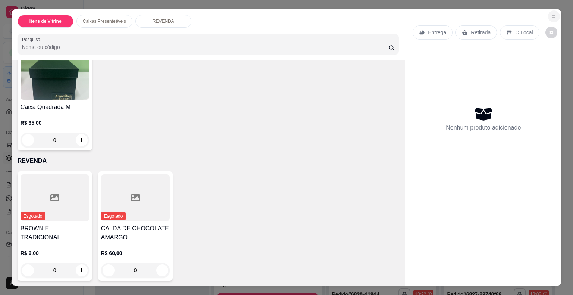
click at [552, 16] on icon "Close" at bounding box center [554, 16] width 6 height 6
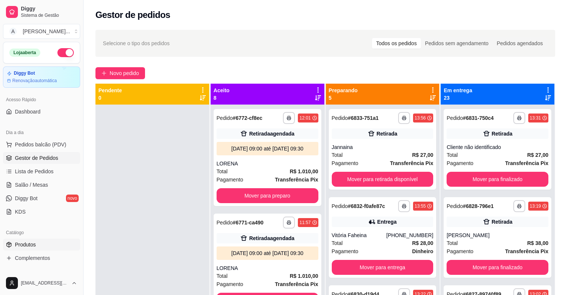
click at [33, 242] on span "Produtos" at bounding box center [25, 244] width 21 height 7
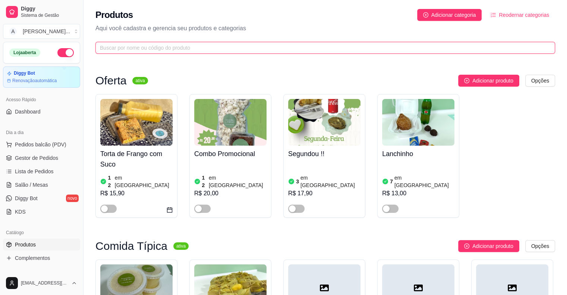
click at [152, 49] on input "text" at bounding box center [322, 48] width 445 height 8
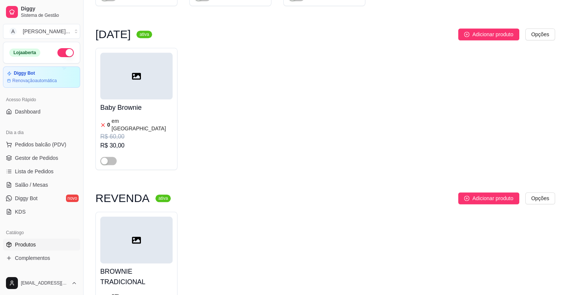
scroll to position [850, 0]
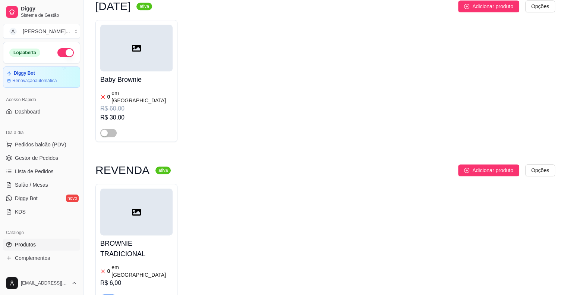
click at [107, 294] on span "button" at bounding box center [108, 298] width 16 height 8
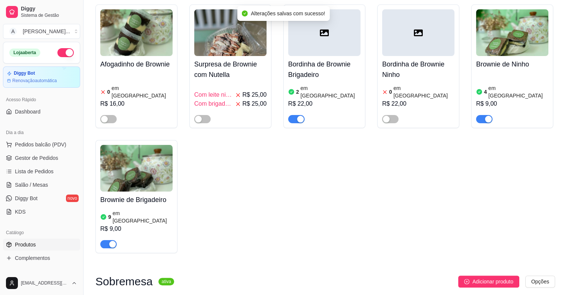
scroll to position [0, 0]
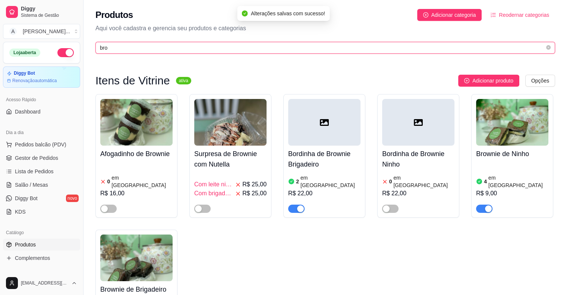
click at [198, 47] on input "bro" at bounding box center [322, 48] width 445 height 8
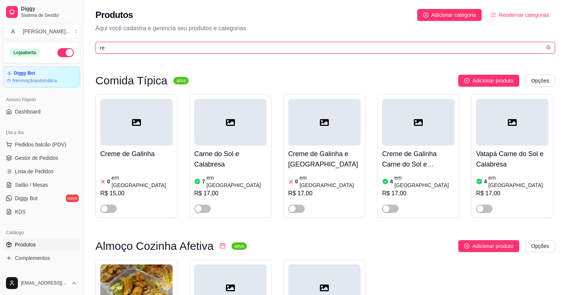
type input "r"
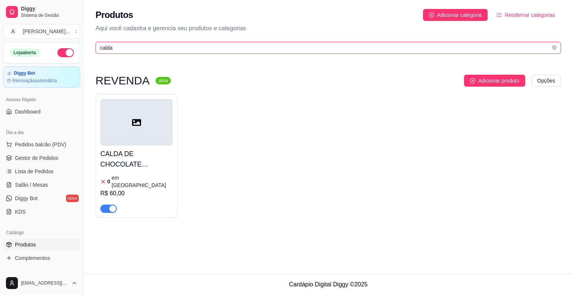
type input "calda"
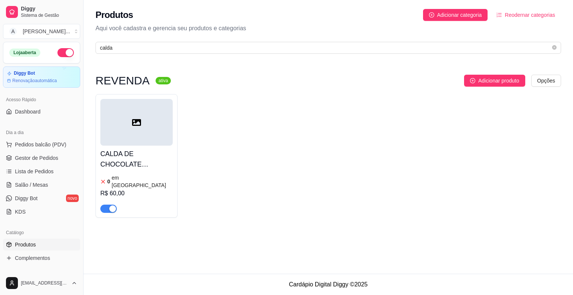
click at [112, 205] on div "button" at bounding box center [112, 208] width 7 height 7
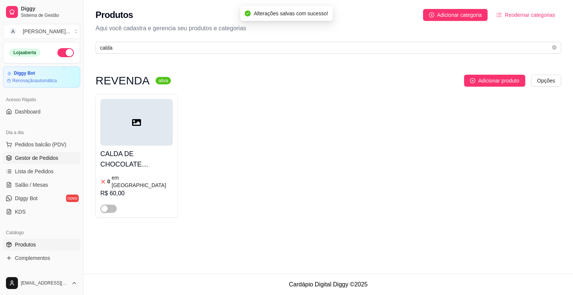
click at [31, 157] on span "Gestor de Pedidos" at bounding box center [36, 157] width 43 height 7
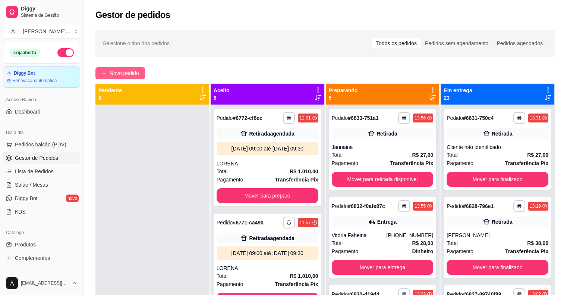
click at [134, 72] on span "Novo pedido" at bounding box center [124, 73] width 29 height 8
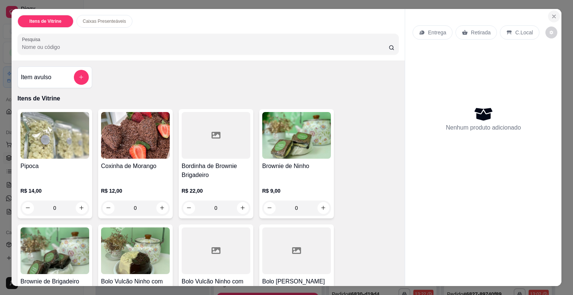
click at [551, 16] on icon "Close" at bounding box center [554, 16] width 6 height 6
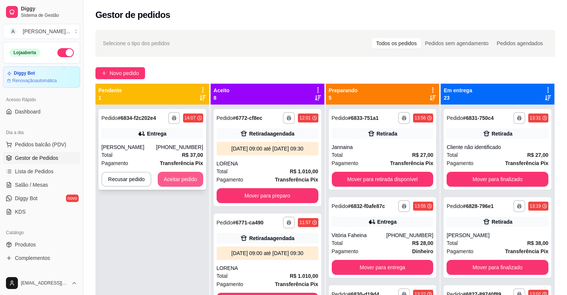
click at [177, 180] on button "Aceitar pedido" at bounding box center [181, 179] width 46 height 15
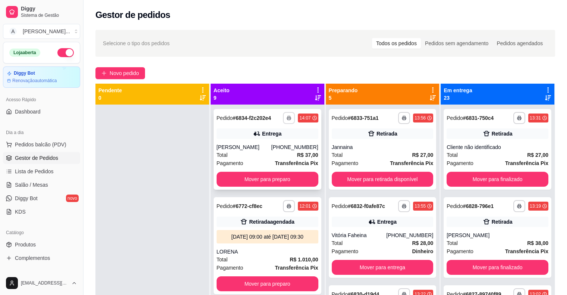
click at [287, 116] on icon "button" at bounding box center [289, 118] width 4 height 4
click at [273, 144] on button "IMPRESSORA" at bounding box center [261, 144] width 54 height 12
click at [261, 180] on button "Mover para preparo" at bounding box center [267, 179] width 99 height 15
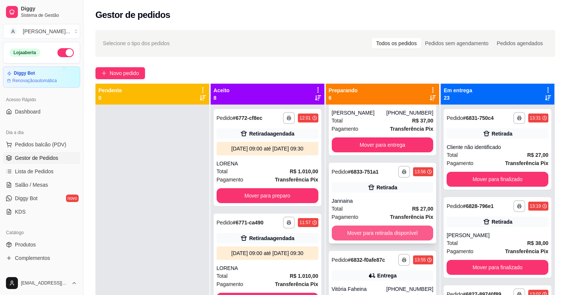
scroll to position [75, 0]
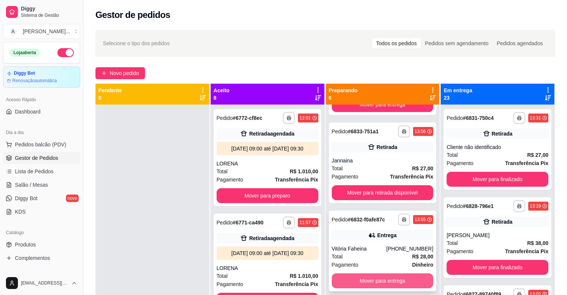
click at [357, 280] on button "Mover para entrega" at bounding box center [383, 280] width 102 height 15
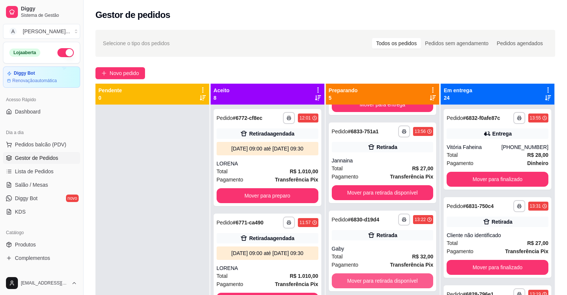
scroll to position [0, 0]
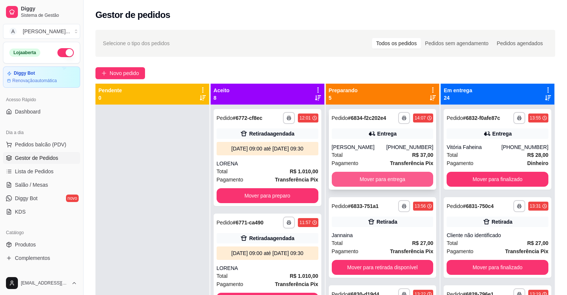
click at [367, 179] on button "Mover para entrega" at bounding box center [383, 179] width 102 height 15
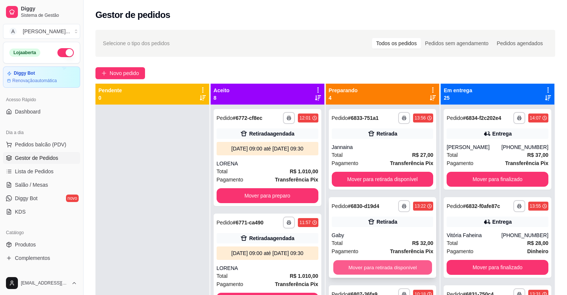
click at [351, 267] on button "Mover para retirada disponível" at bounding box center [382, 267] width 99 height 15
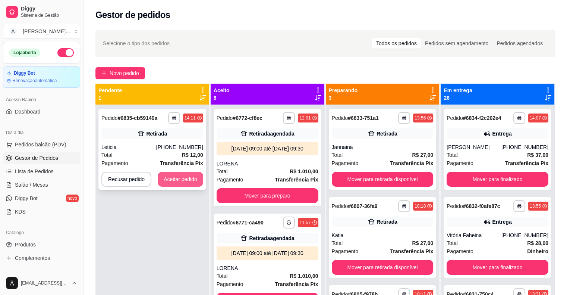
click at [187, 180] on button "Aceitar pedido" at bounding box center [181, 179] width 46 height 15
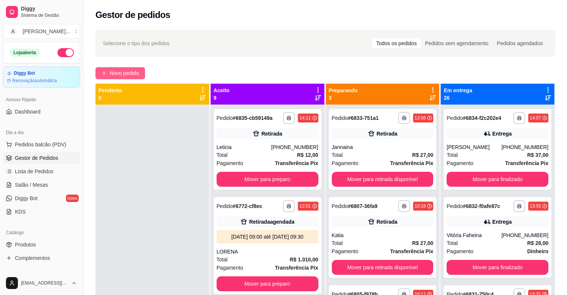
click at [137, 75] on span "Novo pedido" at bounding box center [124, 73] width 29 height 8
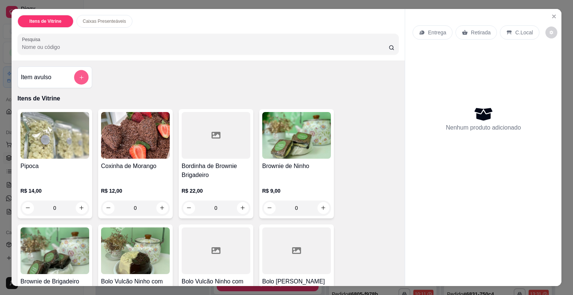
click at [79, 74] on icon "add-separate-item" at bounding box center [81, 77] width 6 height 6
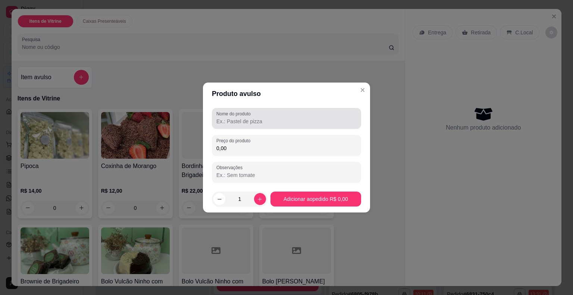
click at [272, 125] on input "Nome do produto" at bounding box center [286, 121] width 140 height 7
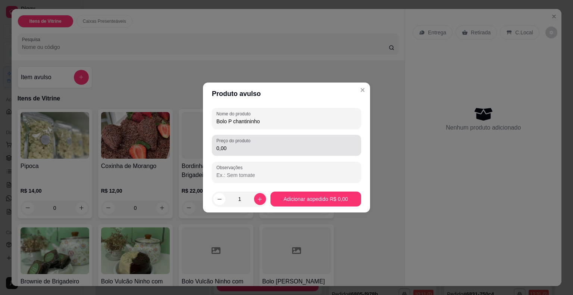
type input "Bolo P chantininho"
click at [253, 148] on input "0,00" at bounding box center [286, 147] width 140 height 7
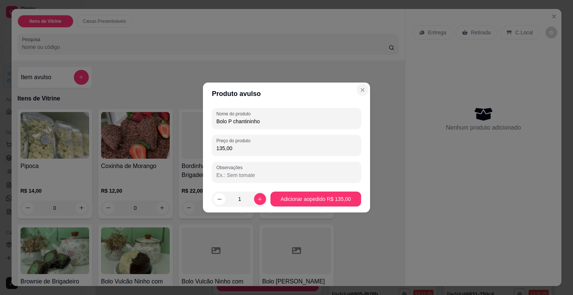
type input "135,00"
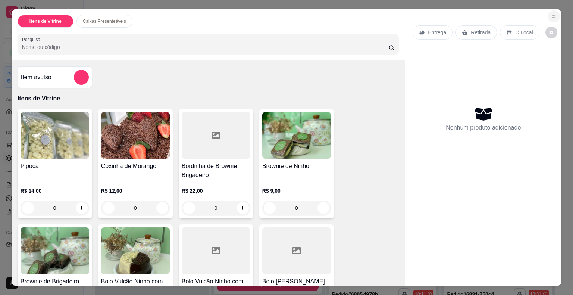
click at [548, 14] on button "Close" at bounding box center [554, 16] width 12 height 12
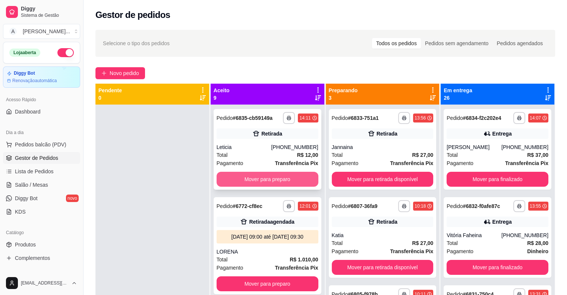
click at [224, 176] on button "Mover para preparo" at bounding box center [268, 179] width 102 height 15
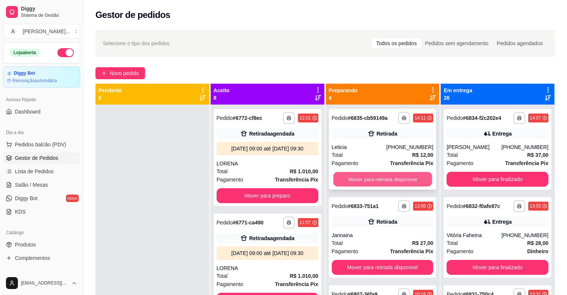
click at [354, 179] on button "Mover para retirada disponível" at bounding box center [382, 179] width 99 height 15
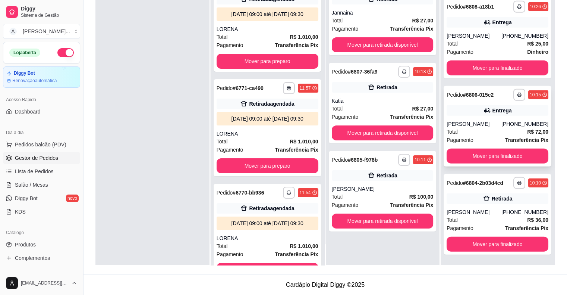
scroll to position [2097, 0]
click at [478, 244] on button "Mover para finalizado" at bounding box center [498, 244] width 102 height 15
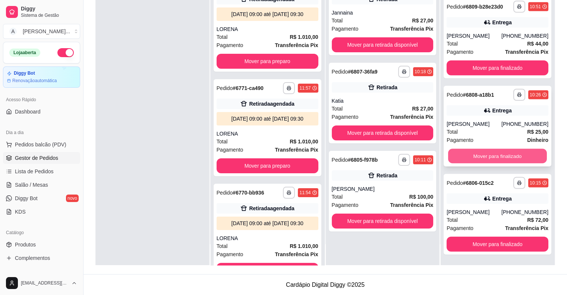
click at [503, 155] on button "Mover para finalizado" at bounding box center [497, 156] width 99 height 15
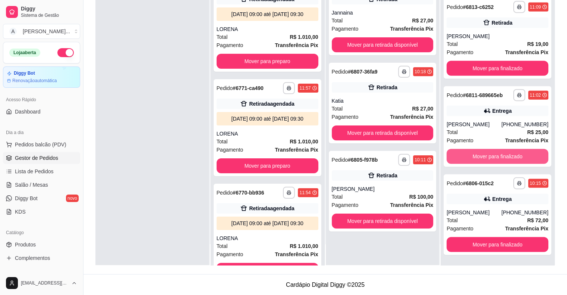
click at [503, 155] on button "Mover para finalizado" at bounding box center [498, 156] width 102 height 15
click at [503, 155] on button "Mover para finalizado" at bounding box center [497, 156] width 99 height 15
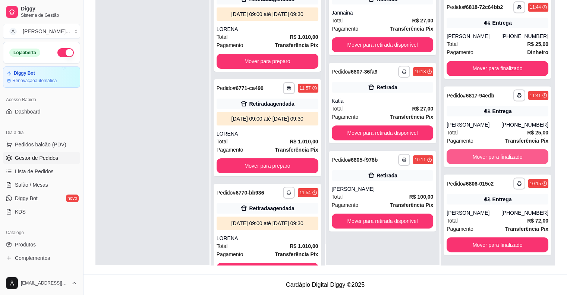
click at [503, 155] on button "Mover para finalizado" at bounding box center [498, 156] width 102 height 15
click at [503, 155] on button "Mover para finalizado" at bounding box center [497, 156] width 99 height 15
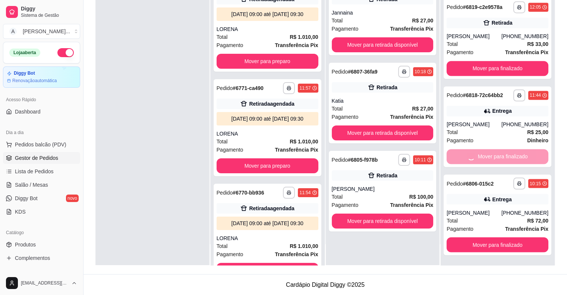
scroll to position [1121, 0]
click at [503, 155] on button "Mover para finalizado" at bounding box center [497, 156] width 99 height 15
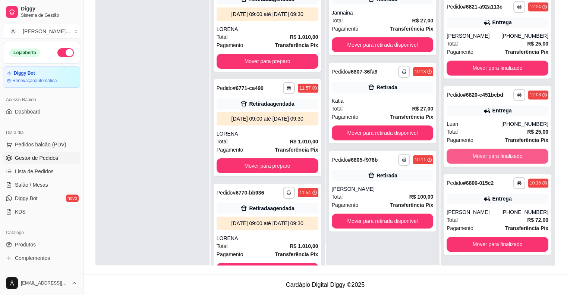
scroll to position [1033, 0]
click at [503, 155] on button "Mover para finalizado" at bounding box center [498, 156] width 102 height 15
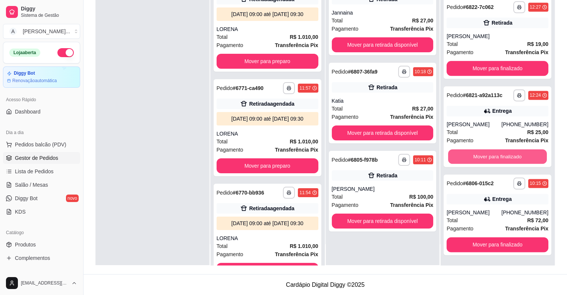
click at [503, 155] on button "Mover para finalizado" at bounding box center [497, 156] width 99 height 15
click at [503, 155] on button "Mover para finalizado" at bounding box center [498, 156] width 102 height 15
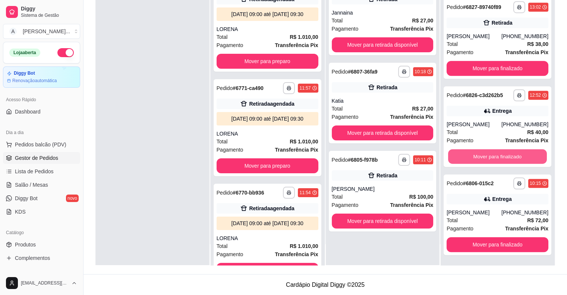
click at [503, 155] on button "Mover para finalizado" at bounding box center [497, 156] width 99 height 15
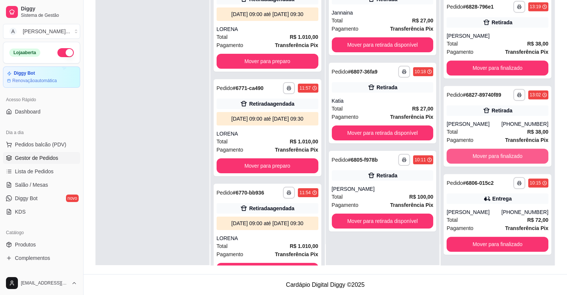
scroll to position [417, 0]
click at [503, 155] on button "Mover para finalizado" at bounding box center [498, 156] width 102 height 15
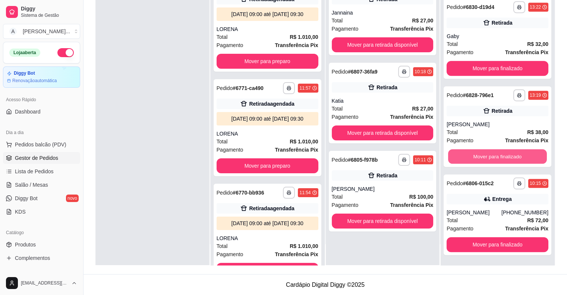
click at [503, 155] on button "Mover para finalizado" at bounding box center [497, 156] width 99 height 15
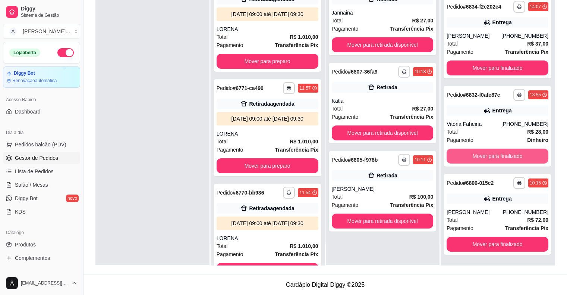
scroll to position [65, 0]
click at [503, 155] on button "Mover para finalizado" at bounding box center [498, 156] width 102 height 15
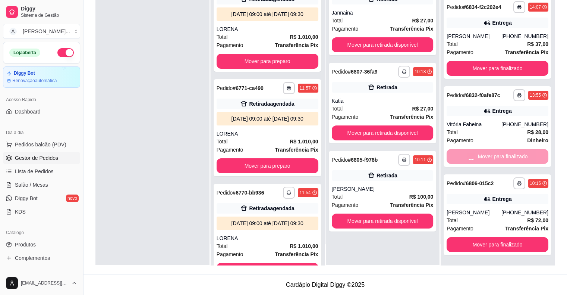
scroll to position [0, 0]
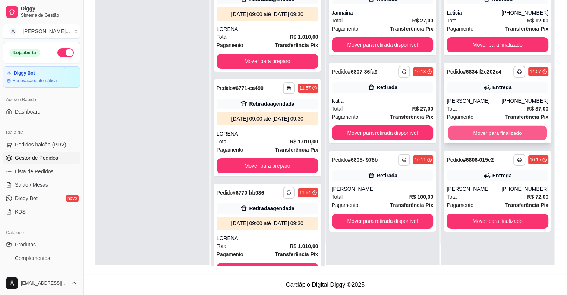
click at [498, 137] on button "Mover para finalizado" at bounding box center [497, 133] width 99 height 15
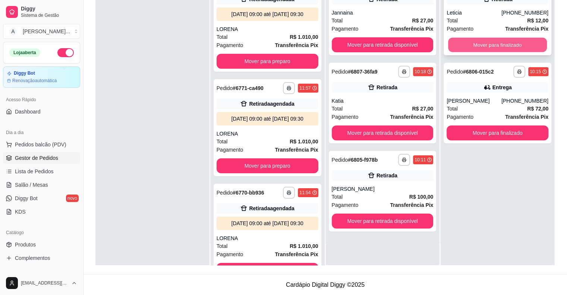
click at [500, 40] on button "Mover para finalizado" at bounding box center [497, 45] width 99 height 15
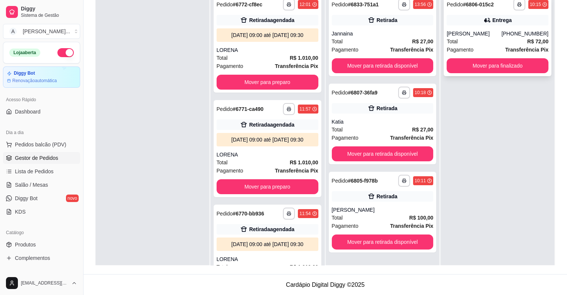
click at [483, 56] on div "**********" at bounding box center [498, 36] width 108 height 81
click at [508, 69] on button "Mover para finalizado" at bounding box center [498, 65] width 102 height 15
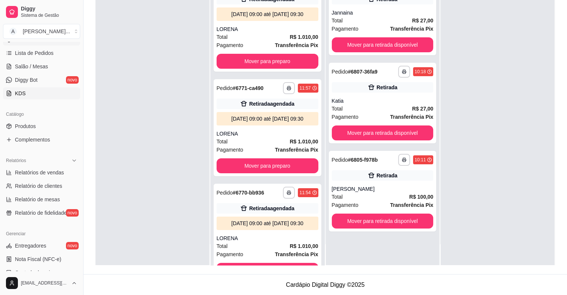
scroll to position [187, 0]
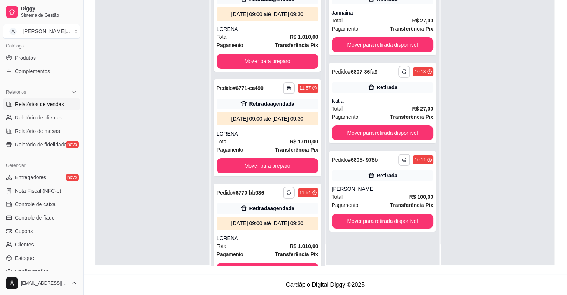
click at [36, 102] on span "Relatórios de vendas" at bounding box center [39, 103] width 49 height 7
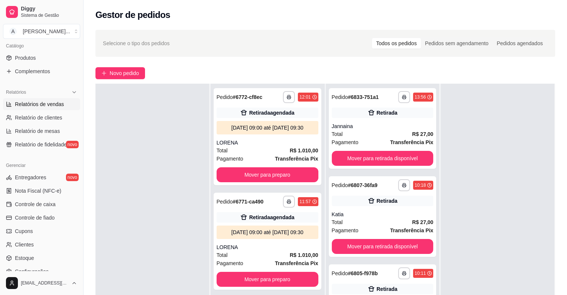
select select "ALL"
select select "0"
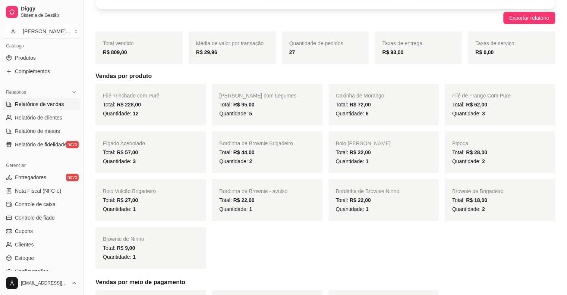
scroll to position [37, 0]
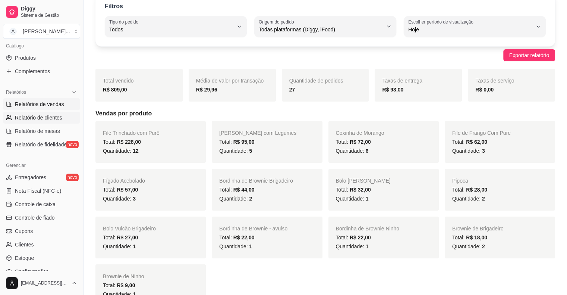
click at [35, 118] on span "Relatório de clientes" at bounding box center [38, 117] width 47 height 7
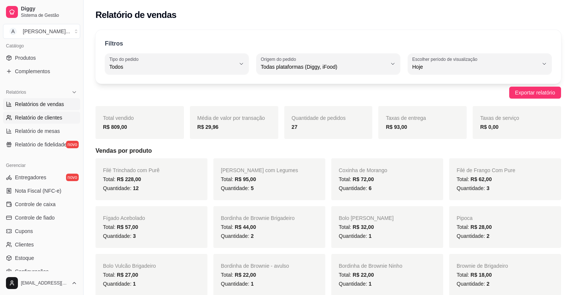
select select "30"
select select "HIGHEST_TOTAL_SPENT_WITH_ORDERS"
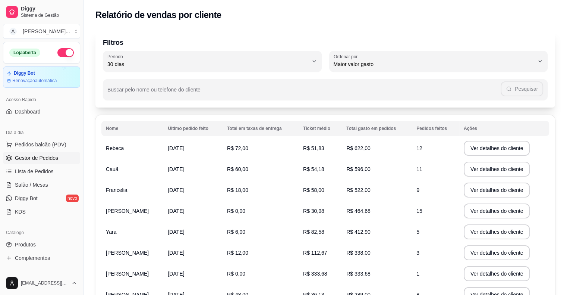
click at [48, 159] on span "Gestor de Pedidos" at bounding box center [36, 157] width 43 height 7
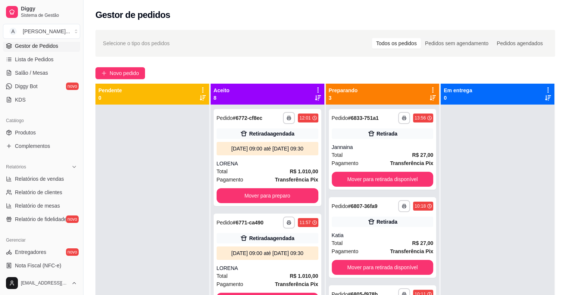
scroll to position [149, 0]
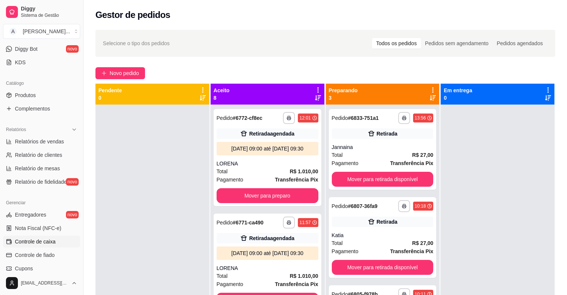
click at [53, 246] on link "Controle de caixa" at bounding box center [41, 241] width 77 height 12
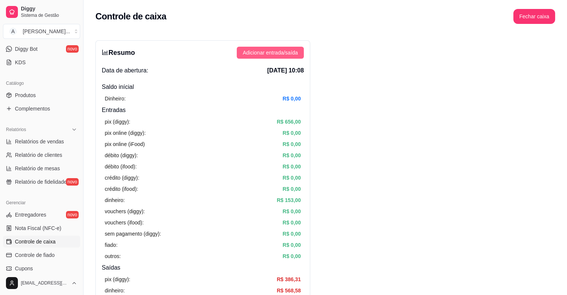
click at [256, 51] on span "Adicionar entrada/saída" at bounding box center [270, 52] width 55 height 8
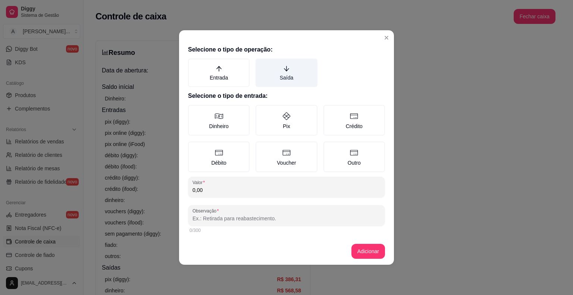
click at [273, 76] on label "Saída" at bounding box center [287, 73] width 62 height 28
click at [261, 64] on button "Saída" at bounding box center [258, 61] width 6 height 6
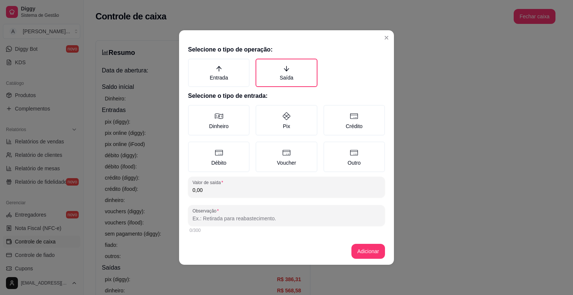
drag, startPoint x: 273, startPoint y: 123, endPoint x: 253, endPoint y: 184, distance: 64.4
click at [273, 124] on label "Pix" at bounding box center [287, 120] width 62 height 31
click at [261, 110] on button "Pix" at bounding box center [258, 107] width 6 height 6
click at [257, 191] on input "0,00" at bounding box center [286, 189] width 188 height 7
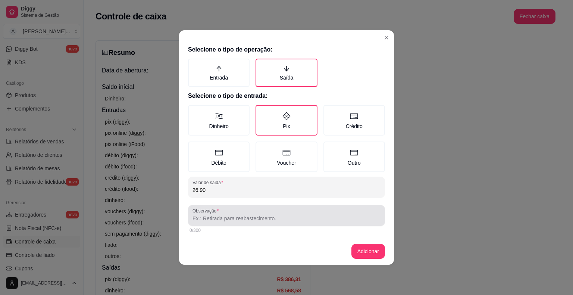
type input "26,90"
click at [244, 217] on input "Observação" at bounding box center [286, 217] width 188 height 7
click at [288, 214] on input "Observação" at bounding box center [286, 217] width 188 height 7
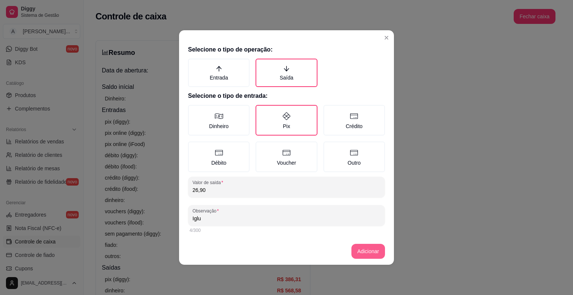
type input "Iglu"
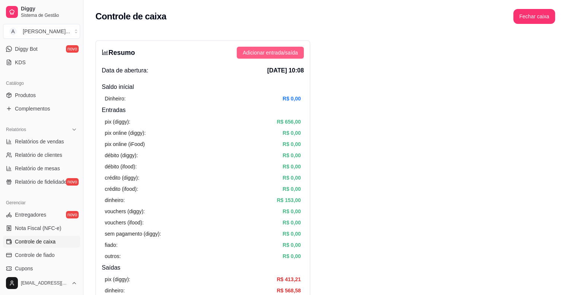
click at [288, 54] on span "Adicionar entrada/saída" at bounding box center [270, 52] width 55 height 8
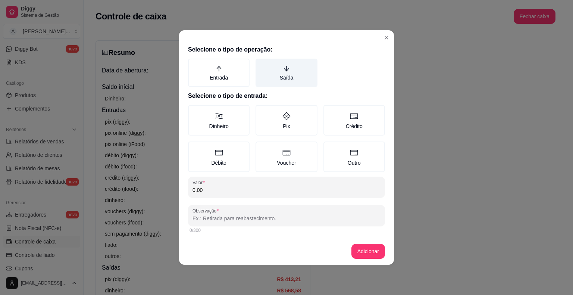
click at [287, 75] on label "Saída" at bounding box center [287, 73] width 62 height 28
click at [261, 64] on button "Saída" at bounding box center [258, 61] width 6 height 6
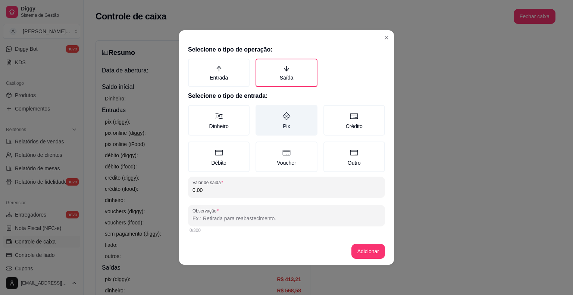
click at [275, 120] on label "Pix" at bounding box center [287, 120] width 62 height 31
click at [261, 110] on button "Pix" at bounding box center [258, 107] width 6 height 6
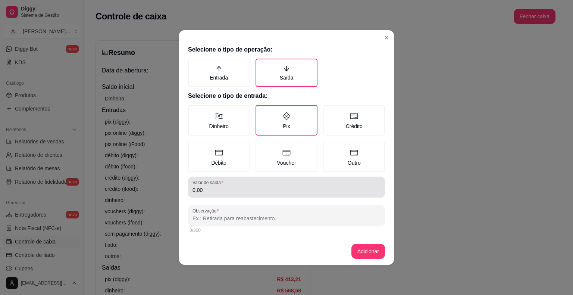
click at [265, 187] on input "0,00" at bounding box center [286, 189] width 188 height 7
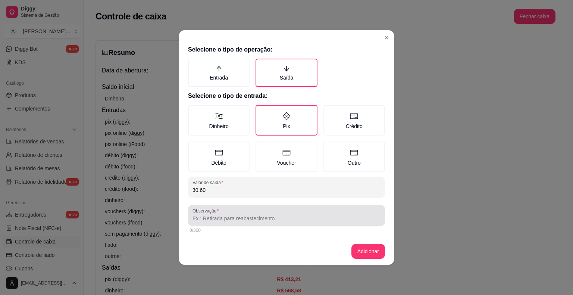
type input "30,60"
click at [251, 211] on div at bounding box center [286, 215] width 188 height 15
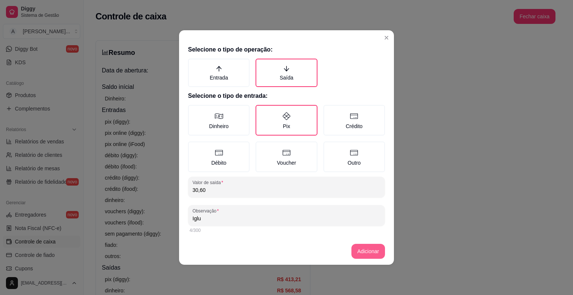
type input "Iglu"
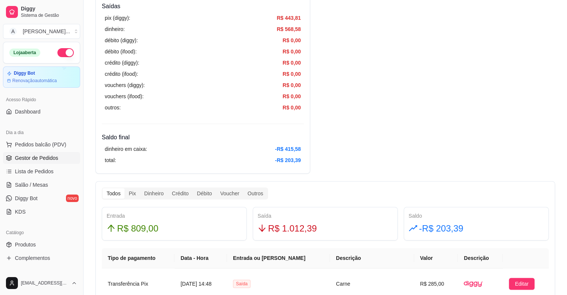
click at [56, 156] on span "Gestor de Pedidos" at bounding box center [36, 157] width 43 height 7
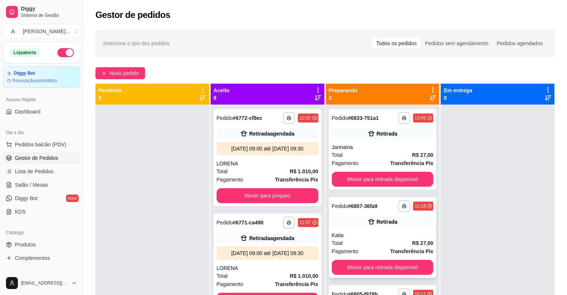
click at [368, 231] on div "**********" at bounding box center [383, 237] width 108 height 81
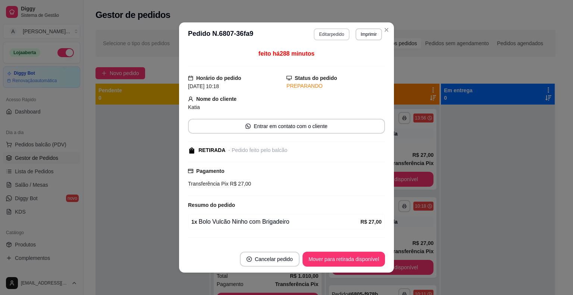
click at [322, 34] on button "Editar pedido" at bounding box center [331, 34] width 35 height 12
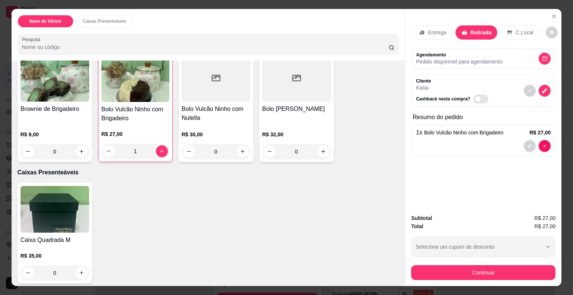
scroll to position [175, 0]
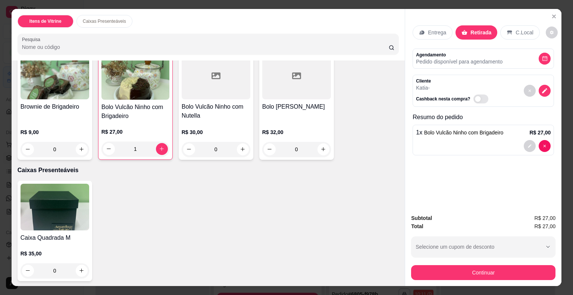
click at [303, 110] on h4 "Bolo [PERSON_NAME]" at bounding box center [296, 106] width 69 height 9
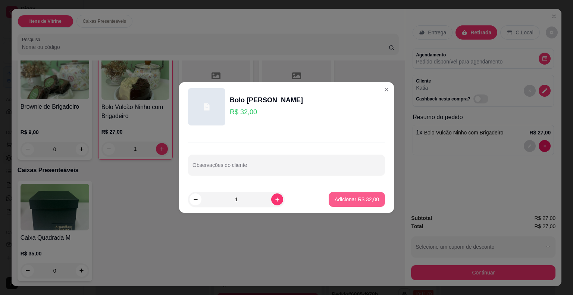
click at [339, 196] on p "Adicionar R$ 32,00" at bounding box center [357, 198] width 44 height 7
type input "1"
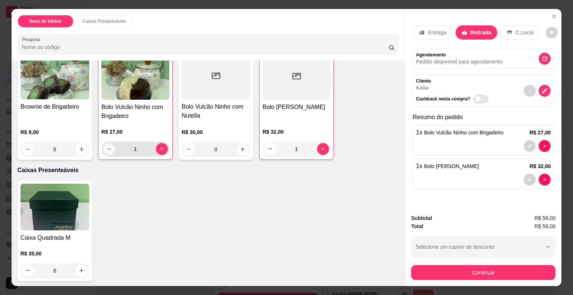
click at [109, 148] on icon "decrease-product-quantity" at bounding box center [109, 149] width 6 height 6
type input "0"
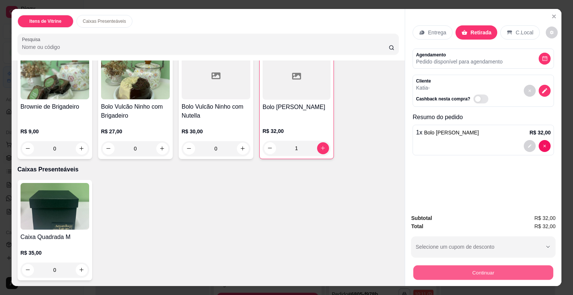
click at [451, 266] on button "Continuar" at bounding box center [483, 272] width 140 height 15
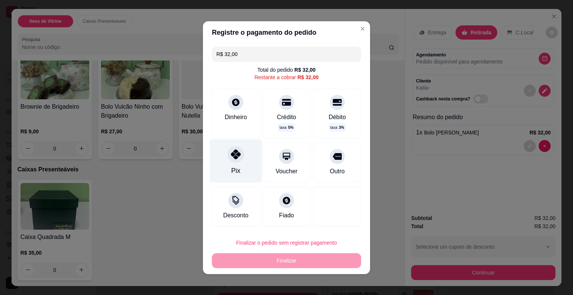
click at [244, 157] on div "Pix" at bounding box center [236, 161] width 53 height 44
type input "R$ 0,00"
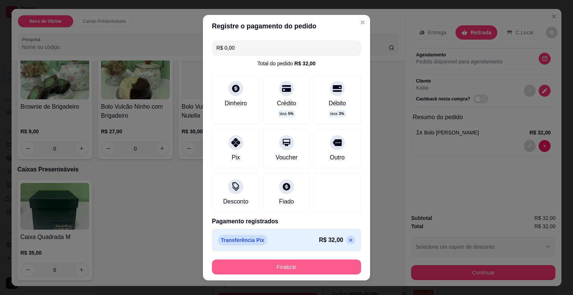
click at [300, 266] on button "Finalizar" at bounding box center [286, 266] width 149 height 15
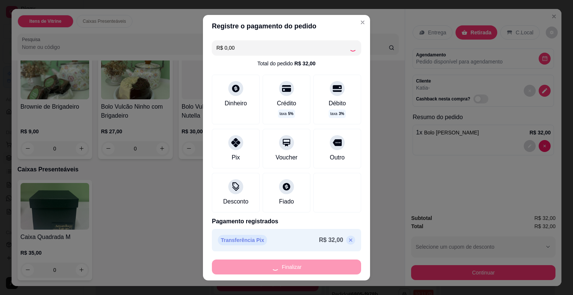
type input "0"
type input "-R$ 32,00"
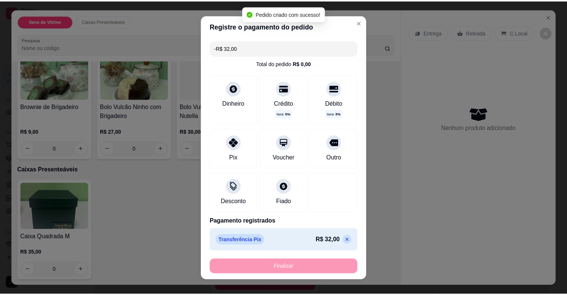
scroll to position [174, 0]
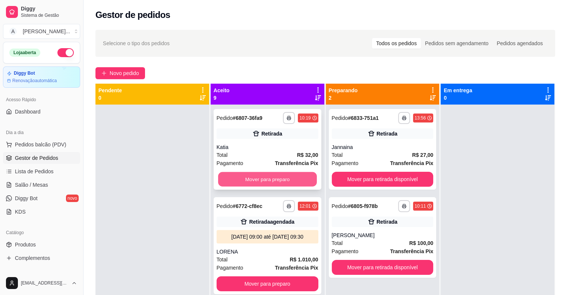
click at [282, 175] on button "Mover para preparo" at bounding box center [267, 179] width 99 height 15
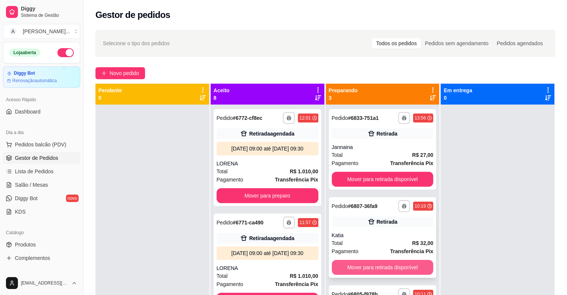
click at [347, 260] on button "Mover para retirada disponível" at bounding box center [383, 267] width 102 height 15
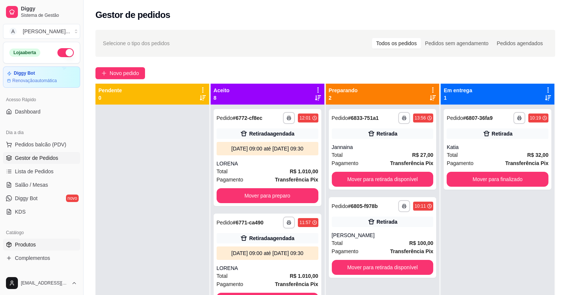
click at [34, 246] on span "Produtos" at bounding box center [25, 244] width 21 height 7
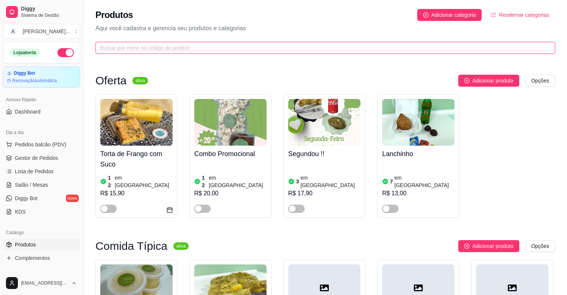
click at [199, 49] on input "text" at bounding box center [322, 48] width 445 height 8
drag, startPoint x: 199, startPoint y: 49, endPoint x: 175, endPoint y: 217, distance: 169.1
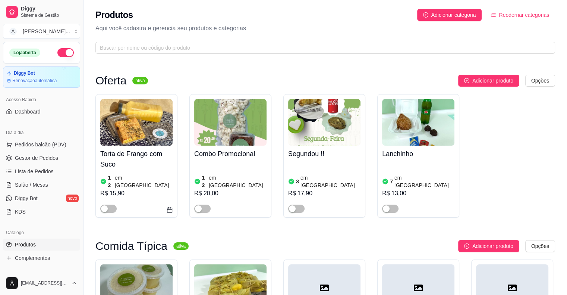
click at [175, 217] on div "Oferta ativa Adicionar produto Opções Torta de Frango com Suco 12 em estoque R$…" at bounding box center [325, 150] width 460 height 150
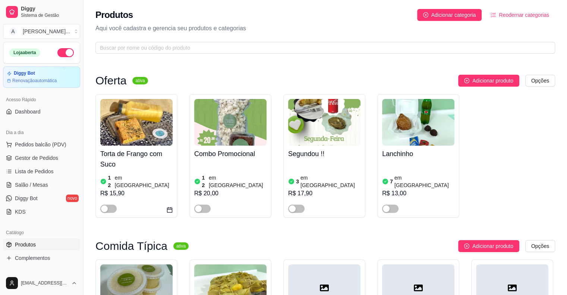
drag, startPoint x: 184, startPoint y: 217, endPoint x: 260, endPoint y: 239, distance: 78.7
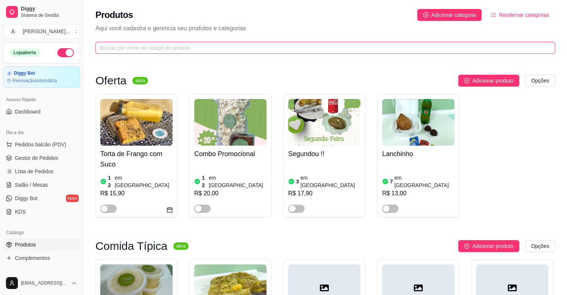
drag, startPoint x: 260, startPoint y: 239, endPoint x: 318, endPoint y: 48, distance: 200.5
click at [318, 48] on input "text" at bounding box center [322, 48] width 445 height 8
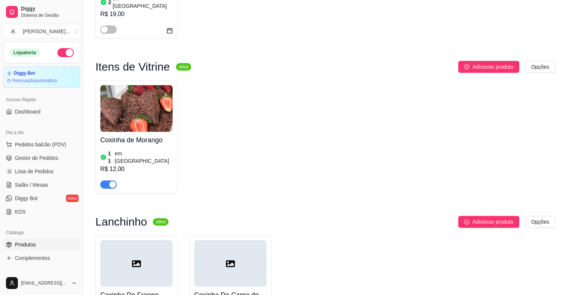
scroll to position [259, 0]
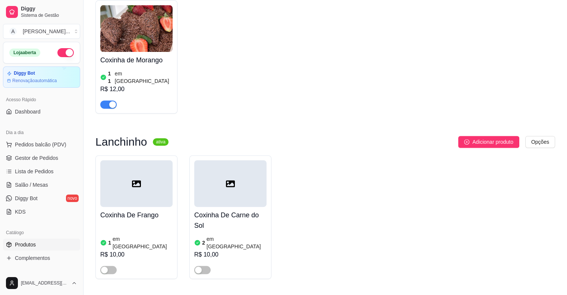
type input "cox"
click at [141, 94] on div at bounding box center [136, 101] width 72 height 15
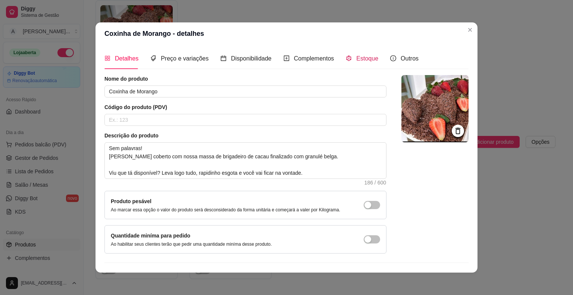
click at [365, 57] on span "Estoque" at bounding box center [367, 58] width 22 height 6
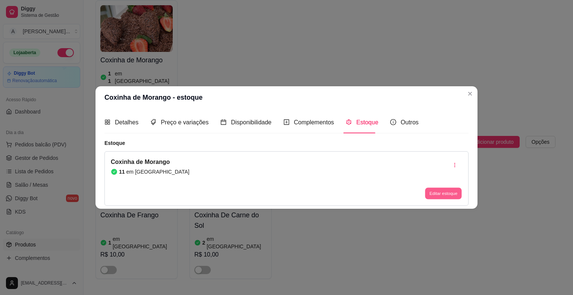
click at [436, 193] on button "Editar estoque" at bounding box center [443, 193] width 37 height 12
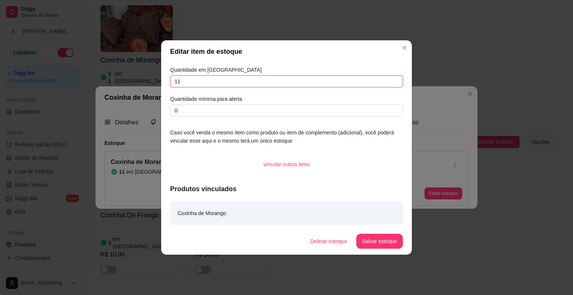
click at [201, 84] on input "11" at bounding box center [286, 81] width 233 height 12
type input "37"
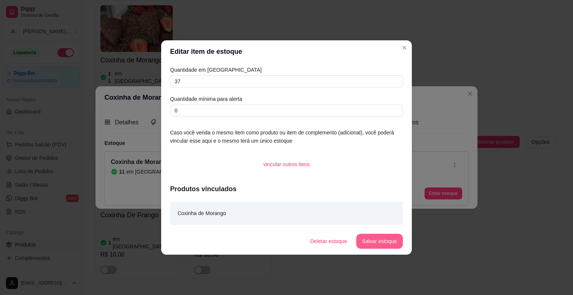
click at [376, 236] on button "Salvar estoque" at bounding box center [379, 241] width 47 height 15
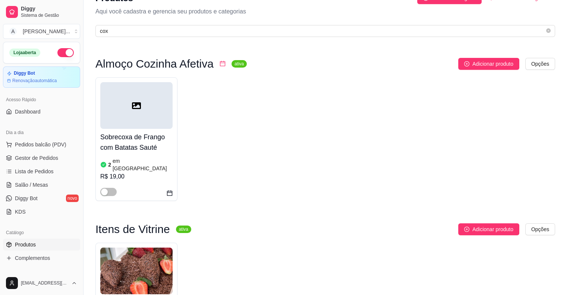
scroll to position [0, 0]
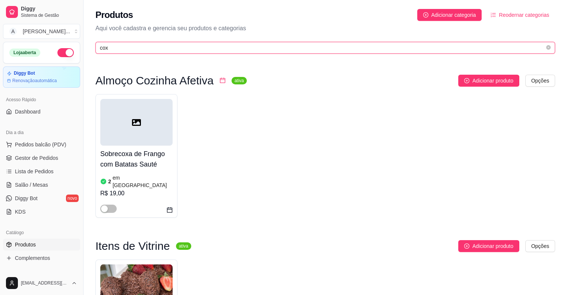
click at [197, 46] on input "cox" at bounding box center [322, 48] width 445 height 8
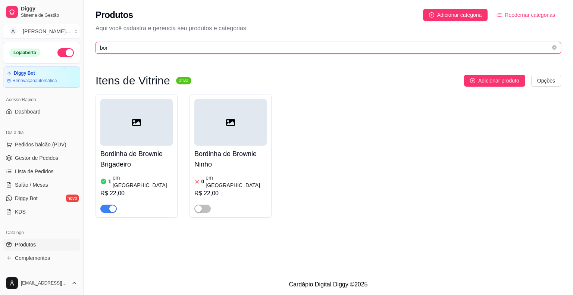
type input "bor"
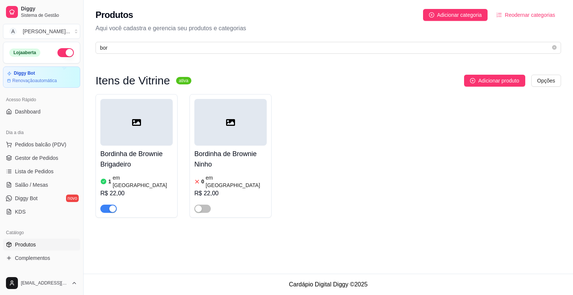
click at [134, 160] on h4 "Bordinha de Brownie Brigadeiro" at bounding box center [136, 158] width 72 height 21
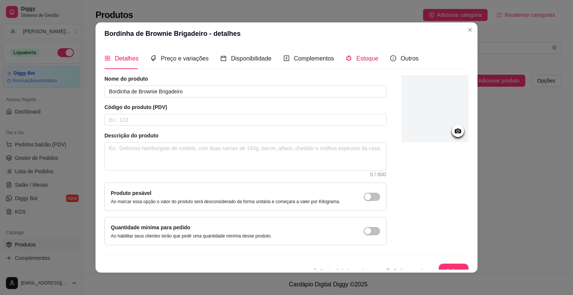
click at [356, 55] on span "Estoque" at bounding box center [367, 58] width 22 height 6
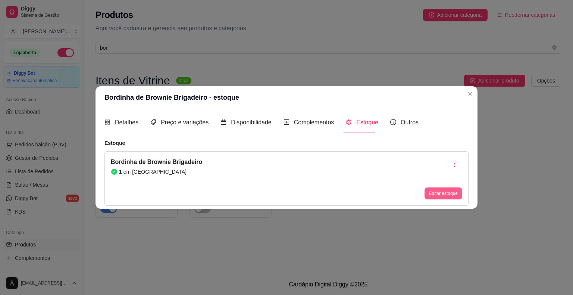
click at [454, 188] on button "Editar estoque" at bounding box center [444, 193] width 38 height 12
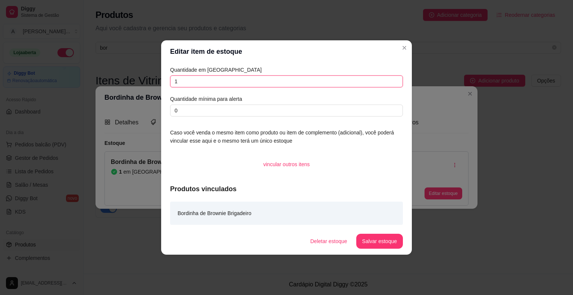
click at [269, 80] on input "1" at bounding box center [286, 81] width 233 height 12
type input "4"
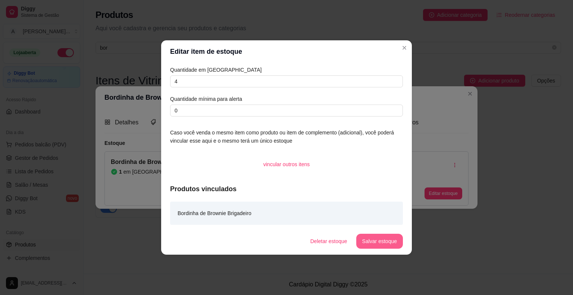
click at [384, 244] on button "Salvar estoque" at bounding box center [379, 241] width 47 height 15
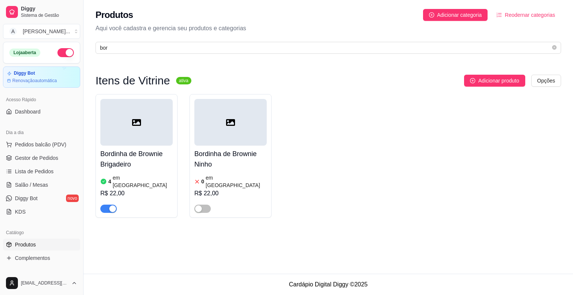
click at [231, 150] on h4 "Bordinha de Brownie Ninho" at bounding box center [230, 158] width 72 height 21
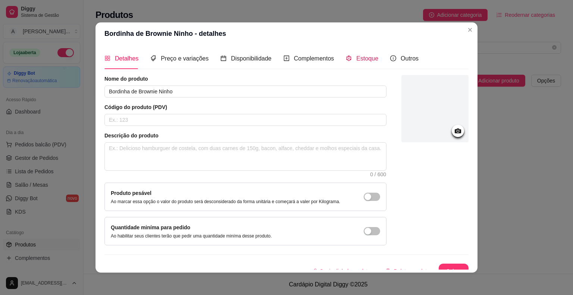
click at [356, 60] on span "Estoque" at bounding box center [367, 58] width 22 height 6
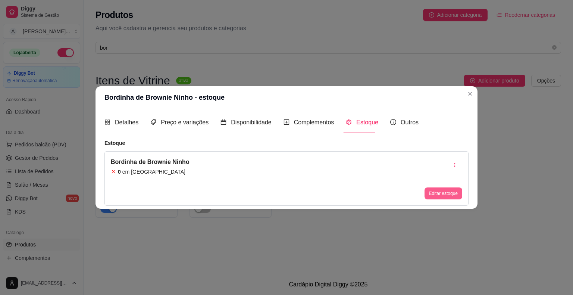
click at [449, 192] on button "Editar estoque" at bounding box center [444, 193] width 38 height 12
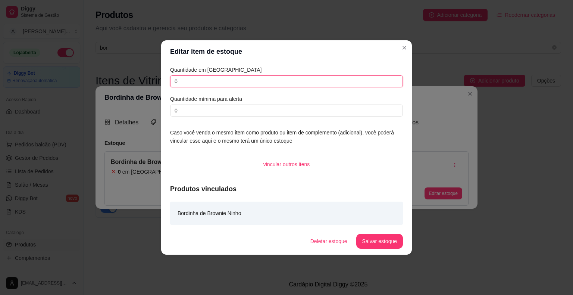
click at [299, 82] on input "0" at bounding box center [286, 81] width 233 height 12
type input "3"
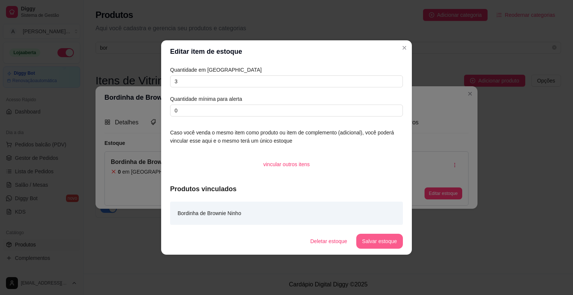
click at [392, 245] on button "Salvar estoque" at bounding box center [379, 241] width 47 height 15
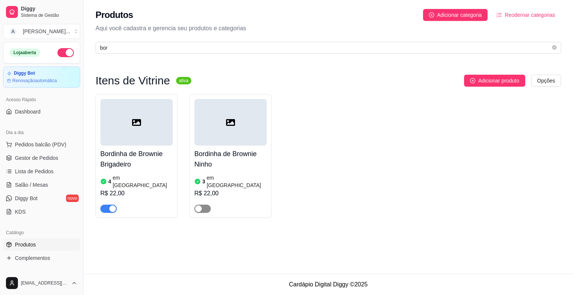
click at [208, 204] on span "button" at bounding box center [202, 208] width 16 height 8
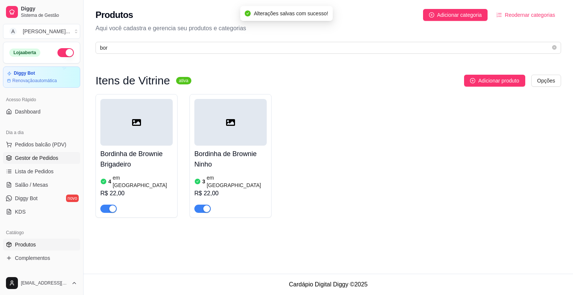
click at [62, 159] on link "Gestor de Pedidos" at bounding box center [41, 158] width 77 height 12
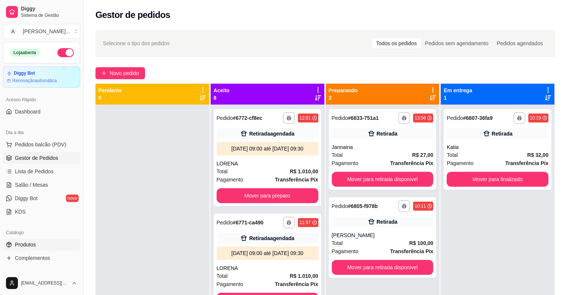
click at [66, 238] on link "Produtos" at bounding box center [41, 244] width 77 height 12
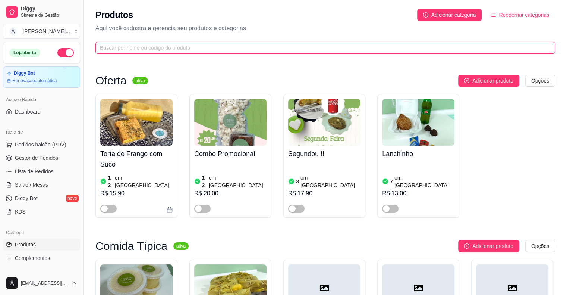
click at [187, 44] on input "text" at bounding box center [322, 48] width 445 height 8
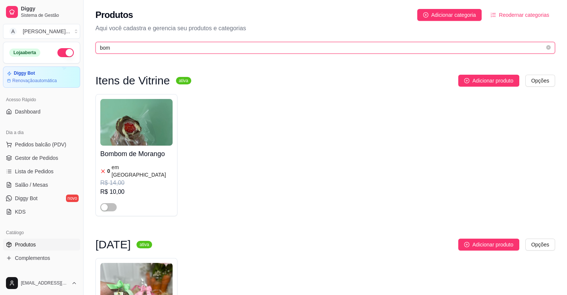
type input "bom"
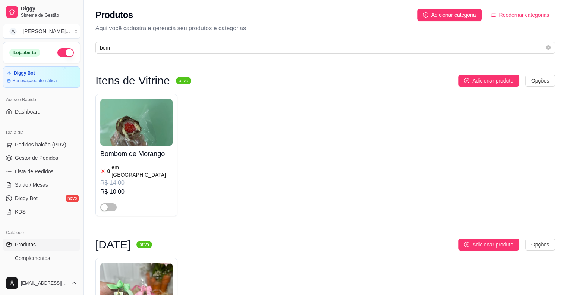
click at [139, 178] on div "R$ 14,00" at bounding box center [136, 182] width 72 height 9
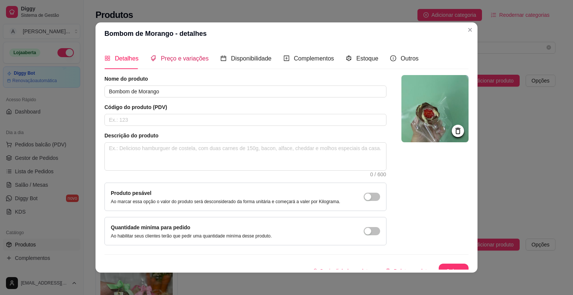
click at [185, 59] on span "Preço e variações" at bounding box center [185, 58] width 48 height 6
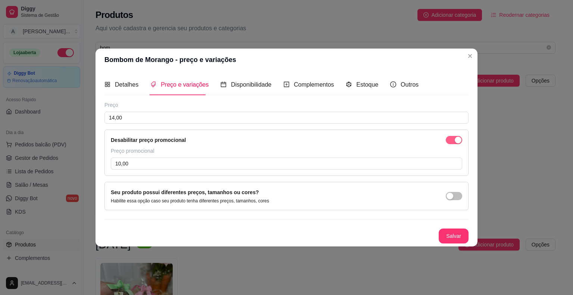
click at [450, 141] on span "button" at bounding box center [454, 140] width 16 height 8
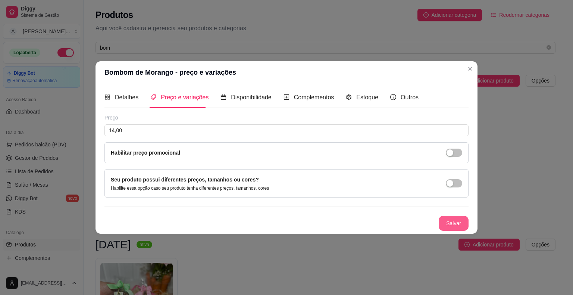
click at [456, 224] on button "Salvar" at bounding box center [454, 223] width 30 height 15
click at [365, 98] on span "Estoque" at bounding box center [367, 97] width 22 height 6
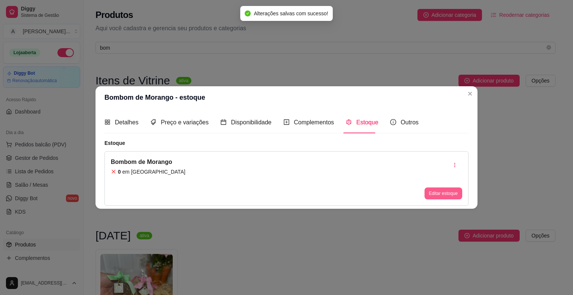
click at [445, 195] on button "Editar estoque" at bounding box center [444, 193] width 38 height 12
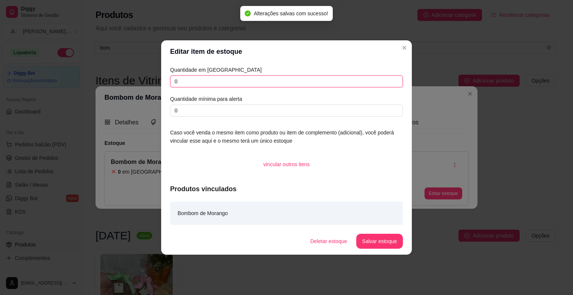
click at [173, 81] on input "0" at bounding box center [286, 81] width 233 height 12
click at [187, 81] on input "0" at bounding box center [286, 81] width 233 height 12
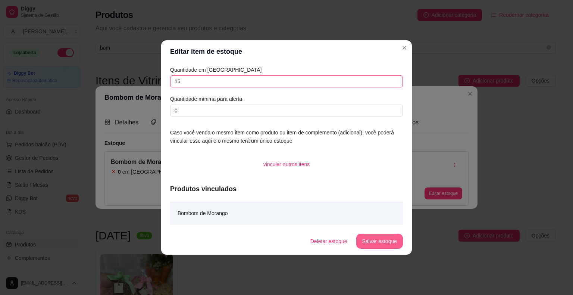
type input "15"
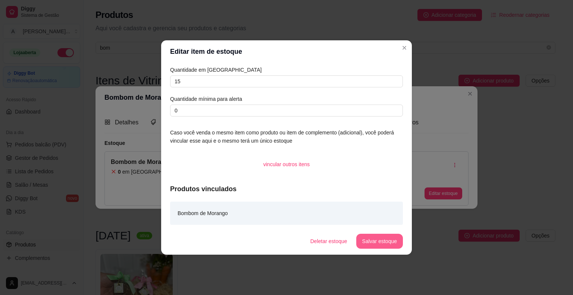
click at [379, 238] on button "Salvar estoque" at bounding box center [379, 241] width 47 height 15
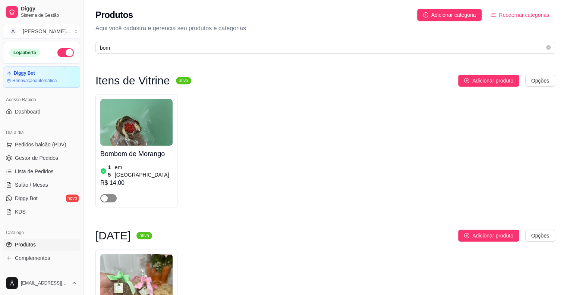
click at [113, 194] on span "button" at bounding box center [108, 198] width 16 height 8
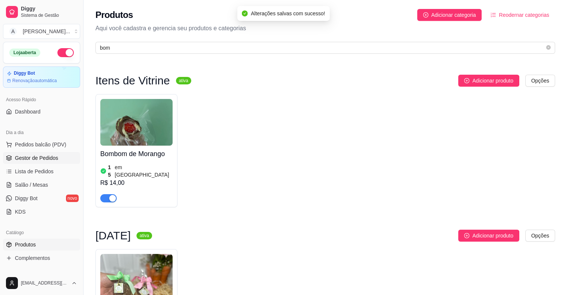
click at [58, 158] on link "Gestor de Pedidos" at bounding box center [41, 158] width 77 height 12
